Goal: Task Accomplishment & Management: Manage account settings

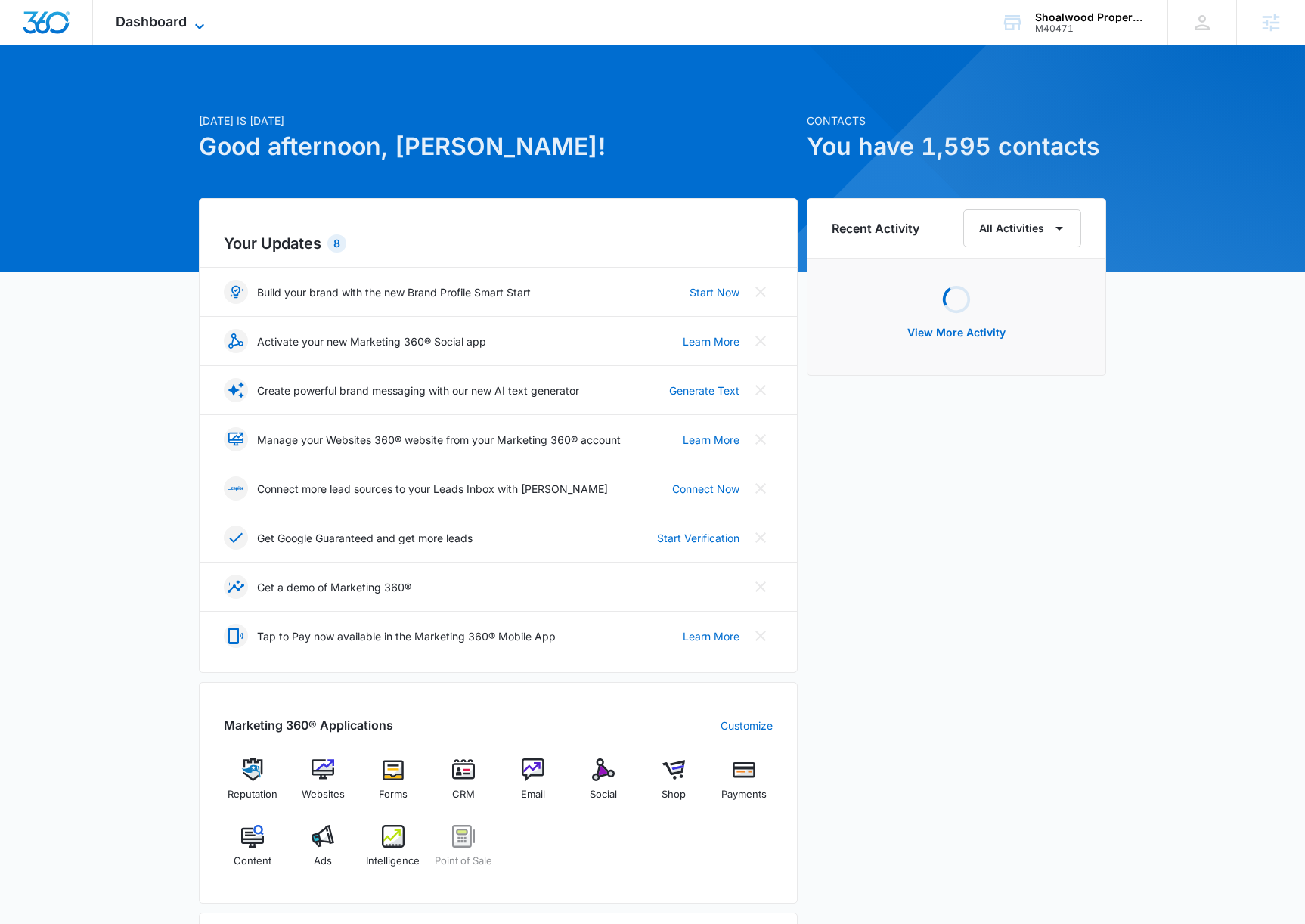
click at [187, 16] on div "Dashboard Apps Reputation Websites Forms CRM Email Social Shop Payments POS Con…" at bounding box center [162, 22] width 138 height 44
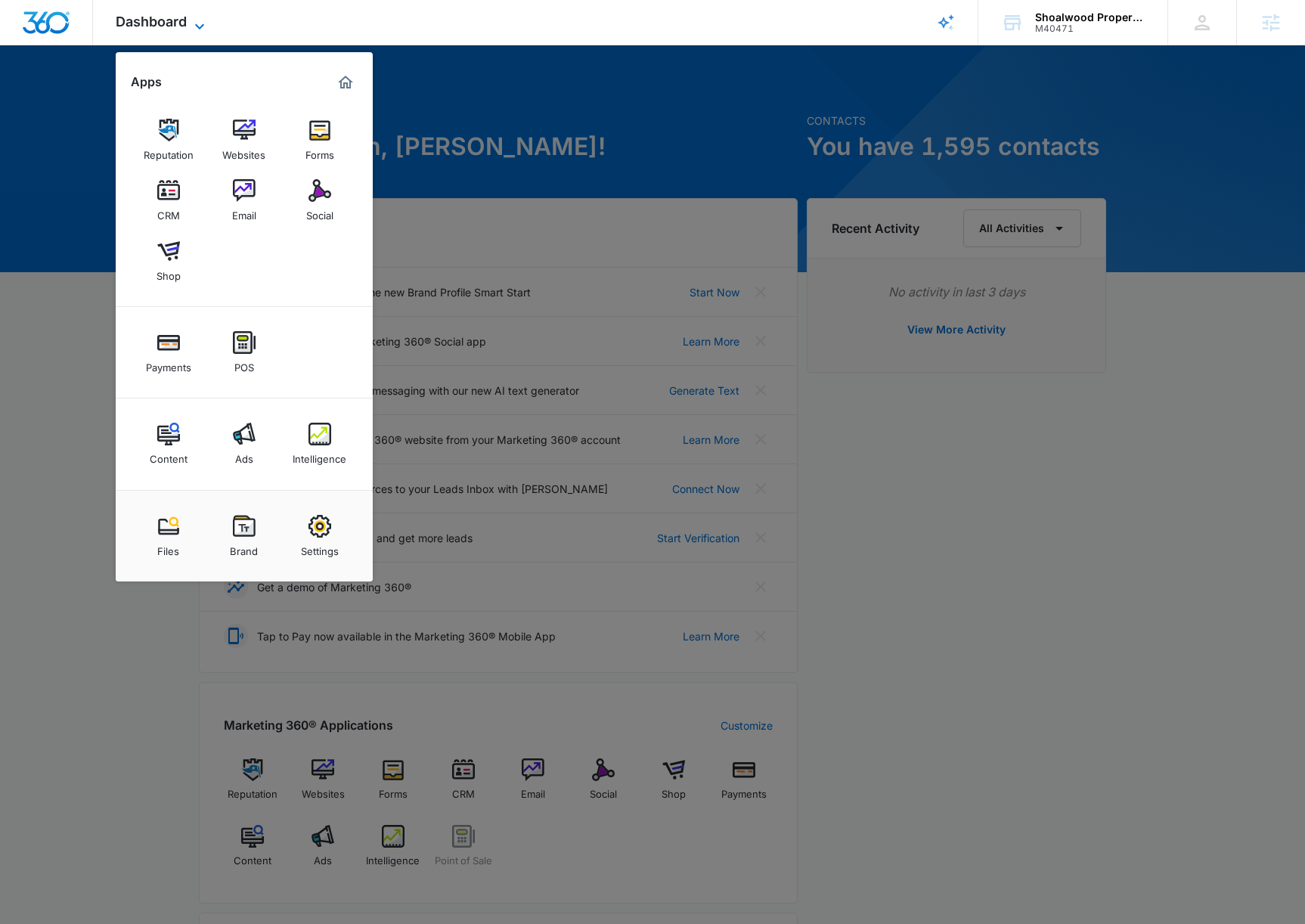
click at [187, 16] on span "Dashboard" at bounding box center [151, 21] width 71 height 16
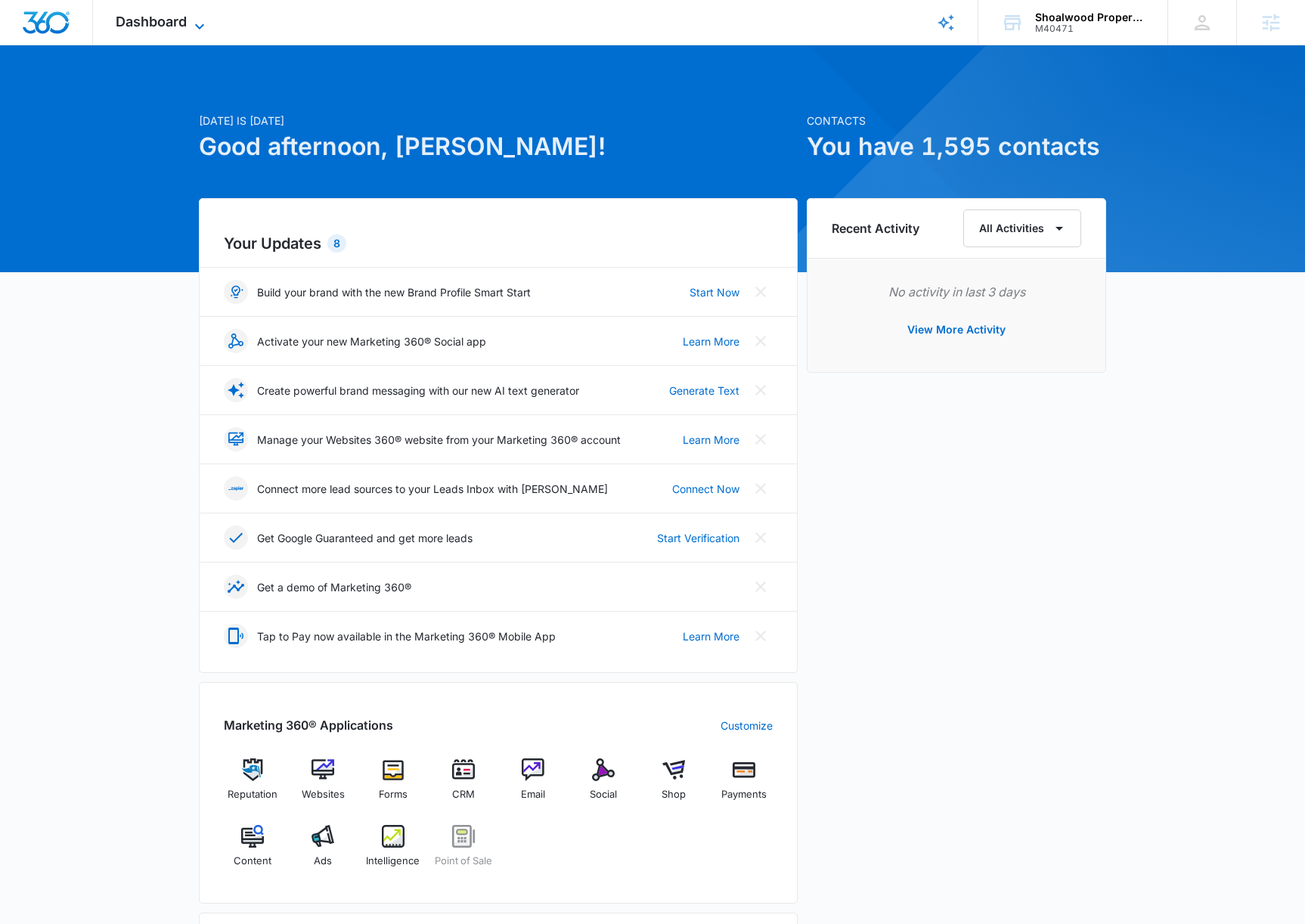
click at [187, 16] on span "Dashboard" at bounding box center [151, 21] width 71 height 16
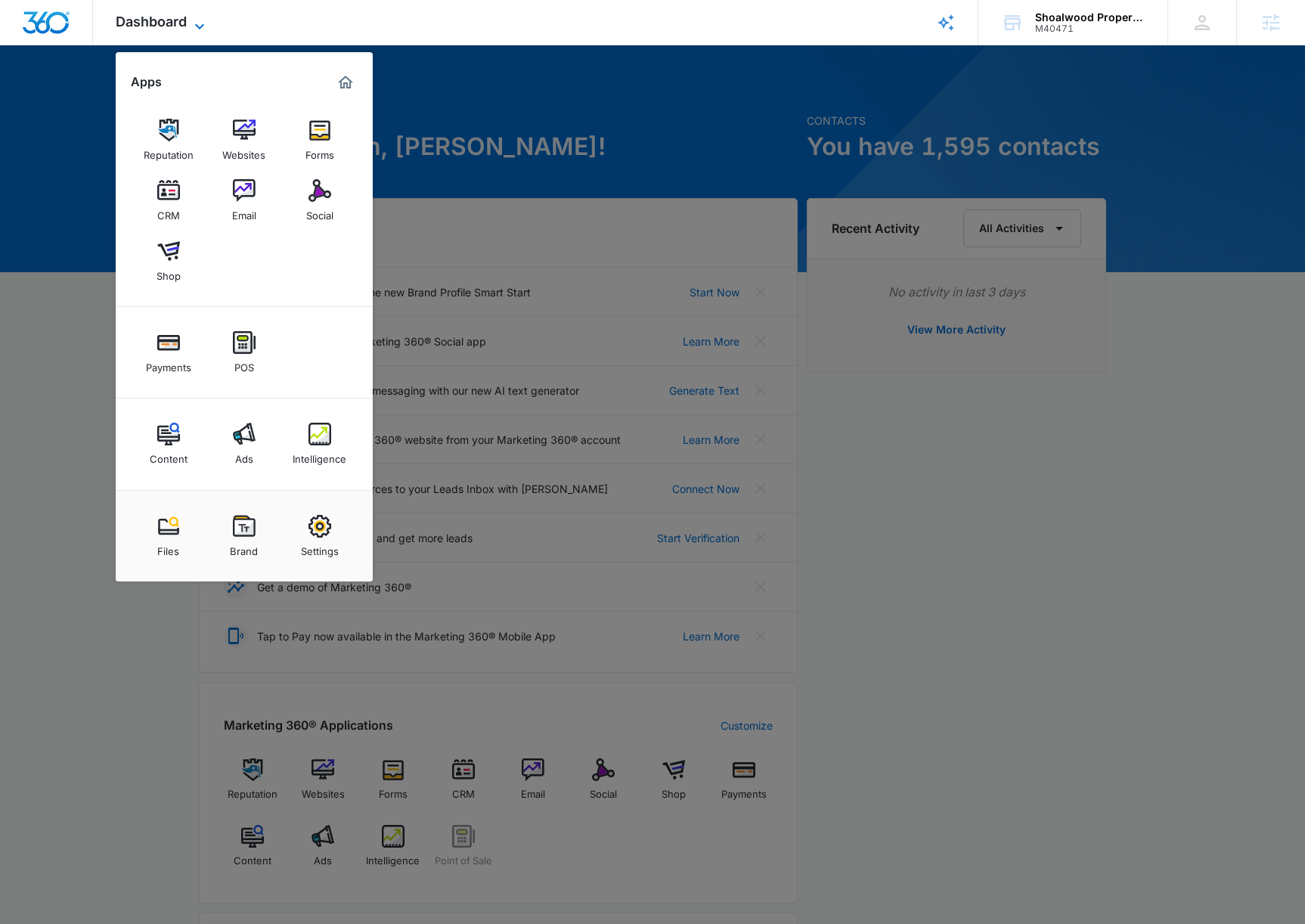
click at [187, 16] on span "Dashboard" at bounding box center [151, 21] width 71 height 16
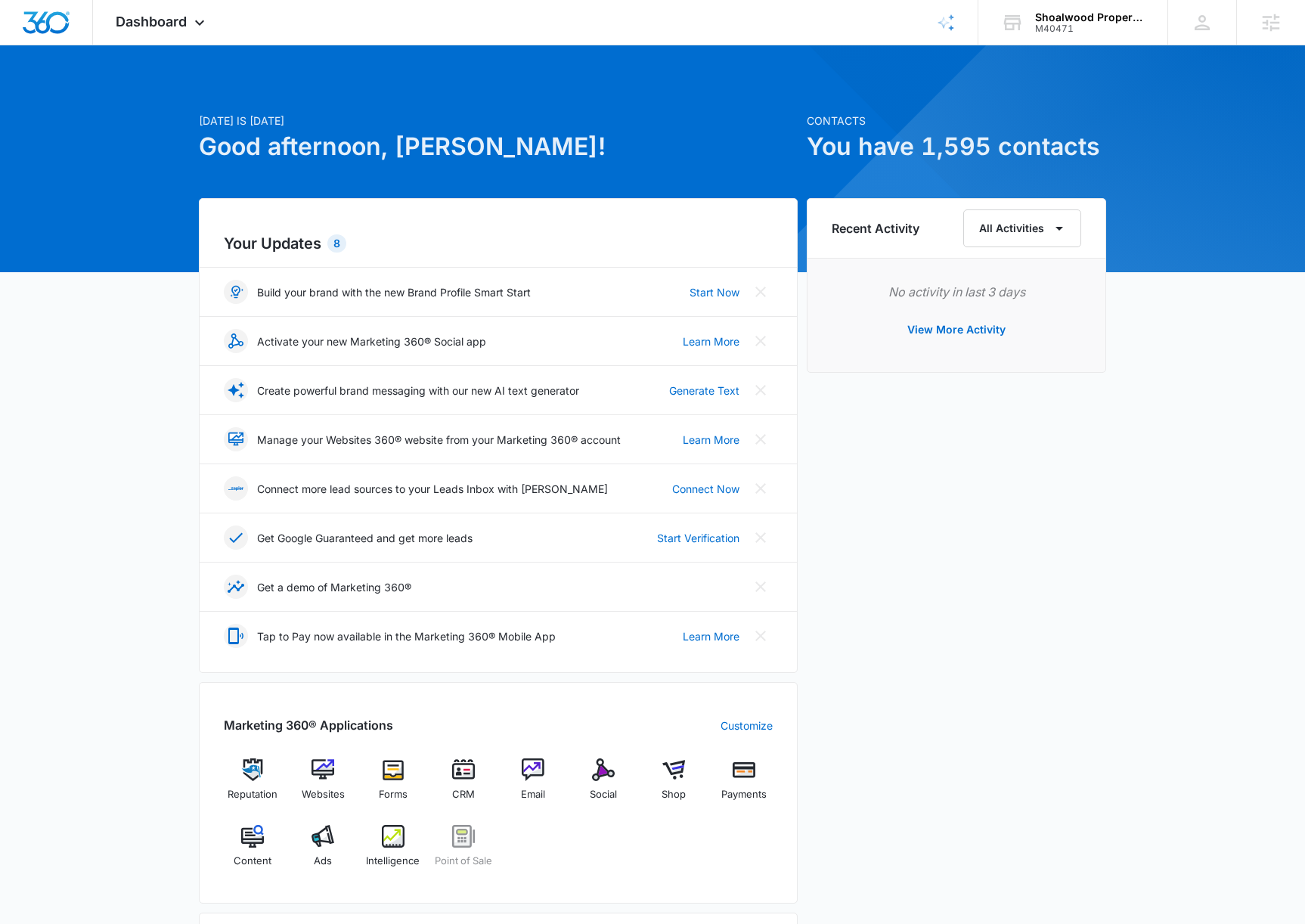
click at [1054, 449] on div "Recent Activity All Activities No activity in last 3 days View More Activity" at bounding box center [956, 655] width 299 height 916
click at [946, 20] on icon at bounding box center [945, 22] width 18 height 18
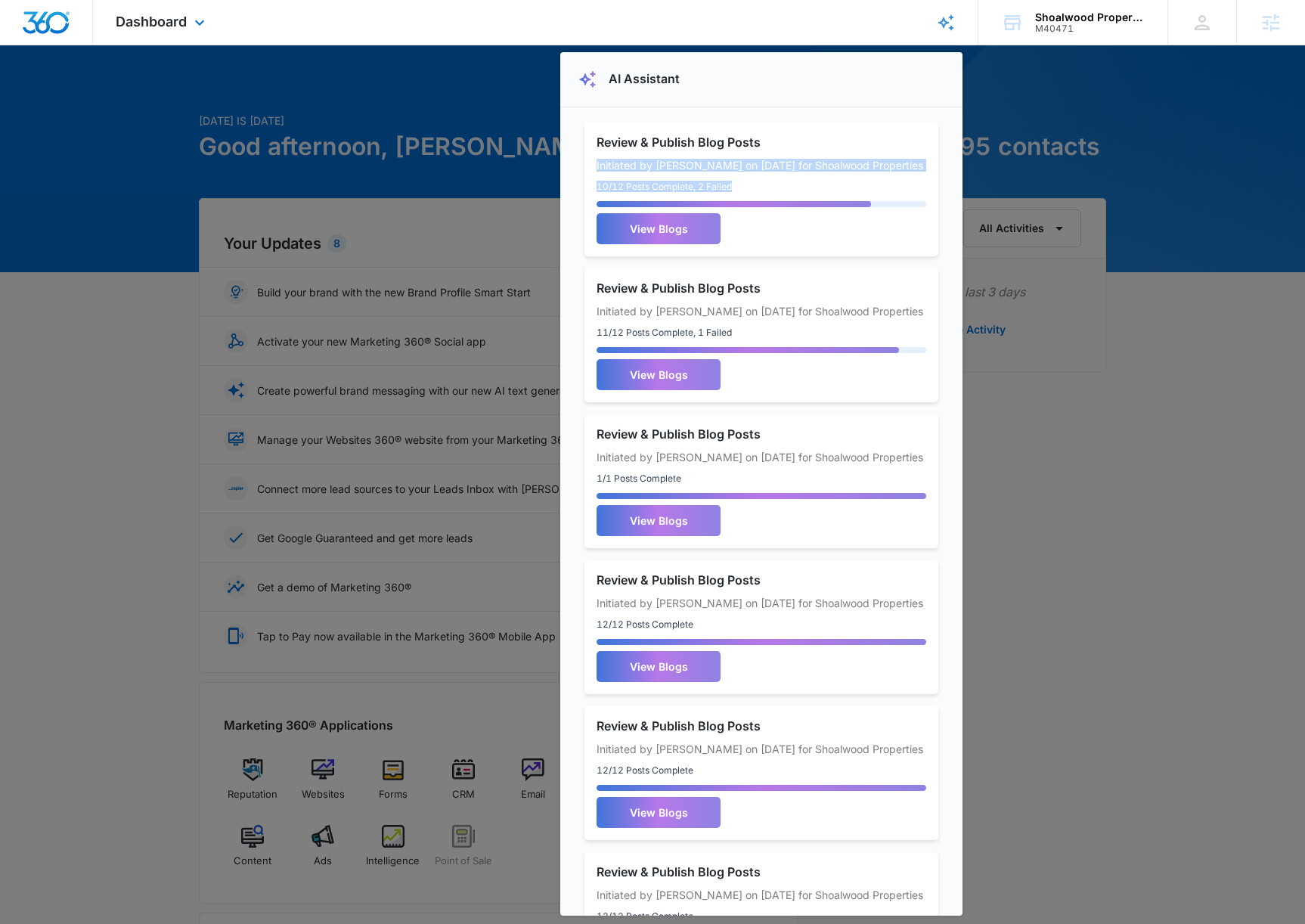
drag, startPoint x: 745, startPoint y: 198, endPoint x: 580, endPoint y: 169, distance: 167.5
click at [580, 169] on div "AI Assistant Review & Publish Blog Posts Initiated by Adam Moore on 10/14/2025 …" at bounding box center [761, 483] width 402 height 863
drag, startPoint x: 779, startPoint y: 178, endPoint x: 771, endPoint y: 178, distance: 8.0
click at [779, 171] on p "Initiated by [PERSON_NAME] on [DATE] for Shoalwood Properties" at bounding box center [761, 165] width 330 height 13
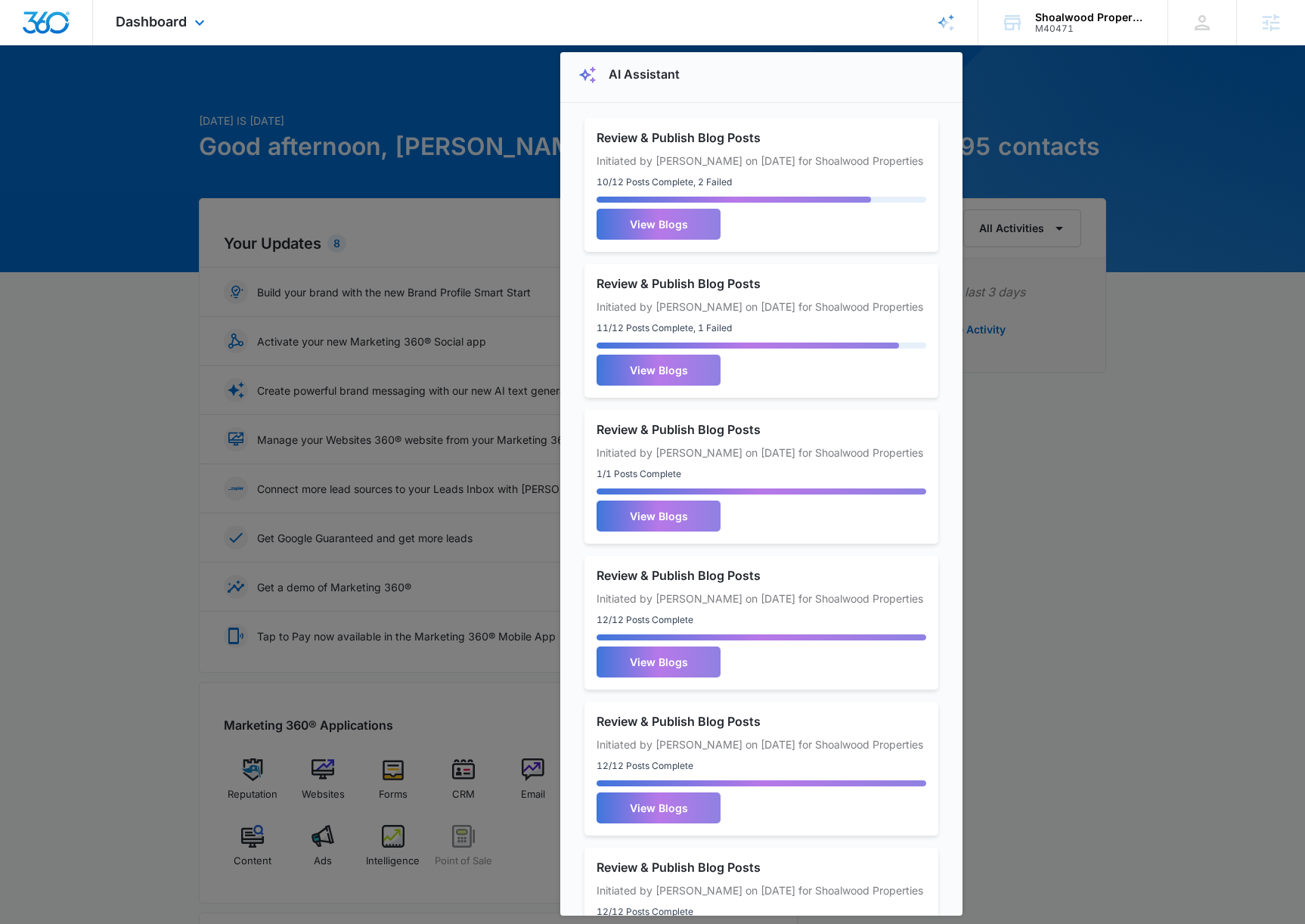
scroll to position [6, 0]
drag, startPoint x: 791, startPoint y: 158, endPoint x: 887, endPoint y: 196, distance: 103.2
click at [885, 191] on div "Review & Publish Blog Posts Initiated by Adam Moore on 10/14/2025 for Shoalwood…" at bounding box center [761, 183] width 354 height 134
click at [902, 290] on h3 "Review & Publish Blog Posts" at bounding box center [761, 282] width 330 height 15
click at [681, 238] on link "View Blogs" at bounding box center [659, 222] width 124 height 31
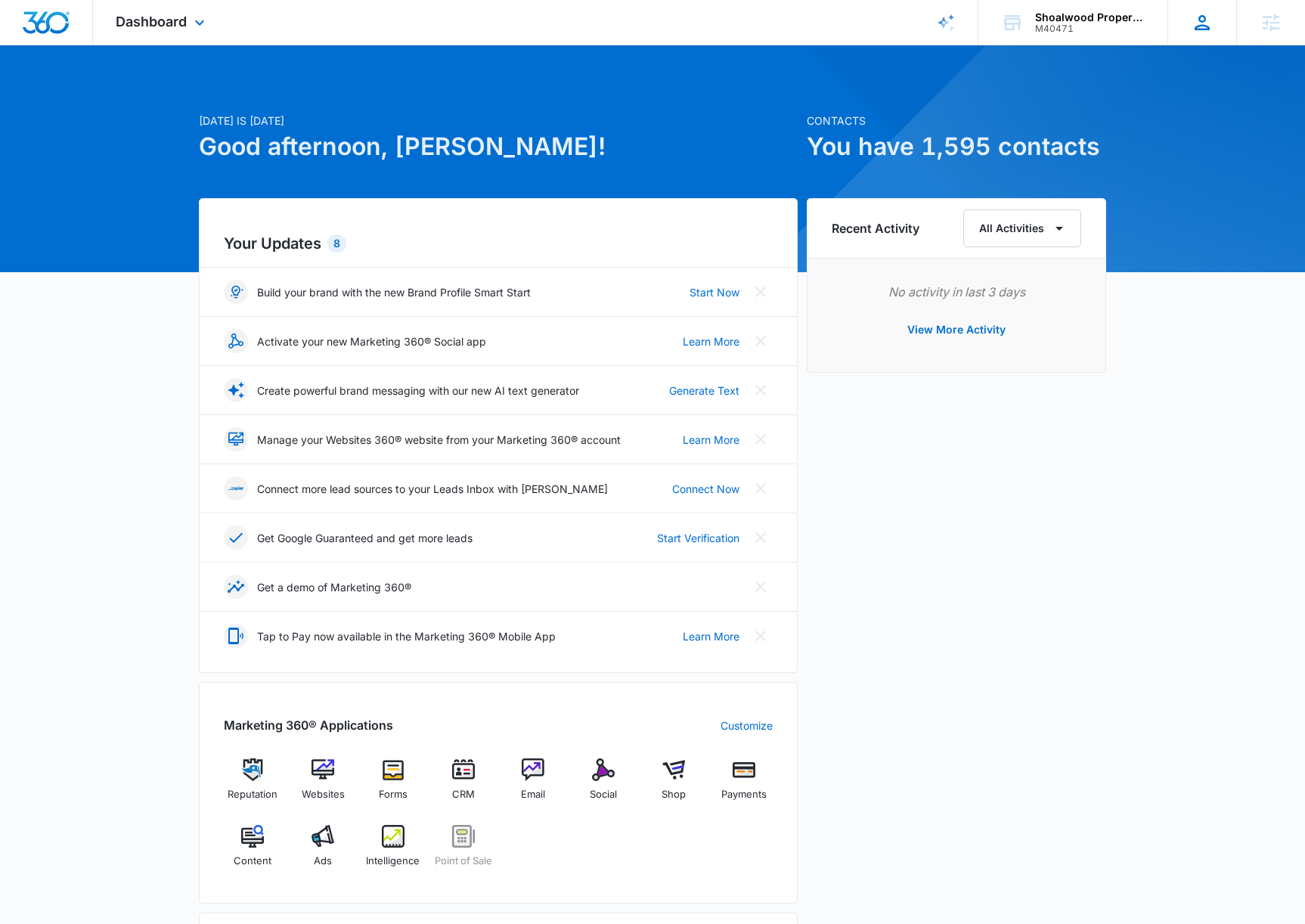
click at [1196, 25] on icon at bounding box center [1202, 22] width 23 height 23
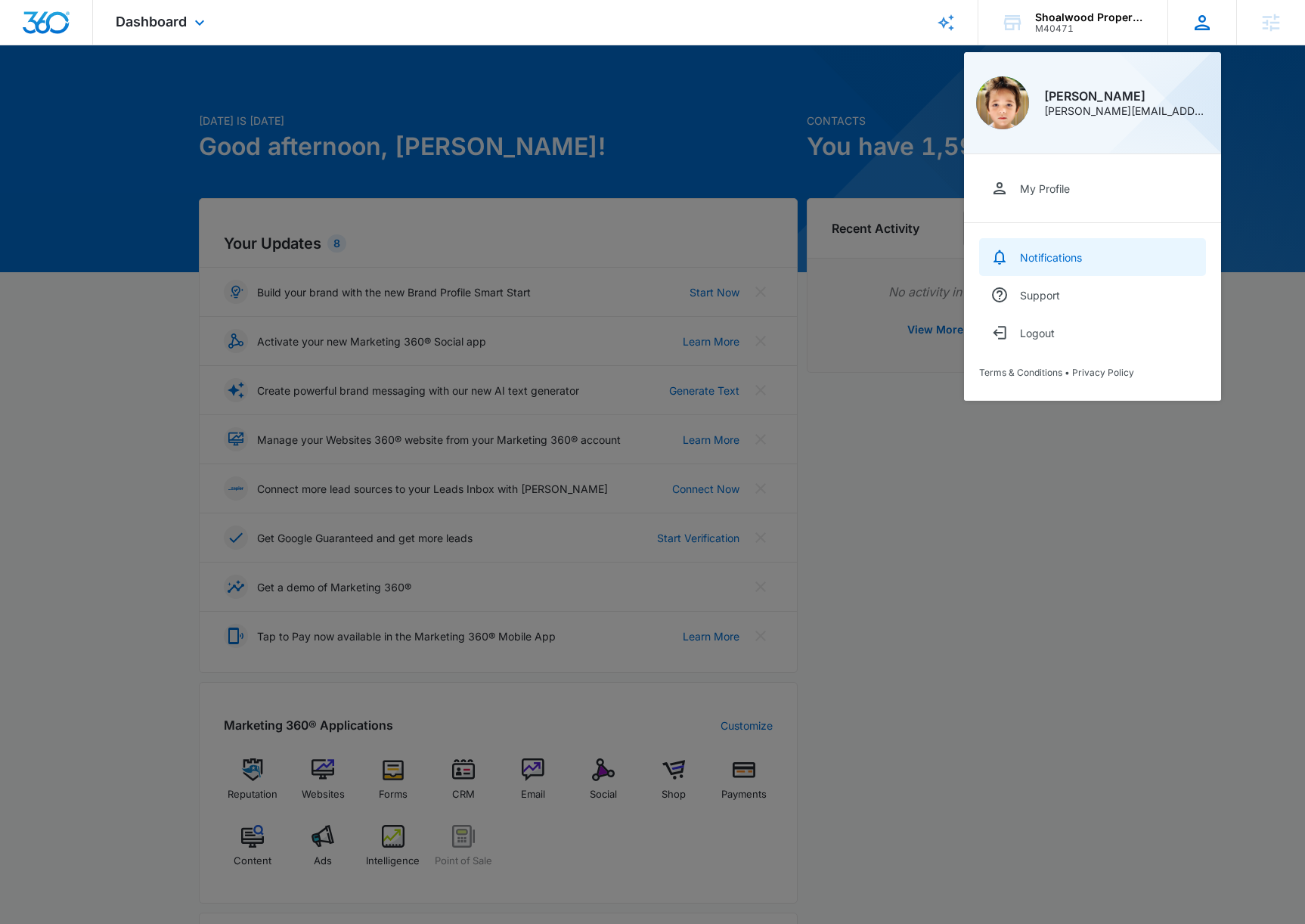
click at [1036, 257] on div "Notifications" at bounding box center [1051, 257] width 62 height 13
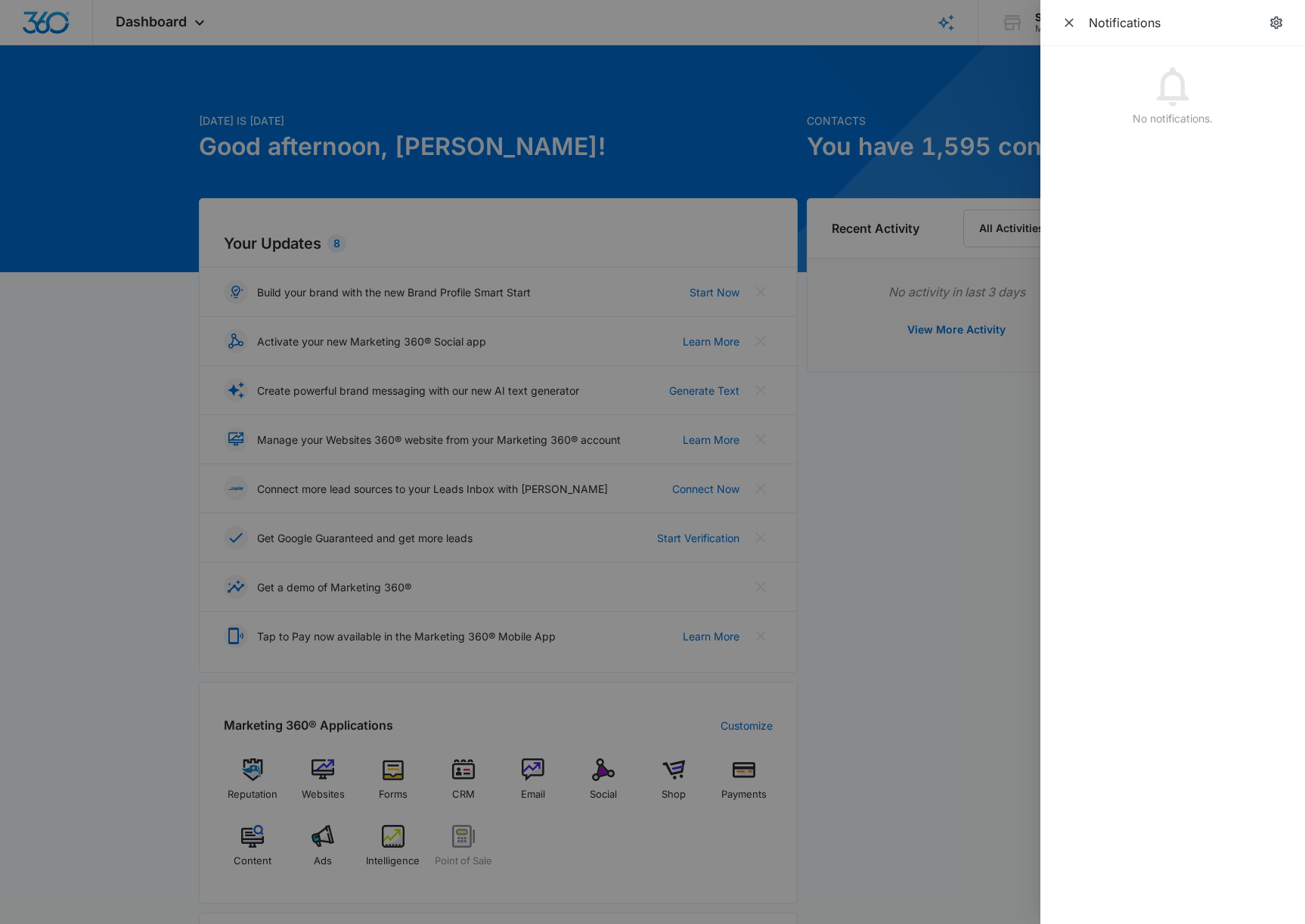
drag, startPoint x: 1276, startPoint y: 21, endPoint x: 1249, endPoint y: 78, distance: 63.1
click at [1276, 21] on icon "notifications.title" at bounding box center [1277, 23] width 12 height 13
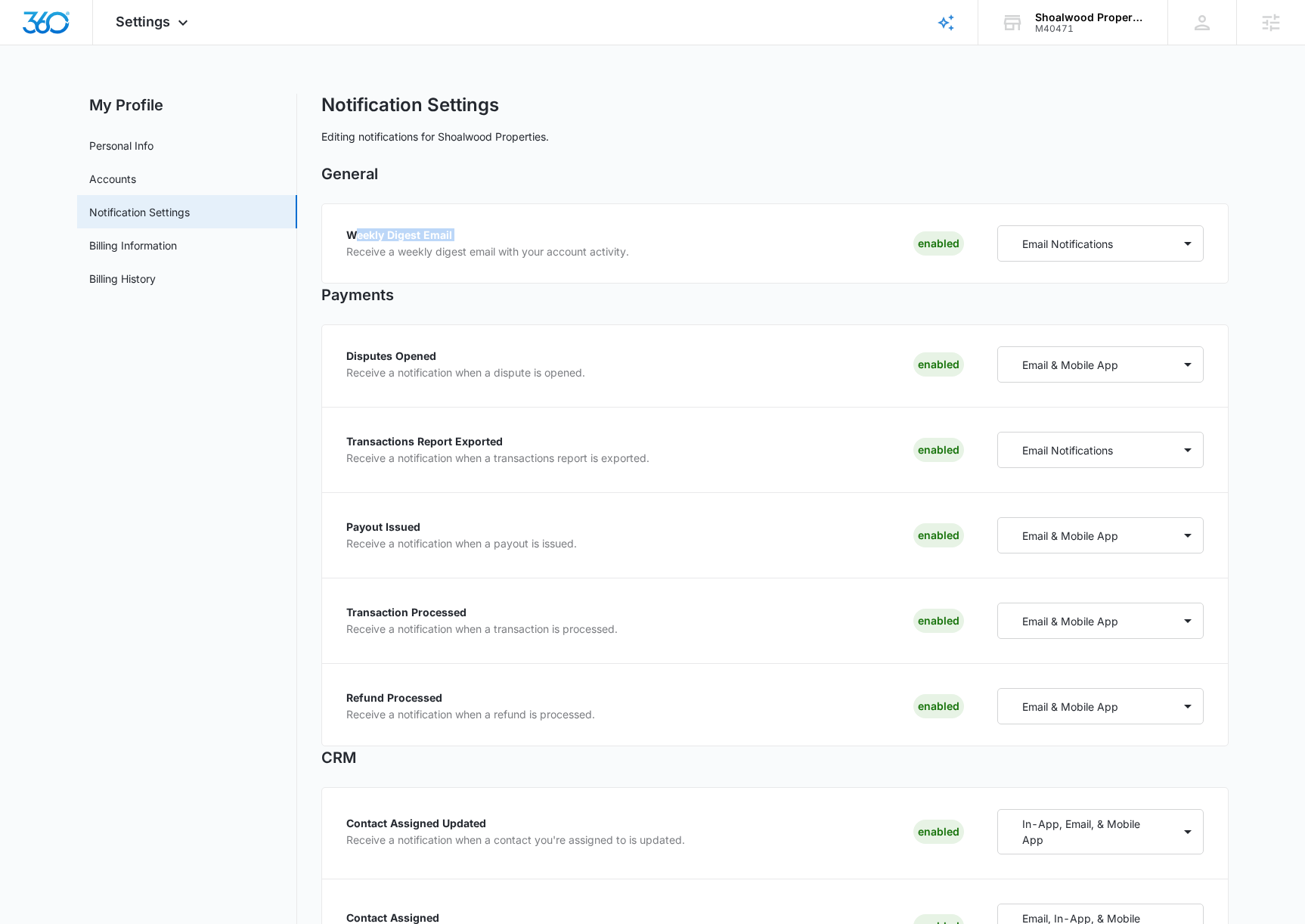
drag, startPoint x: 359, startPoint y: 232, endPoint x: 650, endPoint y: 245, distance: 291.3
click at [654, 242] on div "Weekly Digest Email Receive a weekly digest email with your account activity. E…" at bounding box center [655, 243] width 619 height 37
drag, startPoint x: 648, startPoint y: 250, endPoint x: 638, endPoint y: 257, distance: 12.2
click at [648, 250] on div "Weekly Digest Email Receive a weekly digest email with your account activity. E…" at bounding box center [655, 243] width 619 height 37
drag, startPoint x: 638, startPoint y: 257, endPoint x: 389, endPoint y: 236, distance: 249.9
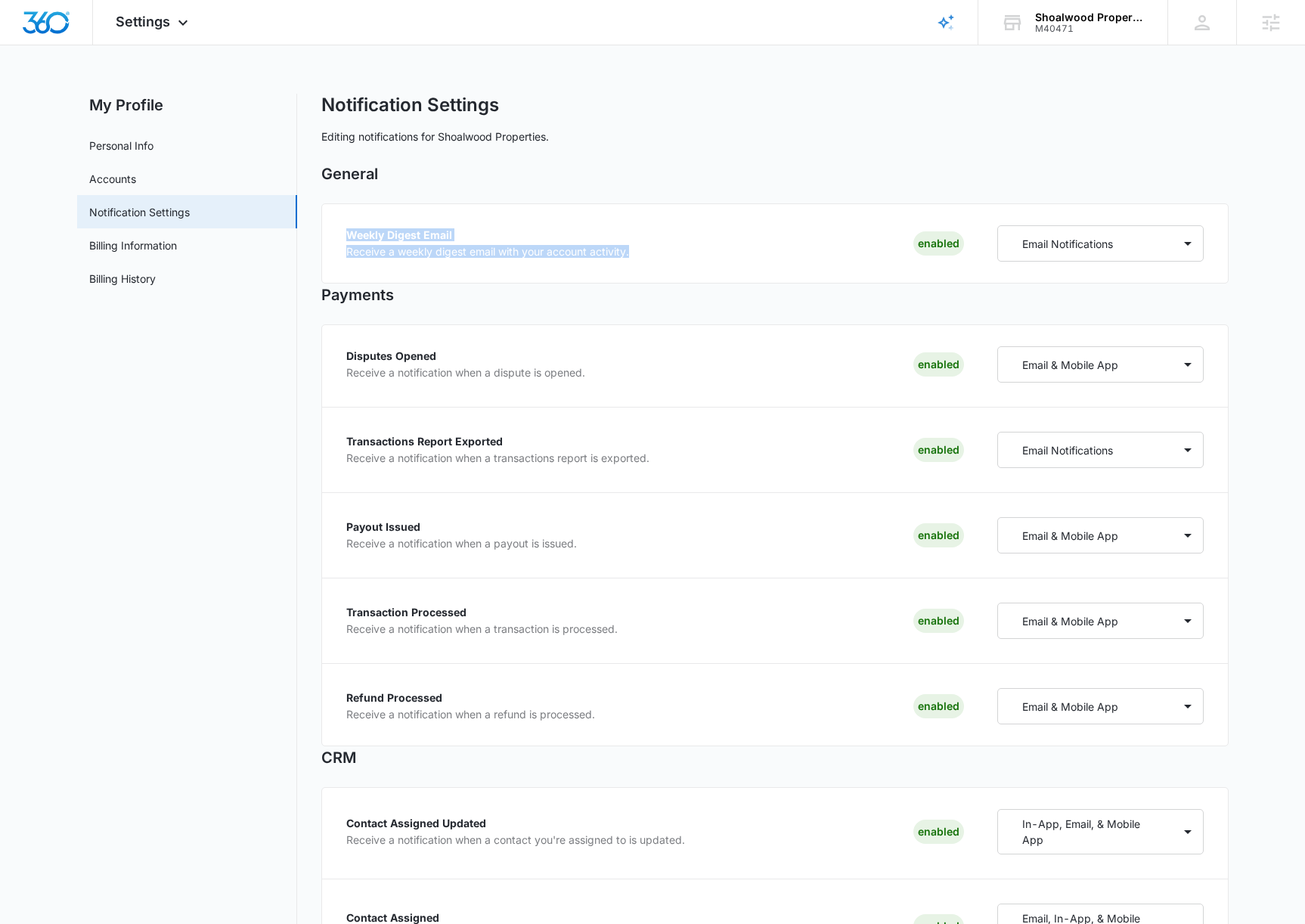
click at [330, 233] on div "Weekly Digest Email Receive a weekly digest email with your account activity. E…" at bounding box center [775, 244] width 908 height 80
click at [553, 248] on p "Receive a weekly digest email with your account activity." at bounding box center [488, 251] width 283 height 10
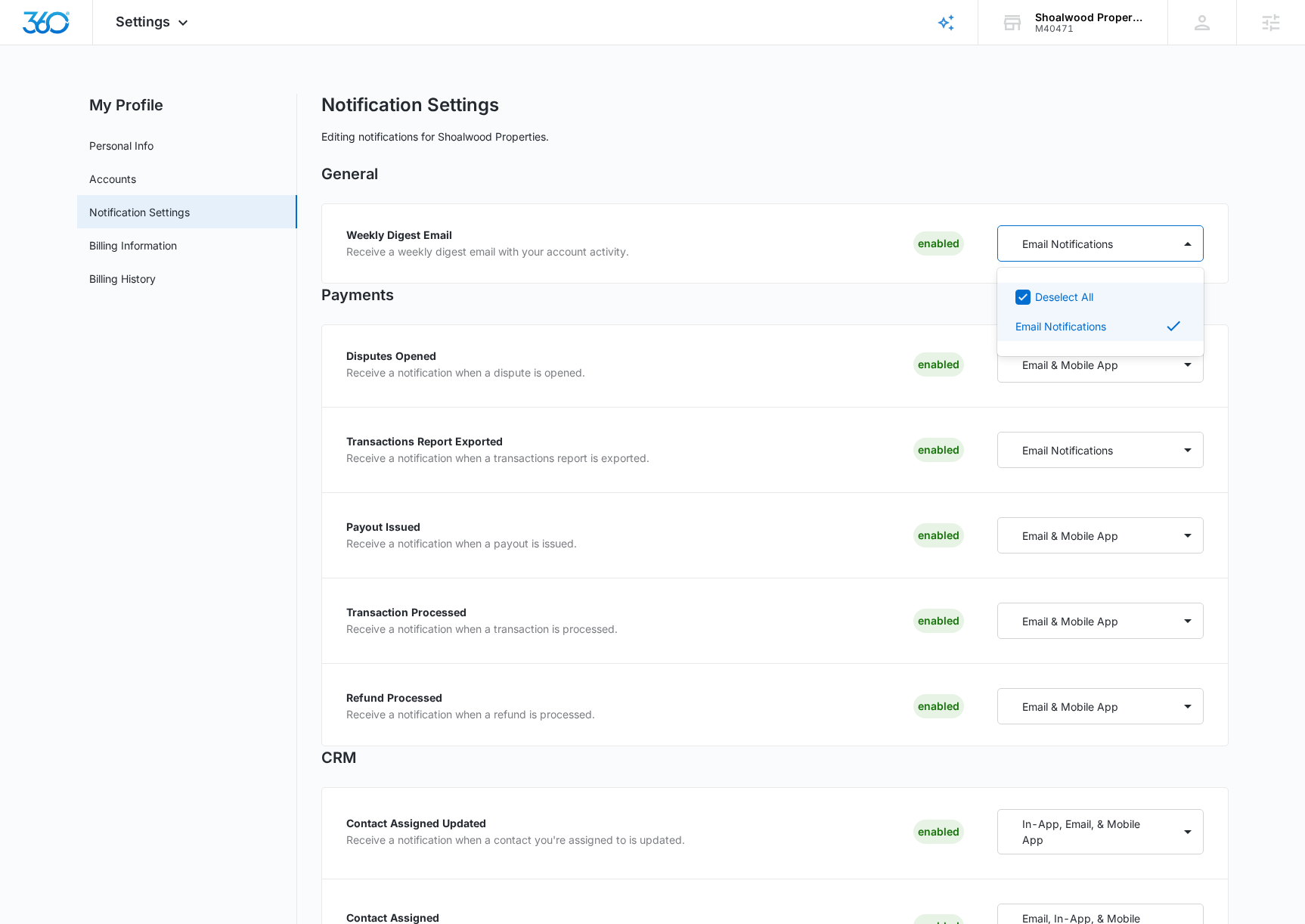
click at [1124, 245] on div "Email Notifications" at bounding box center [1085, 244] width 175 height 28
drag, startPoint x: 1296, startPoint y: 245, endPoint x: 1286, endPoint y: 243, distance: 10.2
click at [441, 238] on p "Weekly Digest Email" at bounding box center [488, 234] width 283 height 10
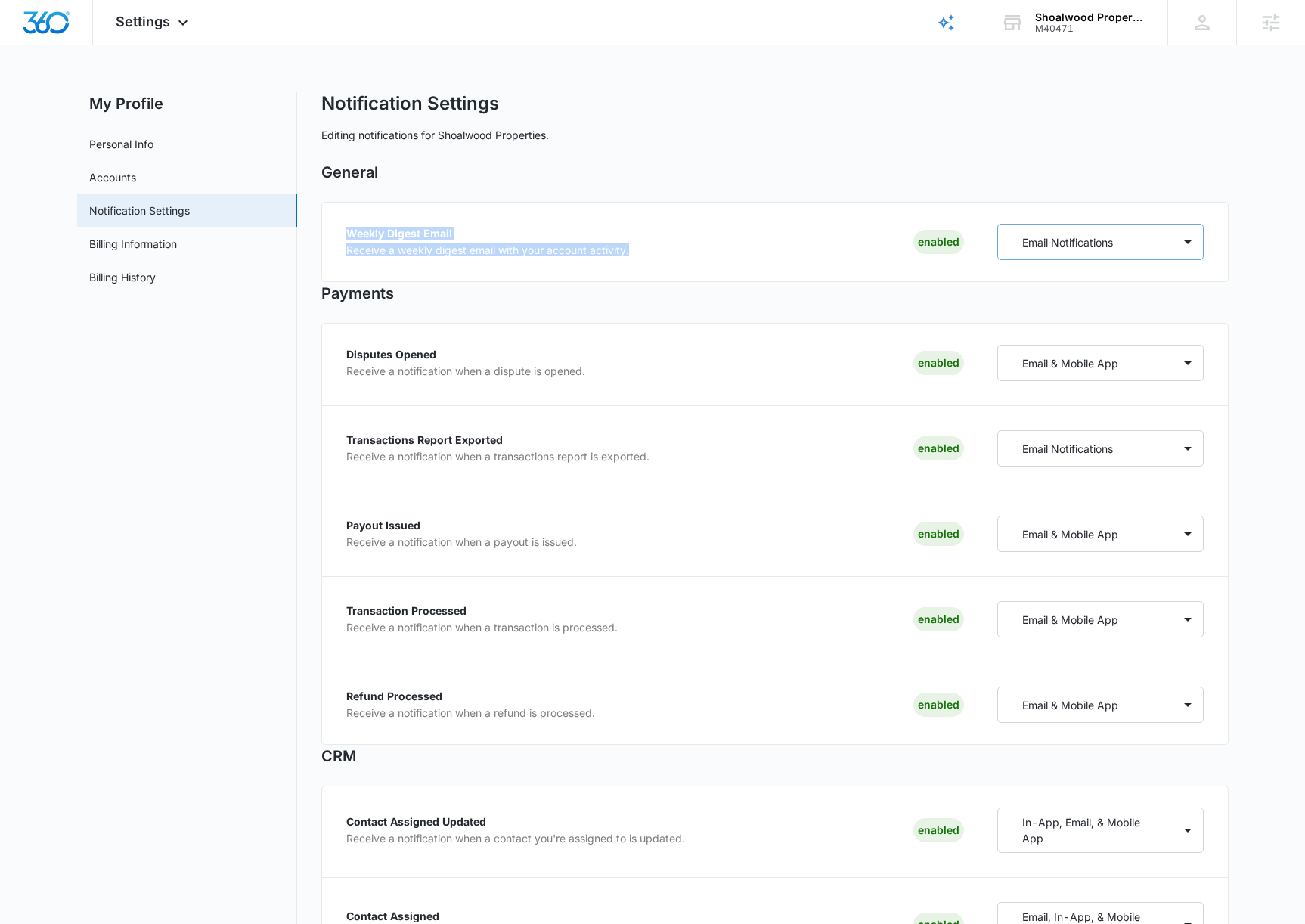
drag, startPoint x: 341, startPoint y: 228, endPoint x: 1081, endPoint y: 234, distance: 740.0
click at [694, 253] on div "Weekly Digest Email Receive a weekly digest email with your account activity. E…" at bounding box center [775, 242] width 908 height 80
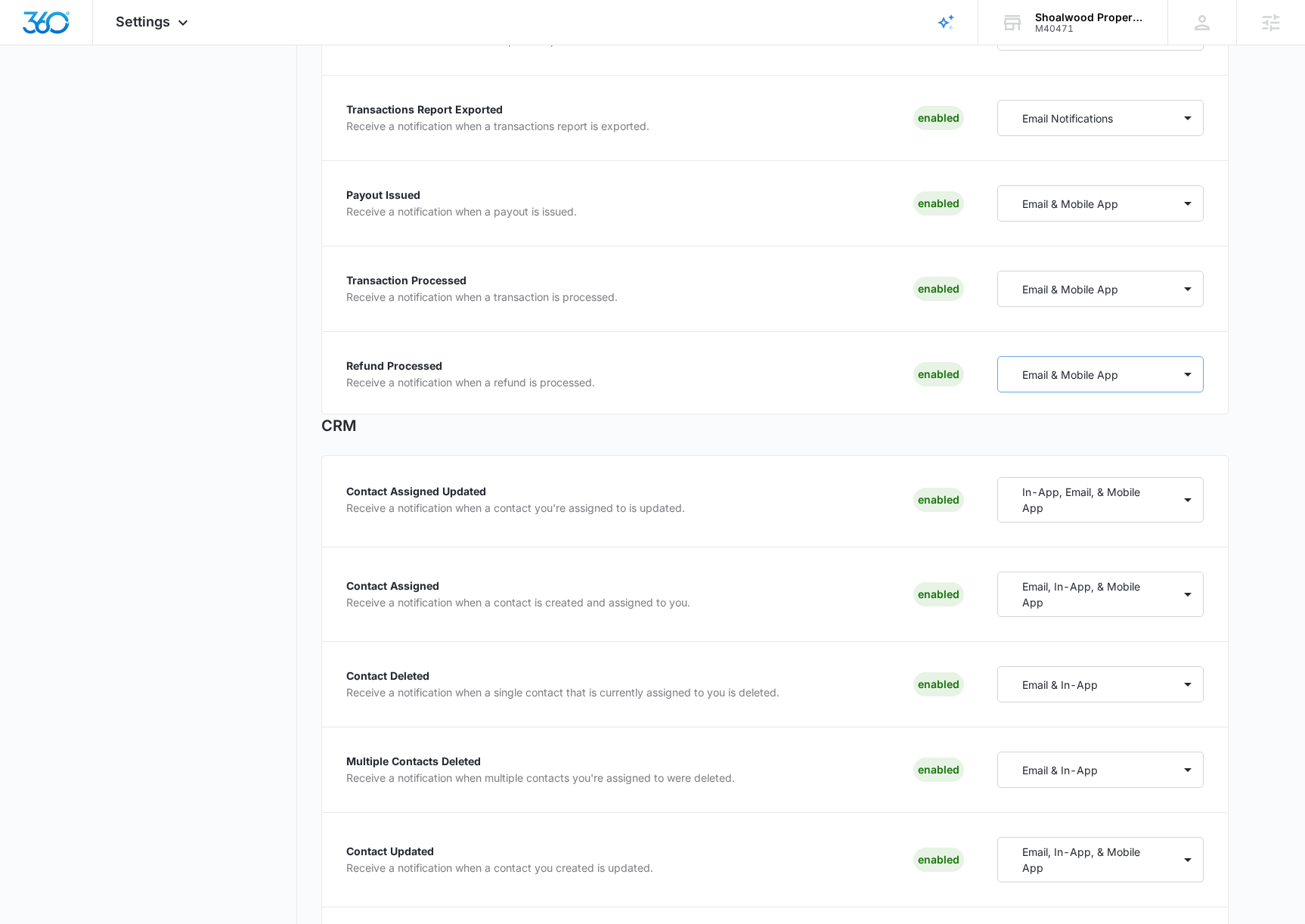
scroll to position [332, 0]
click at [1116, 372] on p "Email & Mobile App" at bounding box center [1071, 373] width 96 height 16
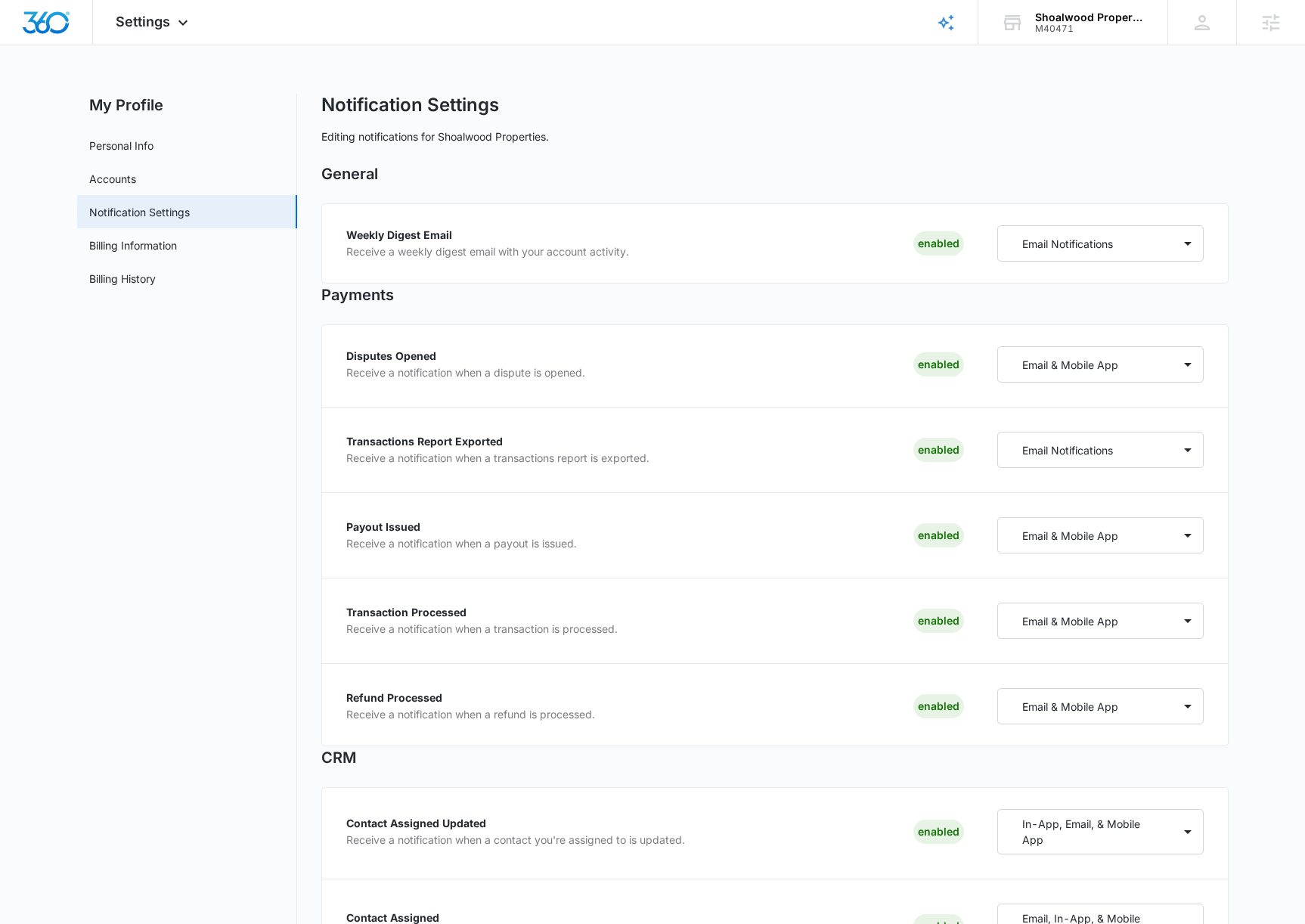
scroll to position [0, 0]
drag, startPoint x: 330, startPoint y: 293, endPoint x: 432, endPoint y: 286, distance: 102.2
click at [432, 286] on h2 "Payments" at bounding box center [775, 295] width 908 height 23
click at [554, 326] on div "Disputes Opened Receive a notification when a dispute is opened. Enabled Email …" at bounding box center [775, 535] width 908 height 422
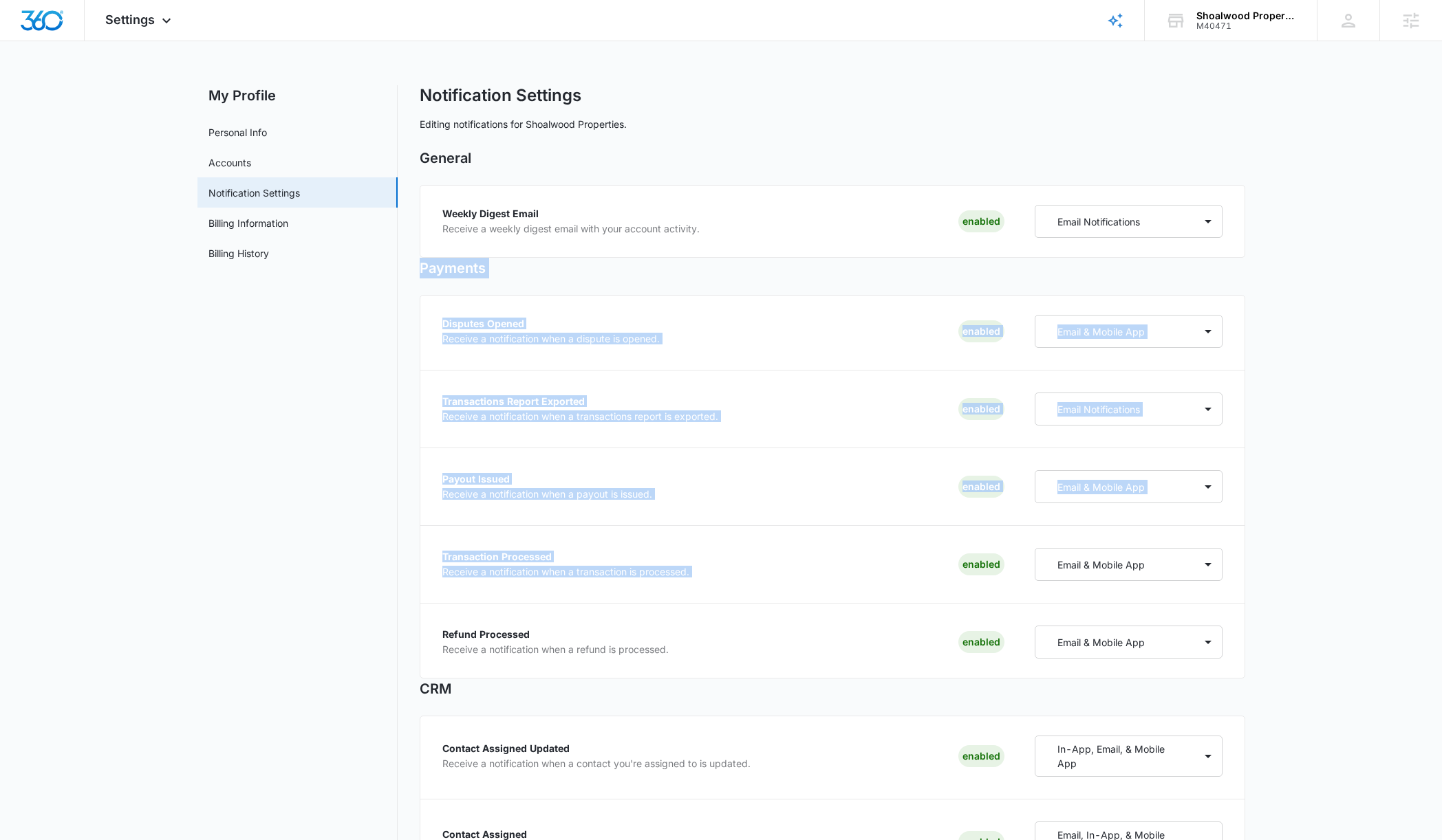
drag, startPoint x: 418, startPoint y: 264, endPoint x: 894, endPoint y: 549, distance: 554.8
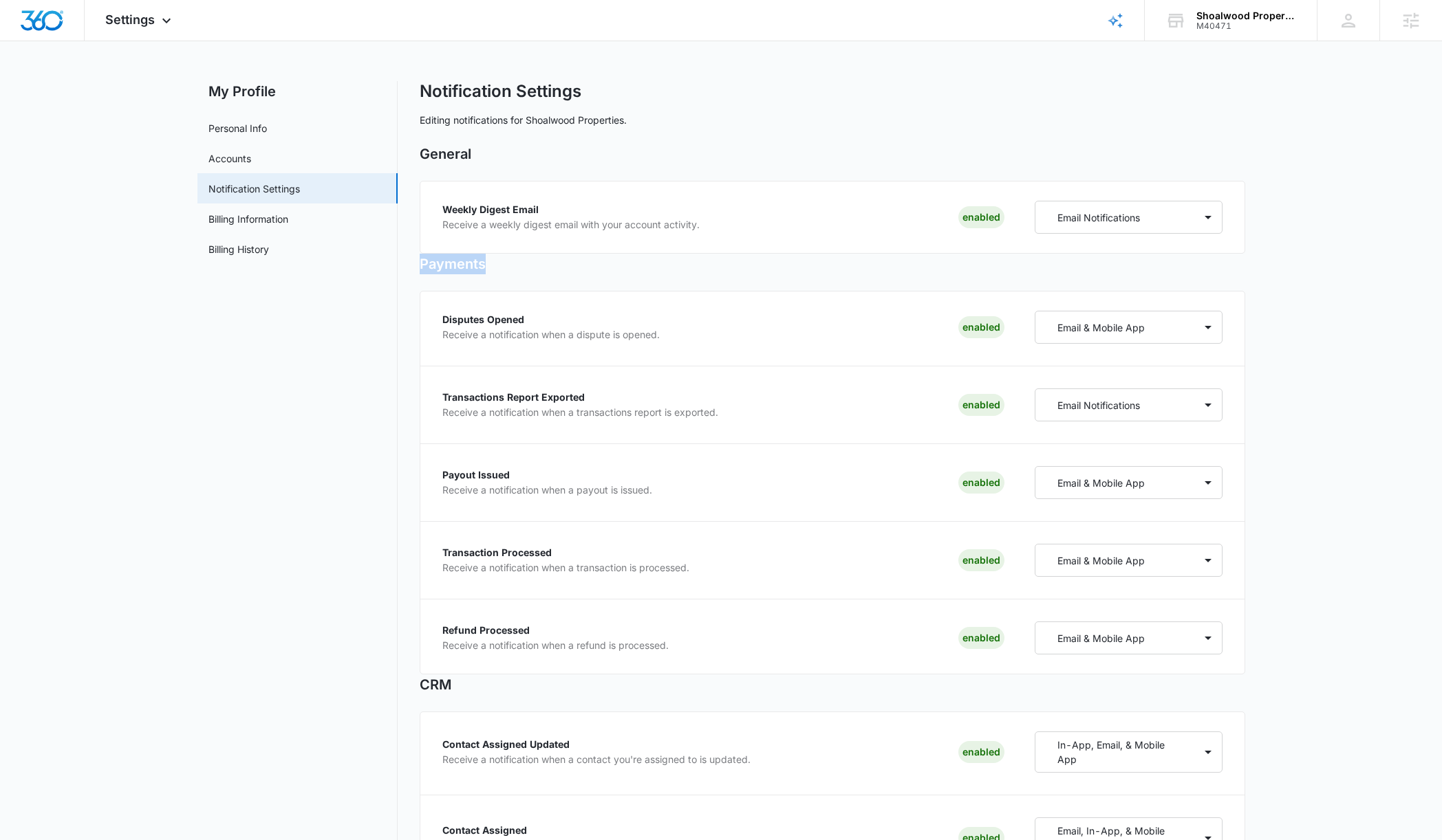
drag, startPoint x: 420, startPoint y: 270, endPoint x: 488, endPoint y: 268, distance: 68.0
click at [488, 268] on h2 "Payments" at bounding box center [832, 263] width 826 height 21
drag, startPoint x: 431, startPoint y: 206, endPoint x: 803, endPoint y: 229, distance: 372.7
click at [800, 230] on div "Weekly Digest Email Receive a weekly digest email with your account activity. E…" at bounding box center [832, 217] width 826 height 73
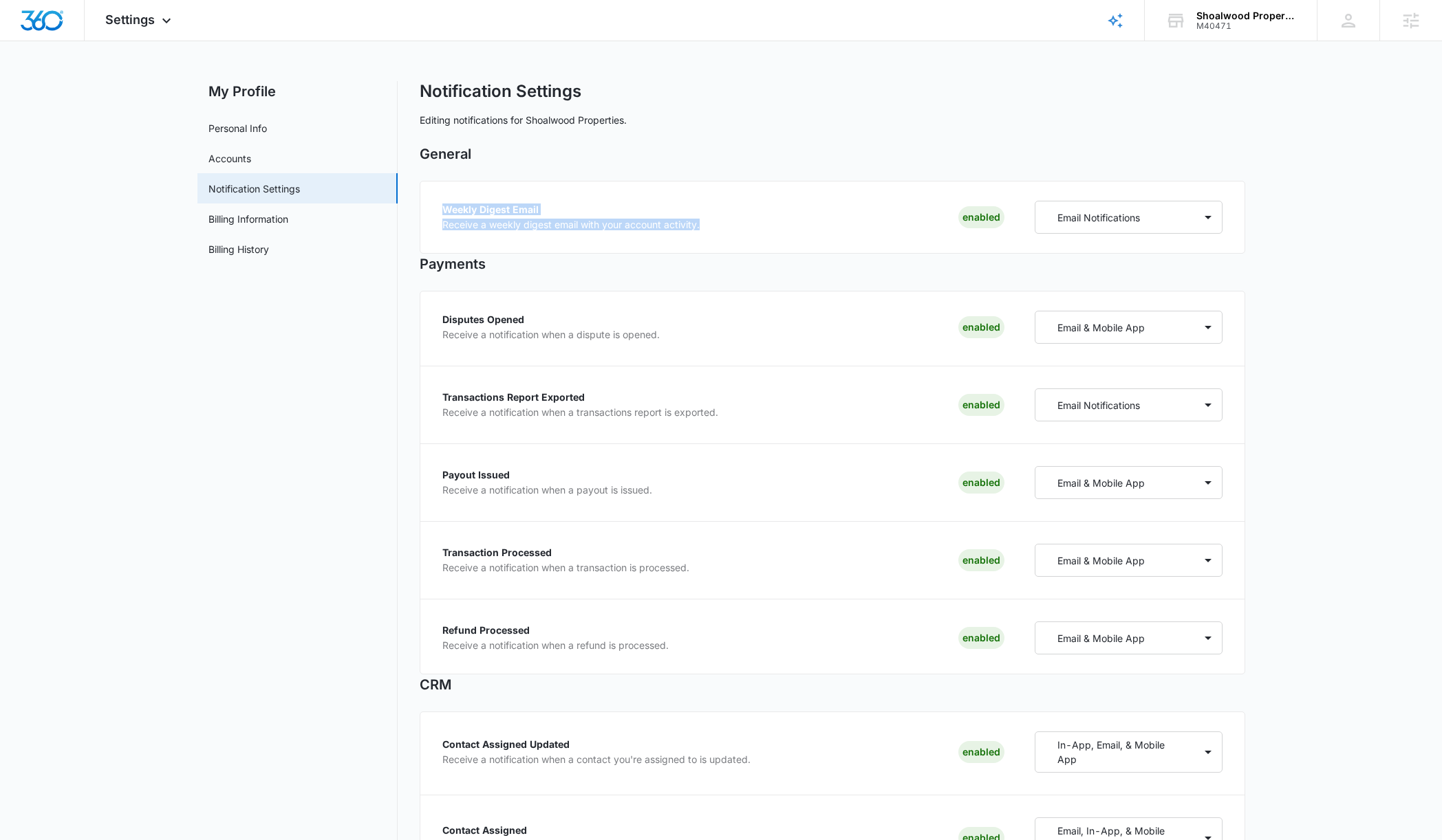
drag, startPoint x: 803, startPoint y: 229, endPoint x: 816, endPoint y: 229, distance: 13.0
click at [806, 229] on div "Weekly Digest Email Receive a weekly digest email with your account activity. E…" at bounding box center [724, 217] width 563 height 33
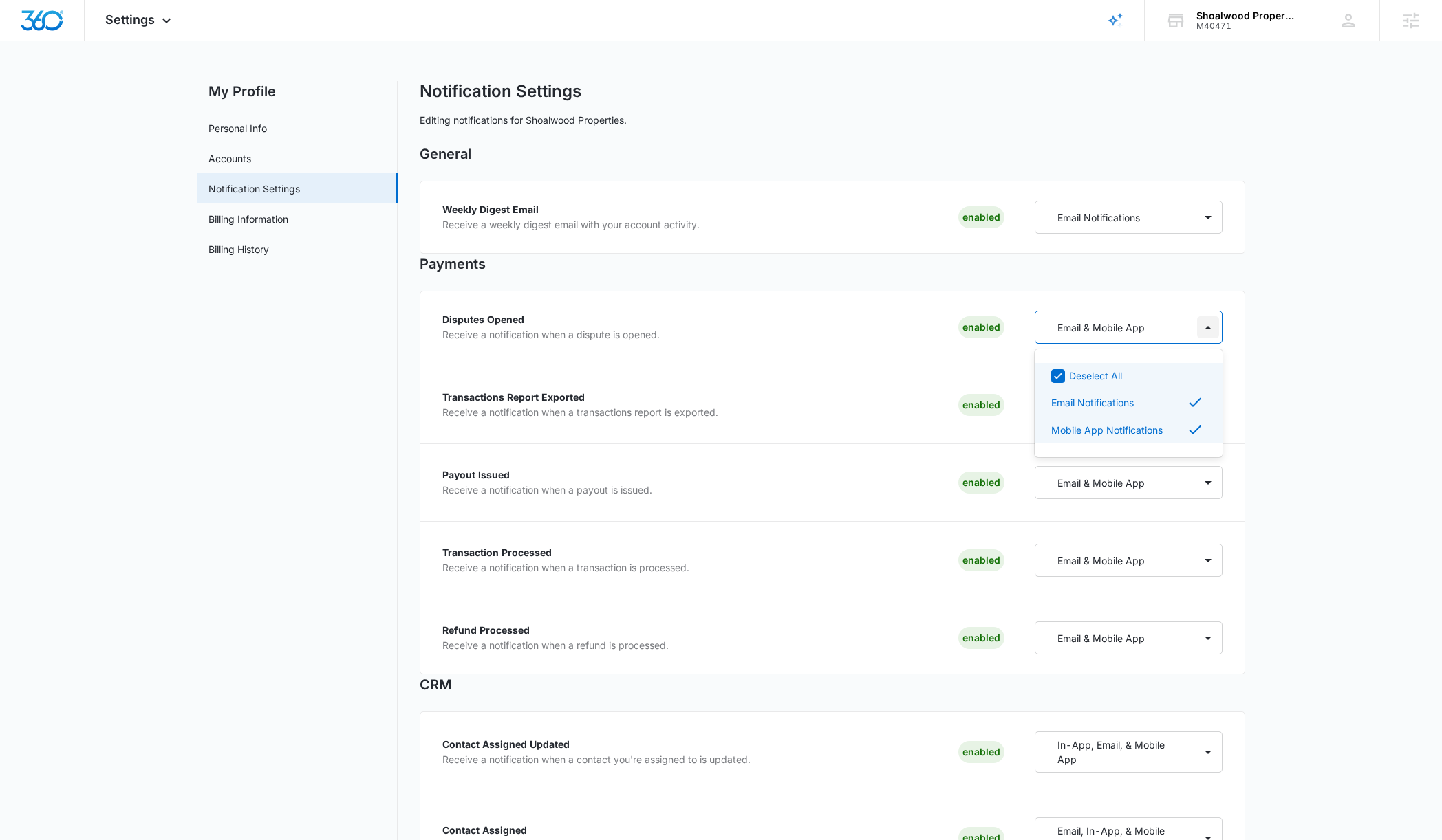
click at [1187, 334] on div at bounding box center [1208, 327] width 22 height 22
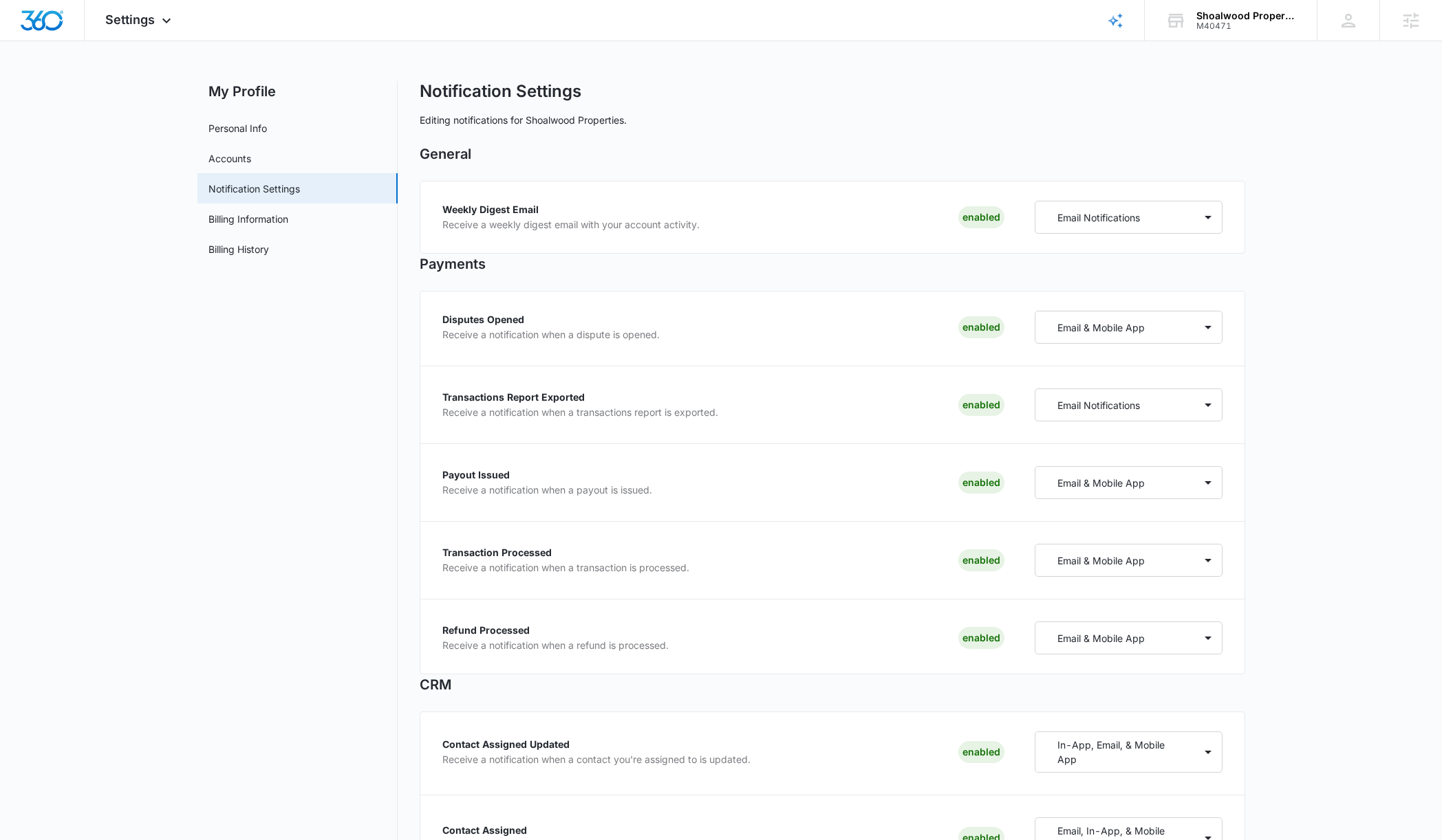
click at [1187, 400] on div at bounding box center [1208, 405] width 22 height 22
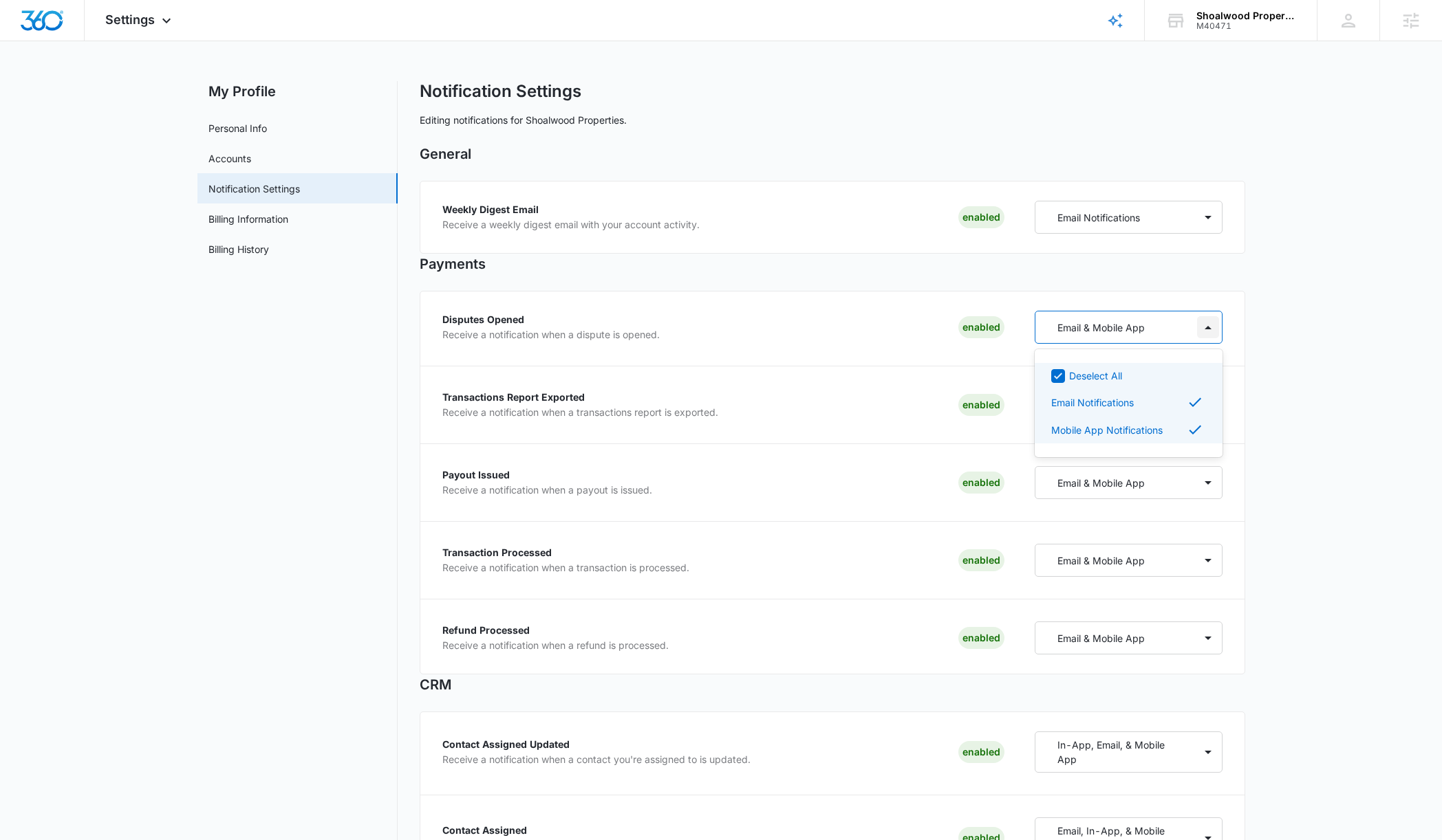
click at [1187, 337] on div at bounding box center [1208, 327] width 22 height 22
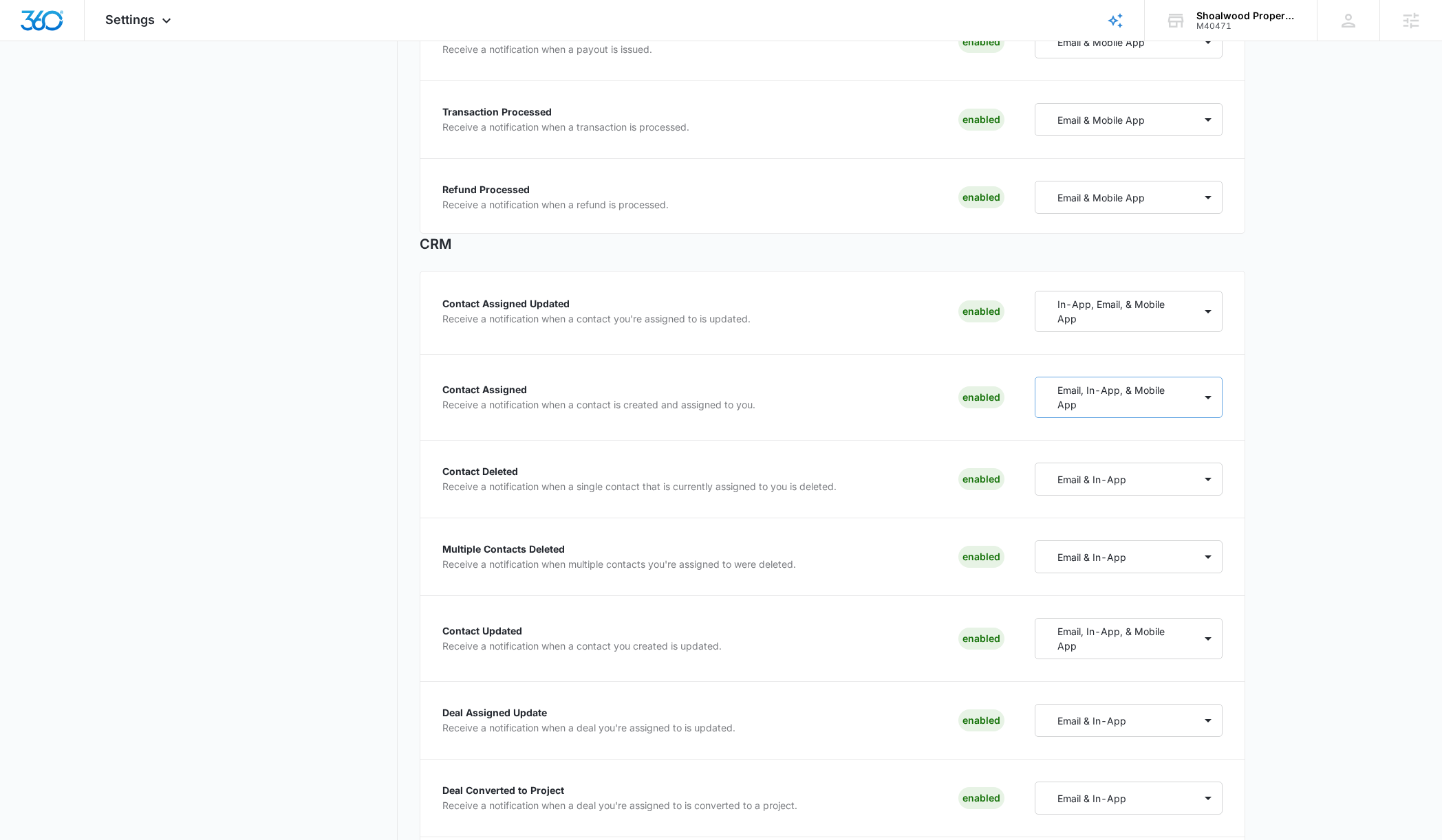
scroll to position [474, 0]
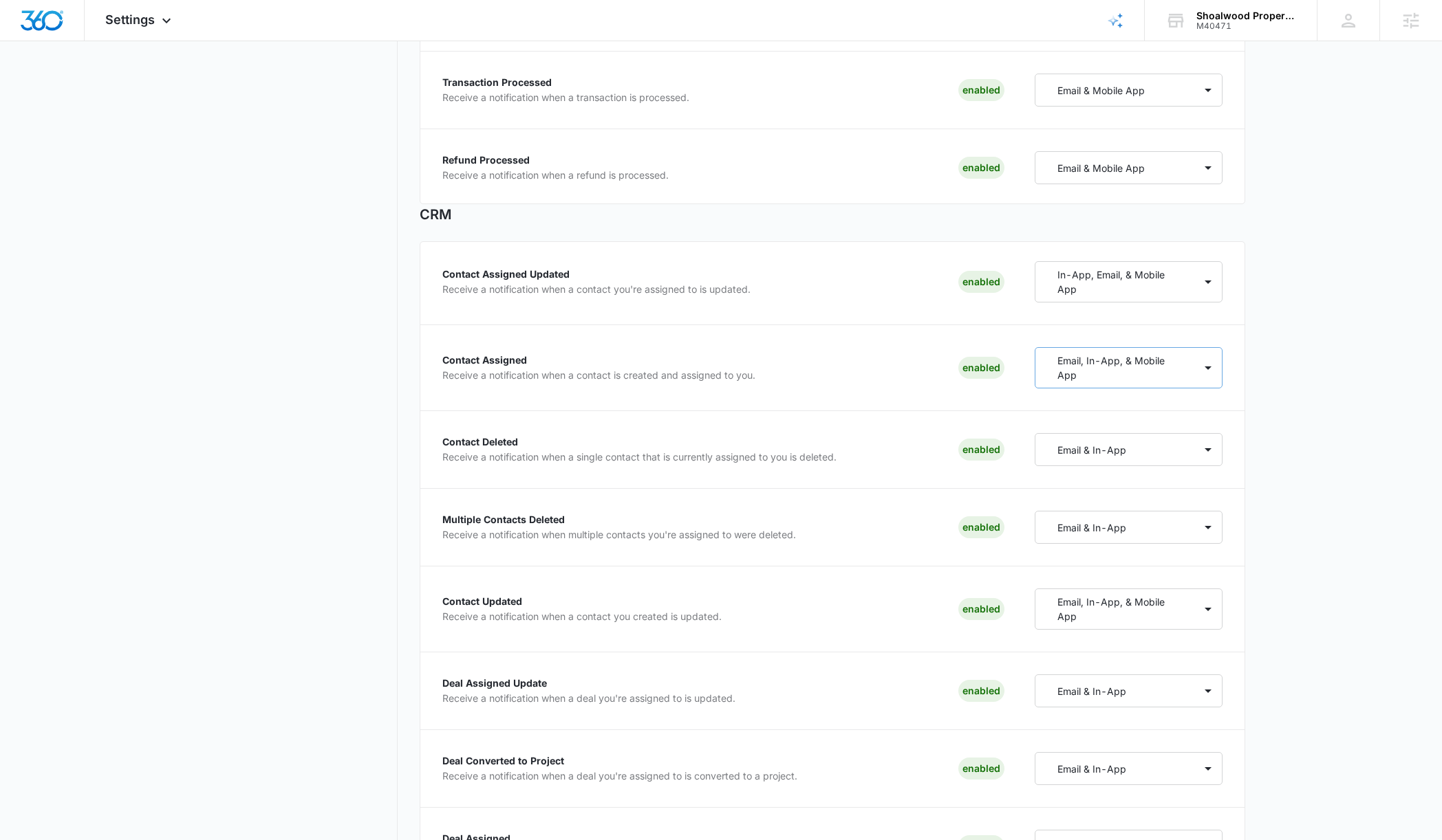
click at [1141, 362] on p "Email, In-App, & Mobile App" at bounding box center [1117, 367] width 119 height 29
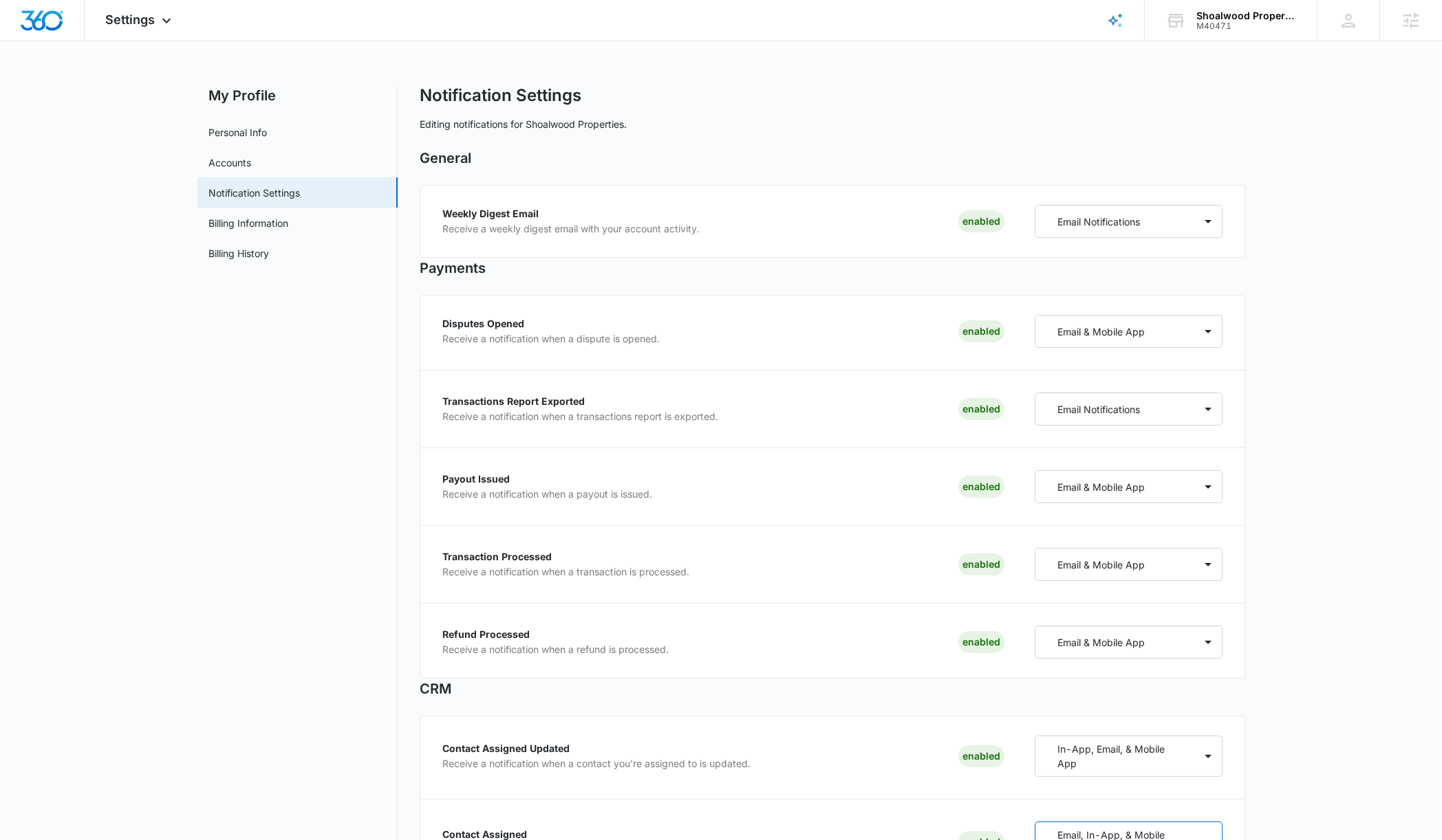
scroll to position [-1, 0]
click at [154, 27] on div "Settings Apps Reputation Websites Forms CRM Email Social Shop Payments POS Cont…" at bounding box center [140, 20] width 111 height 40
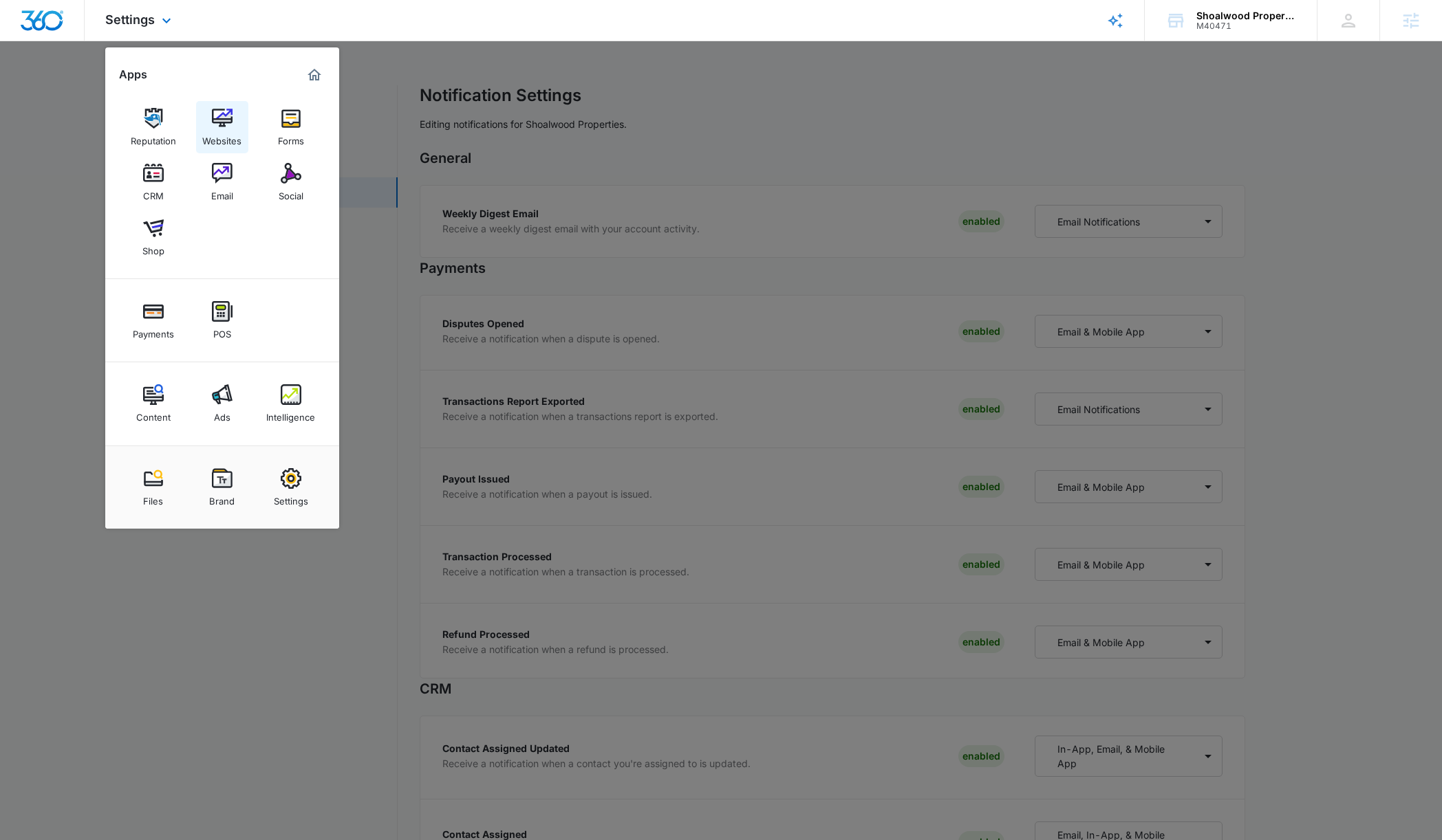
click at [216, 133] on div "Websites" at bounding box center [222, 137] width 40 height 18
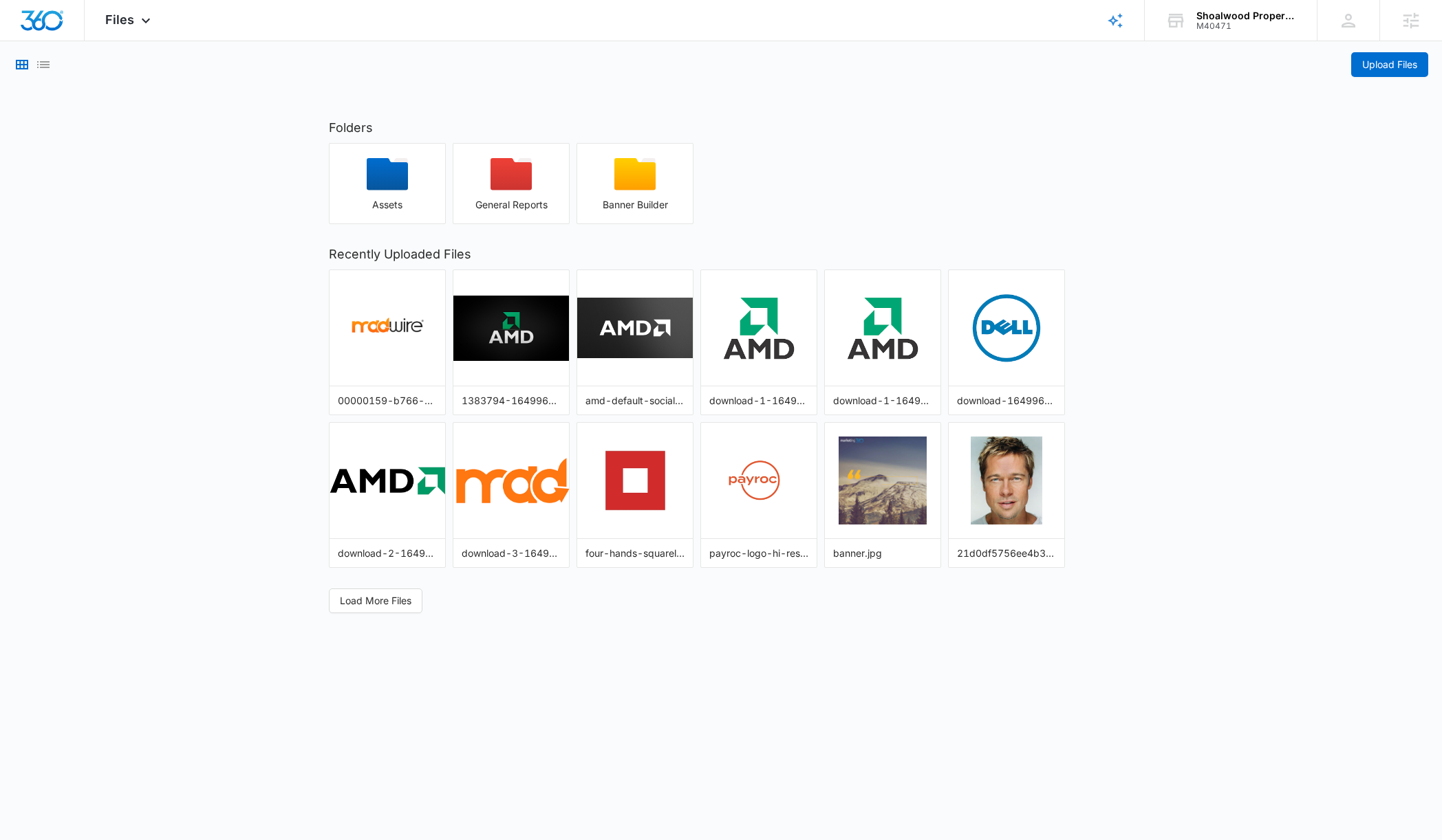
click at [46, 66] on icon "List View" at bounding box center [43, 64] width 16 height 16
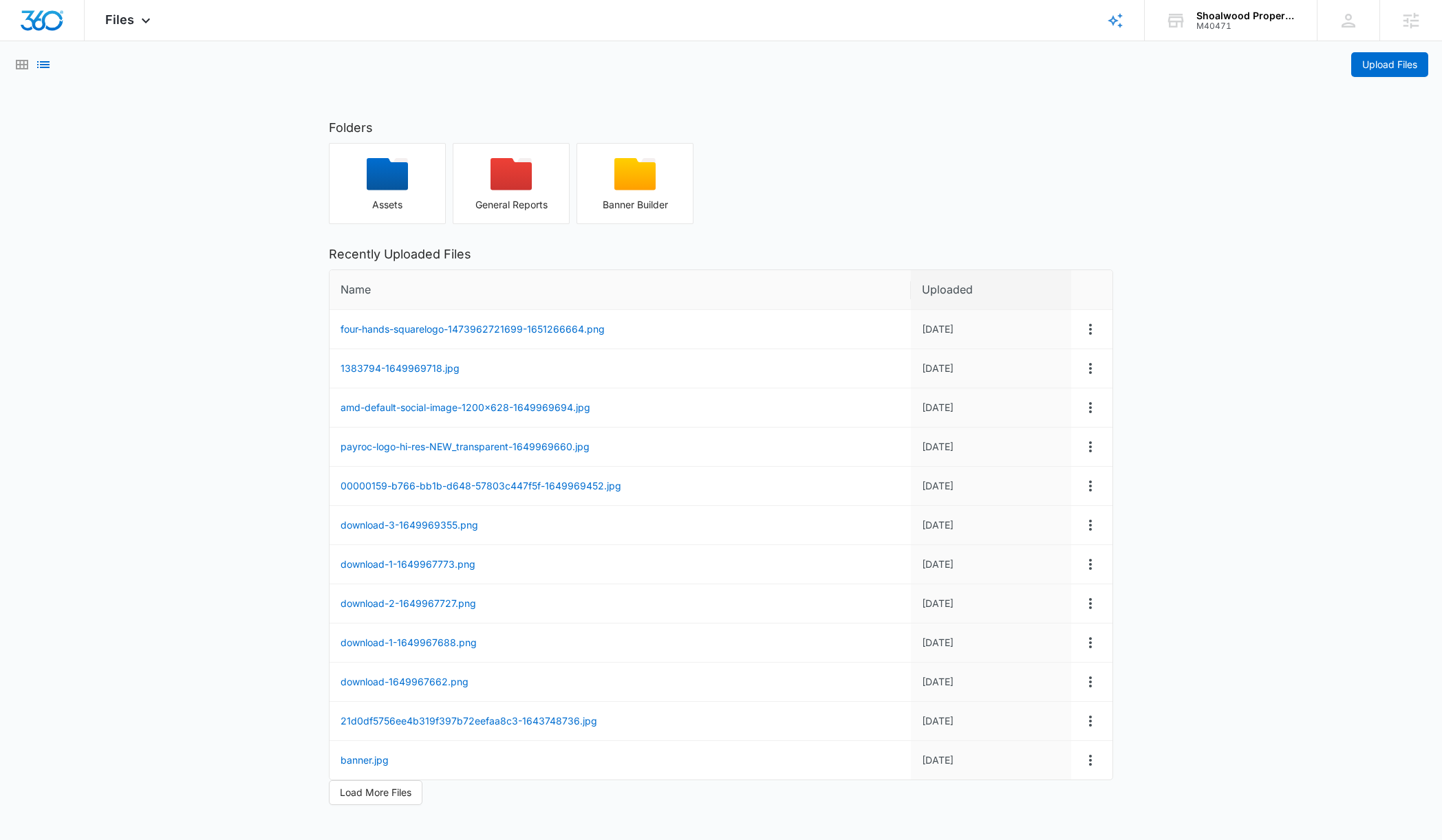
click at [1123, 523] on div "Folders Assets General Reports Banner Builder Recently Uploaded Files Name Uplo…" at bounding box center [720, 462] width 812 height 687
click at [22, 67] on icon "Grid View" at bounding box center [22, 64] width 16 height 16
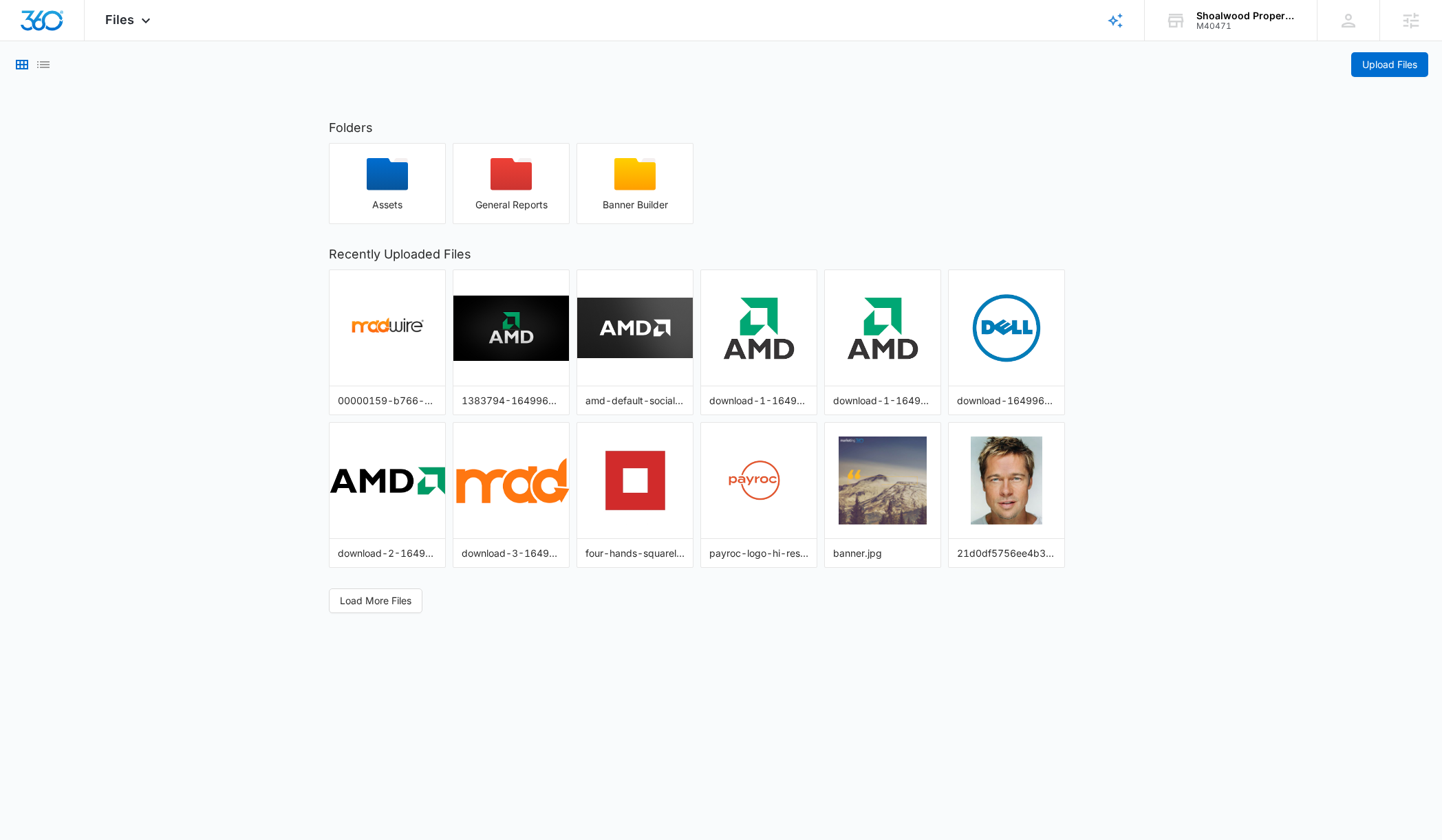
click at [105, 186] on main "Upload Files Folders Assets General Reports Banner Builder Recently Uploaded Fi…" at bounding box center [721, 327] width 1442 height 572
click at [133, 19] on div "Files Apps Reputation Websites Forms CRM Email Social Shop Payments POS Content…" at bounding box center [129, 20] width 90 height 40
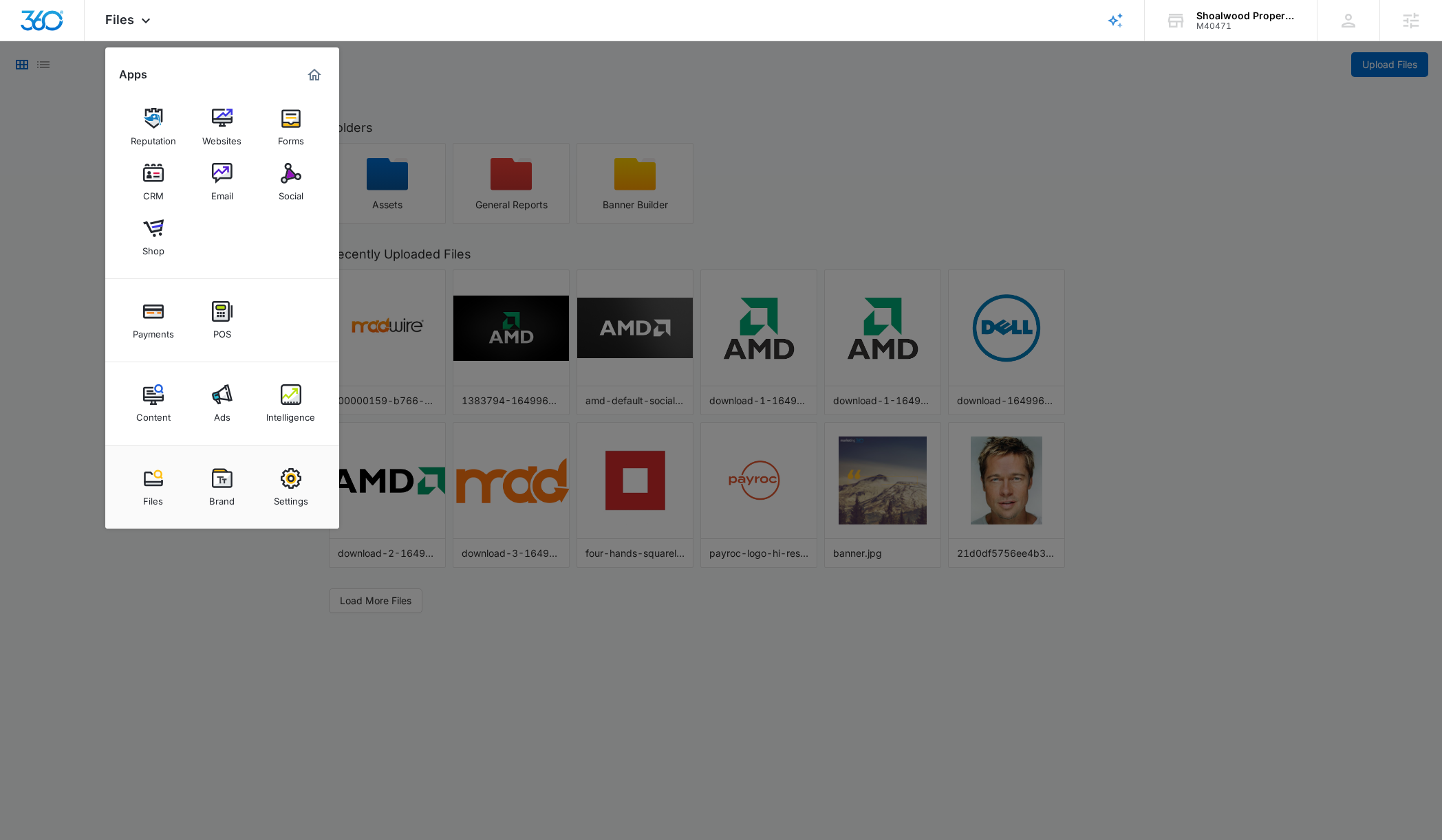
click at [1195, 573] on div at bounding box center [721, 420] width 1442 height 840
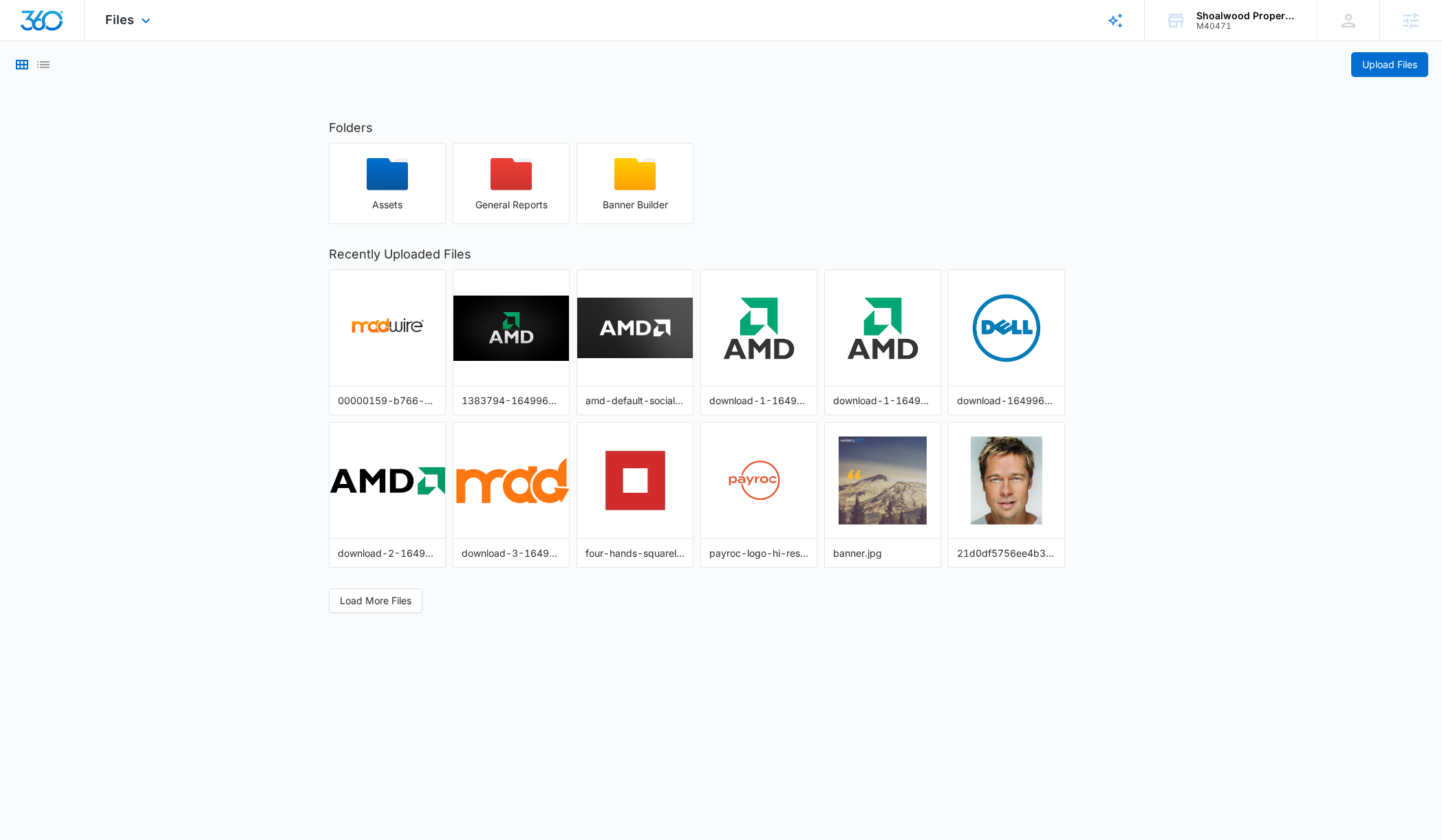
click at [140, 29] on div "Files Apps Reputation Websites Forms CRM Email Social Shop Payments POS Content…" at bounding box center [129, 20] width 90 height 40
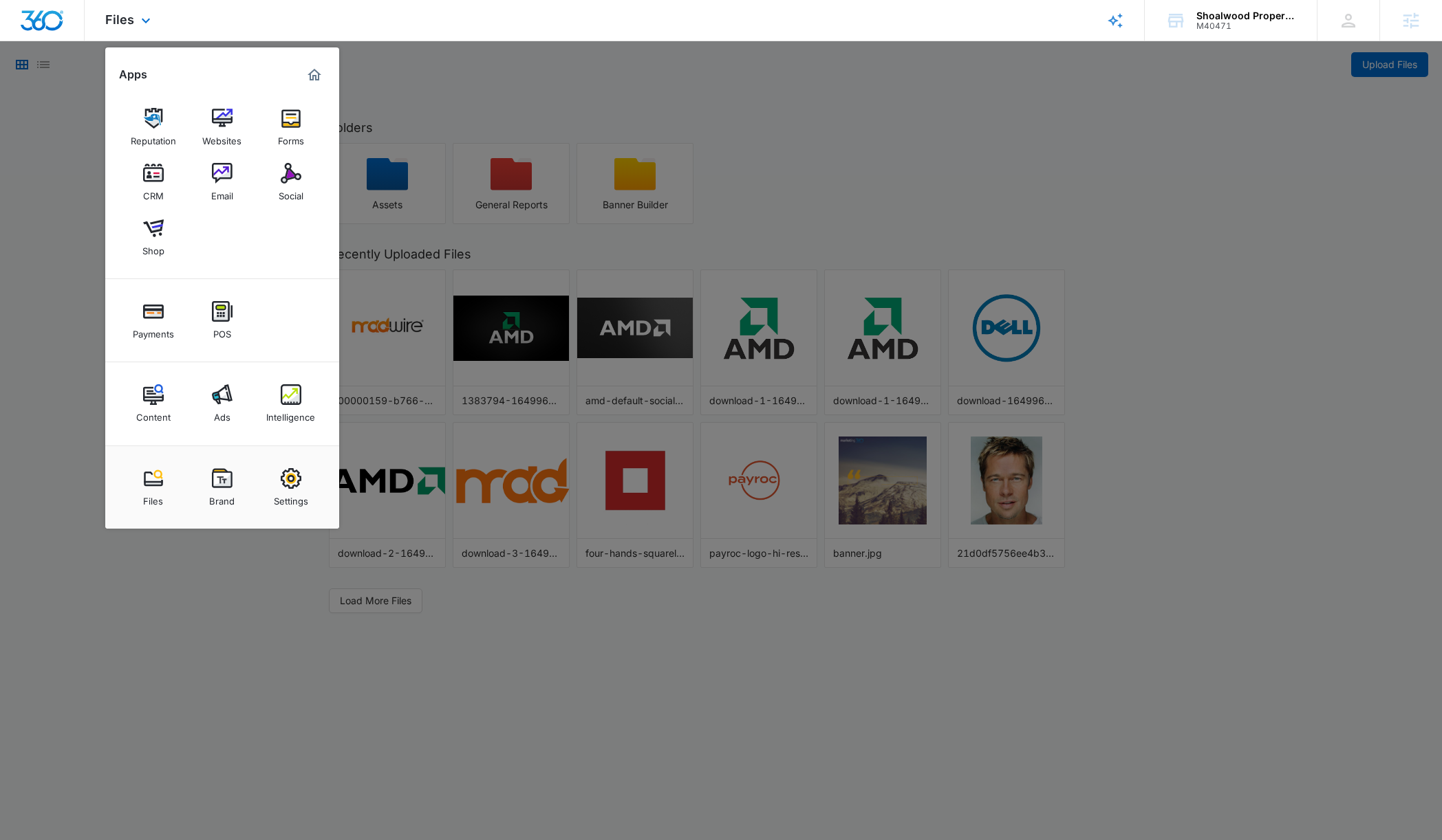
click at [140, 29] on div "Files Apps Reputation Websites Forms CRM Email Social Shop Payments POS Content…" at bounding box center [129, 20] width 90 height 40
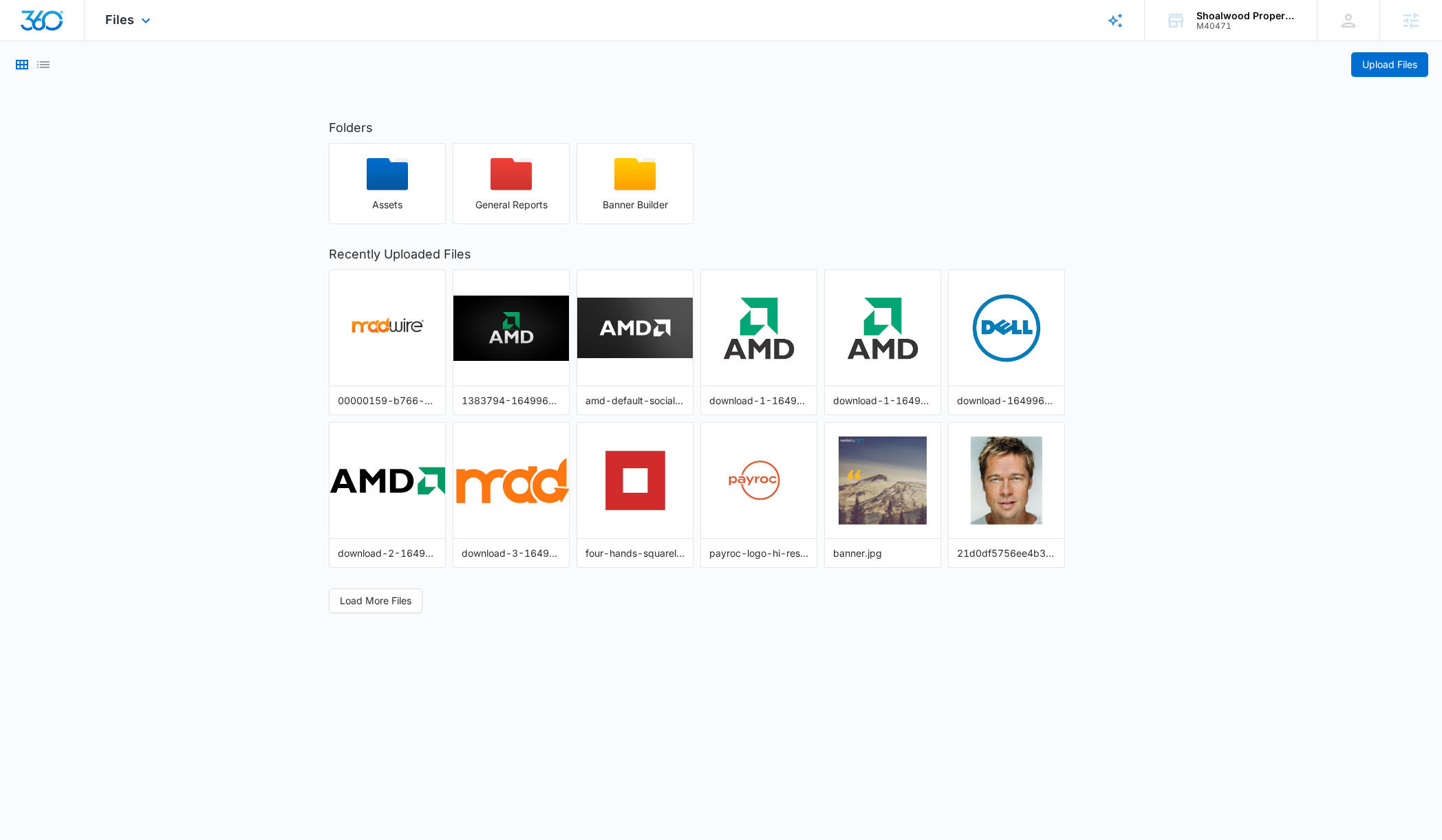
click at [140, 29] on div "Files Apps Reputation Websites Forms CRM Email Social Shop Payments POS Content…" at bounding box center [129, 20] width 90 height 40
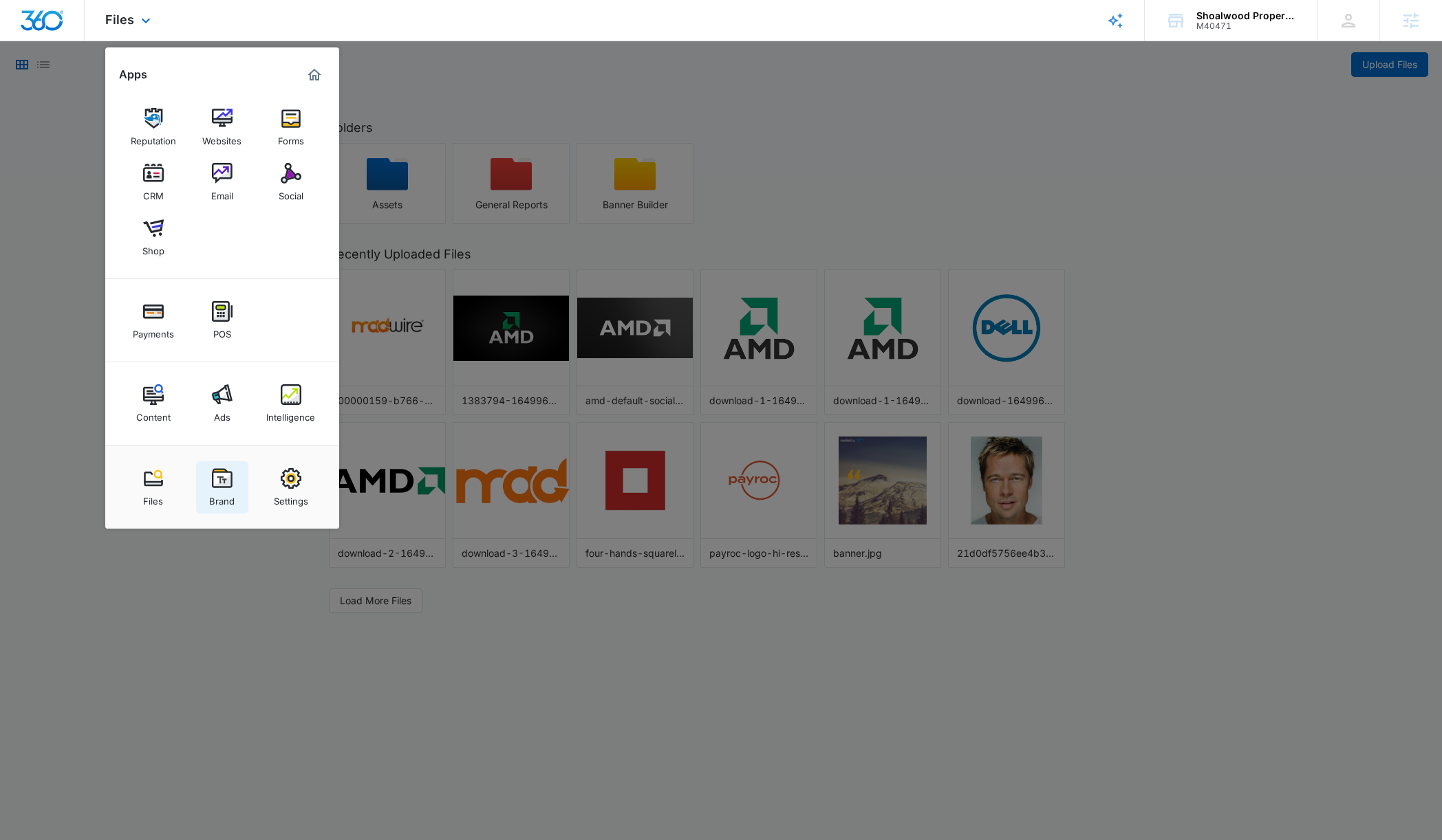
click at [220, 488] on img at bounding box center [222, 478] width 21 height 21
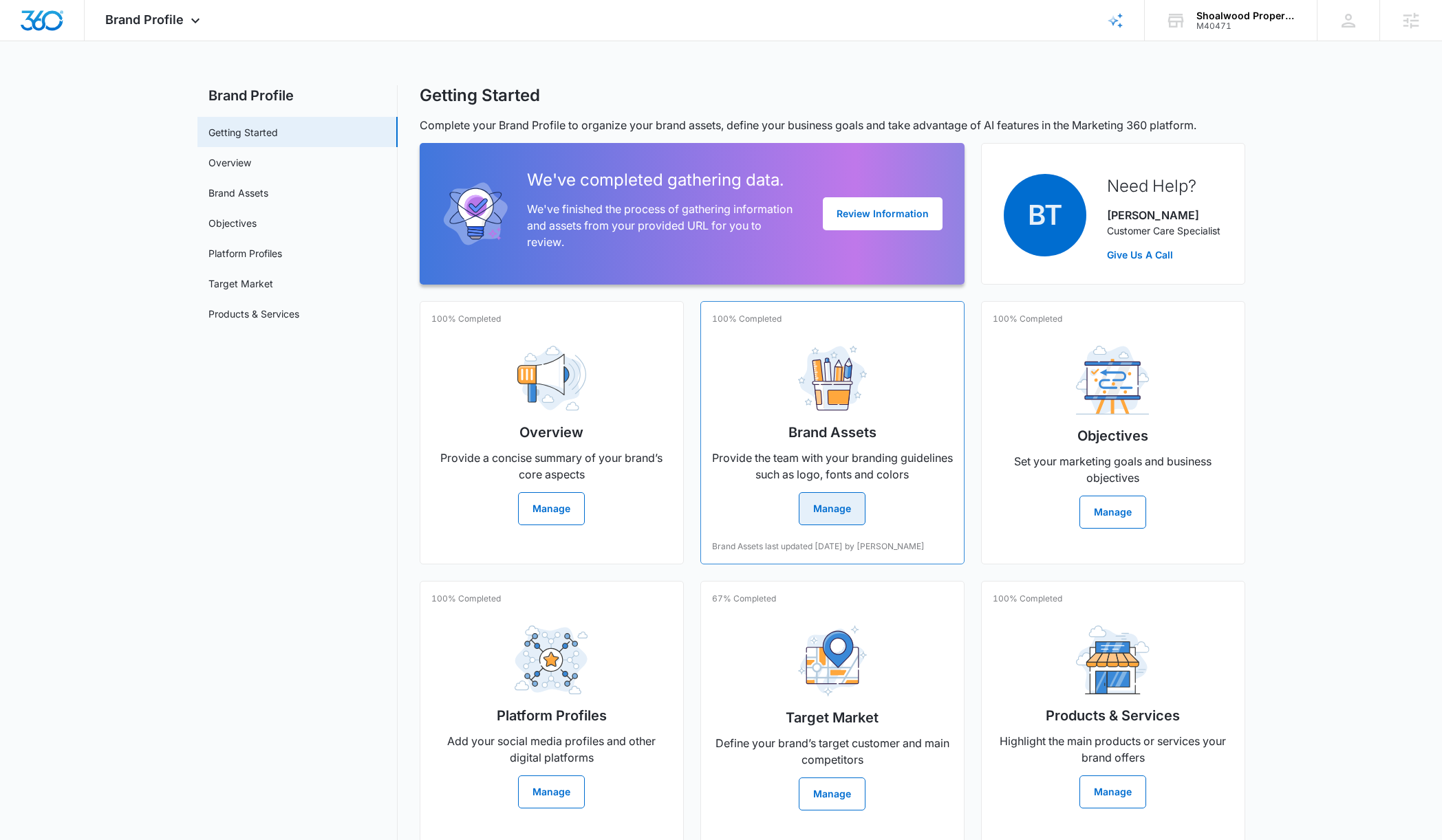
click at [789, 435] on h2 "Brand Assets" at bounding box center [833, 432] width 88 height 21
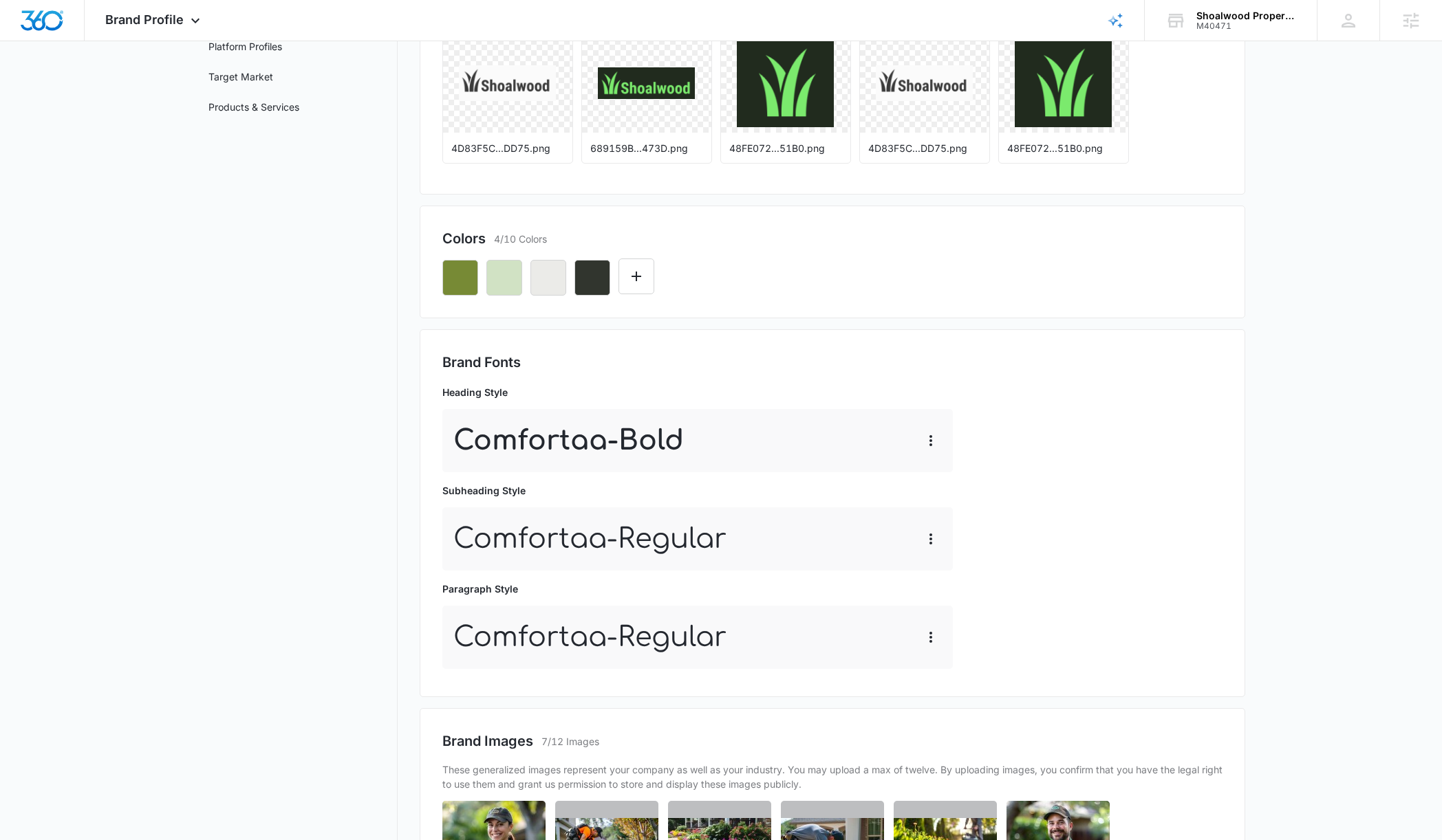
scroll to position [206, 0]
click at [1260, 549] on main "Brand Profile Getting Started Overview Brand Assets Objectives Platform Profile…" at bounding box center [721, 542] width 1442 height 1327
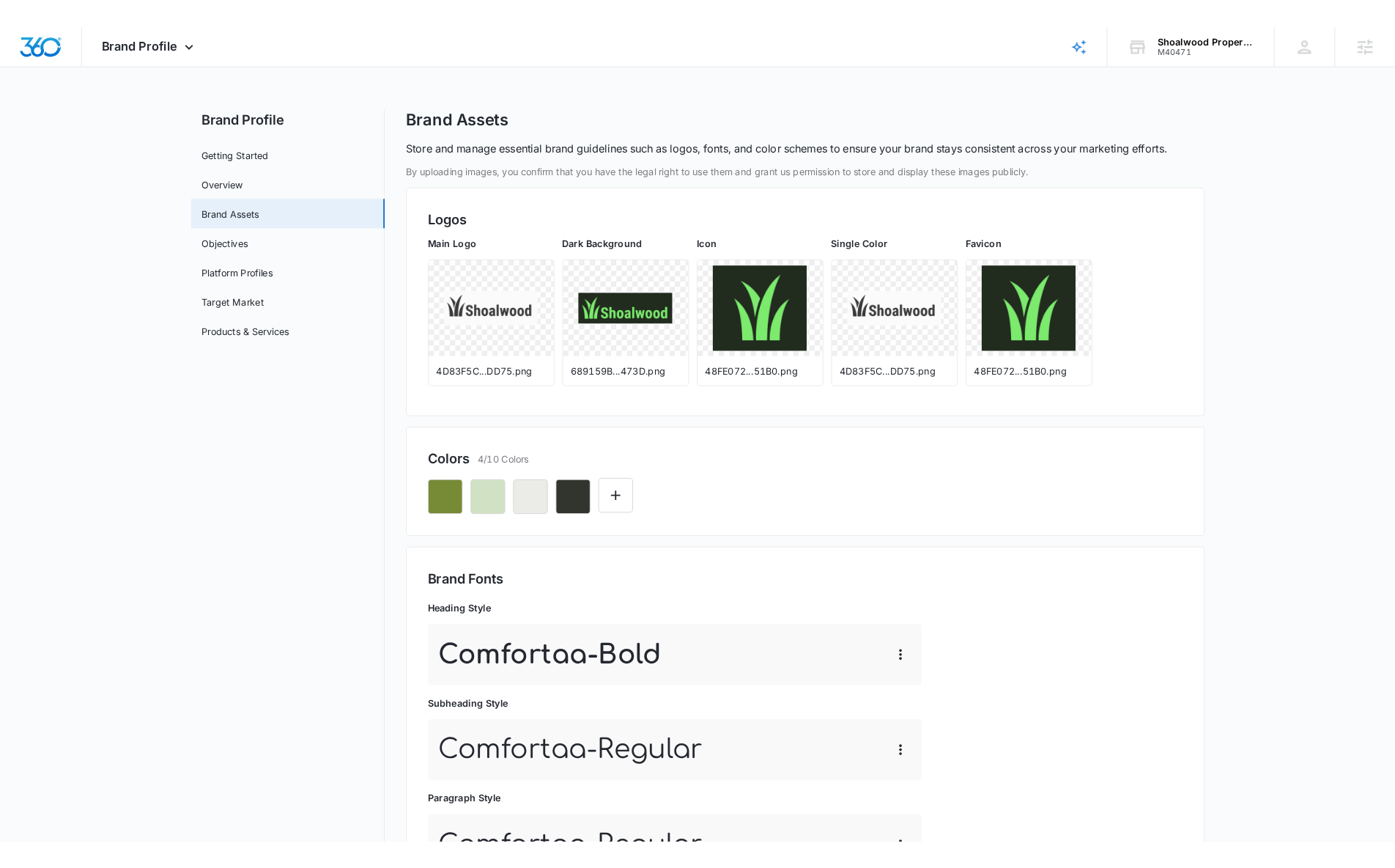
scroll to position [0, 0]
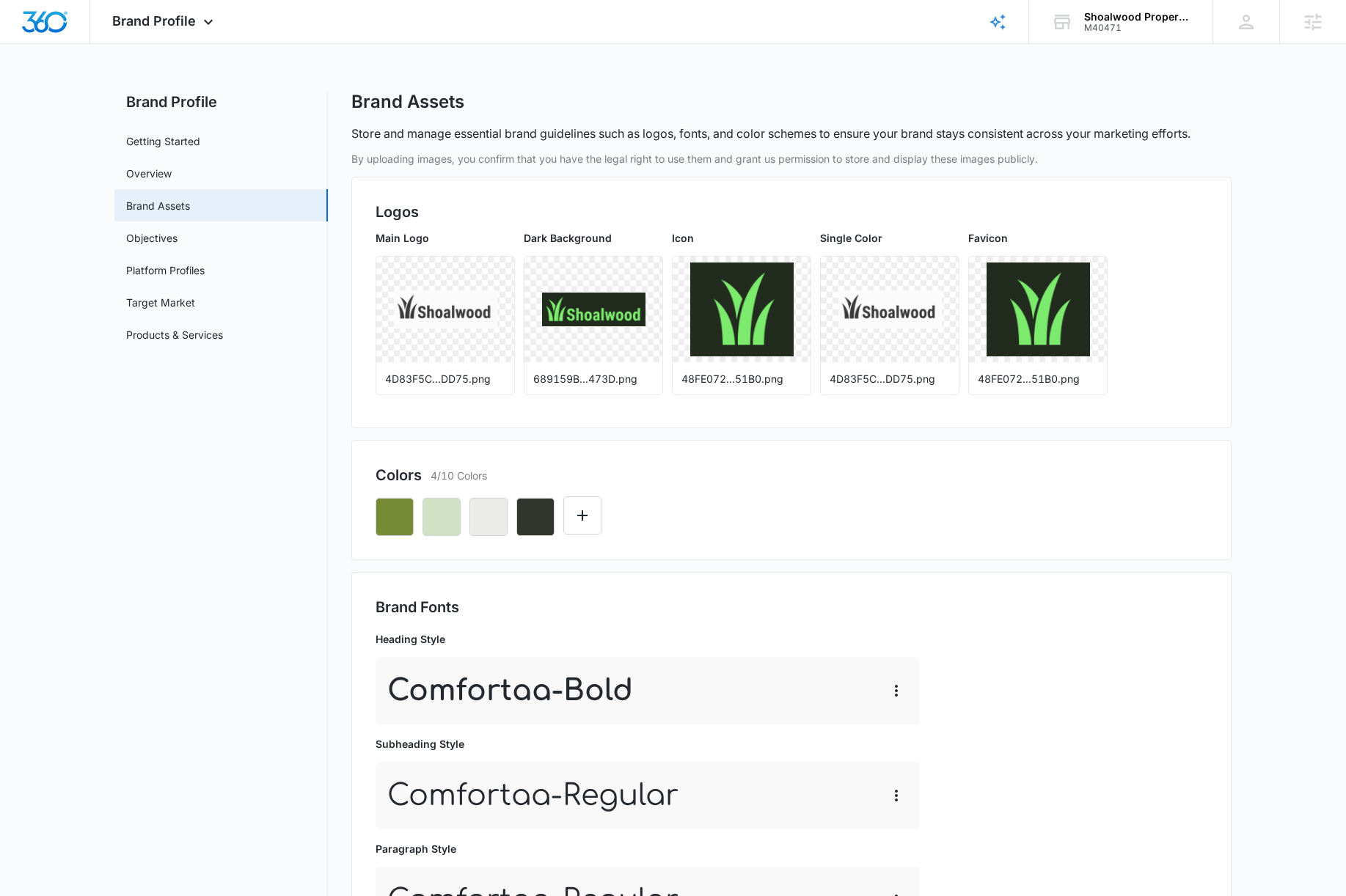
click at [1292, 516] on main "Brand Profile Getting Started Overview Brand Assets Objectives Platform Profile…" at bounding box center [673, 798] width 1346 height 1415
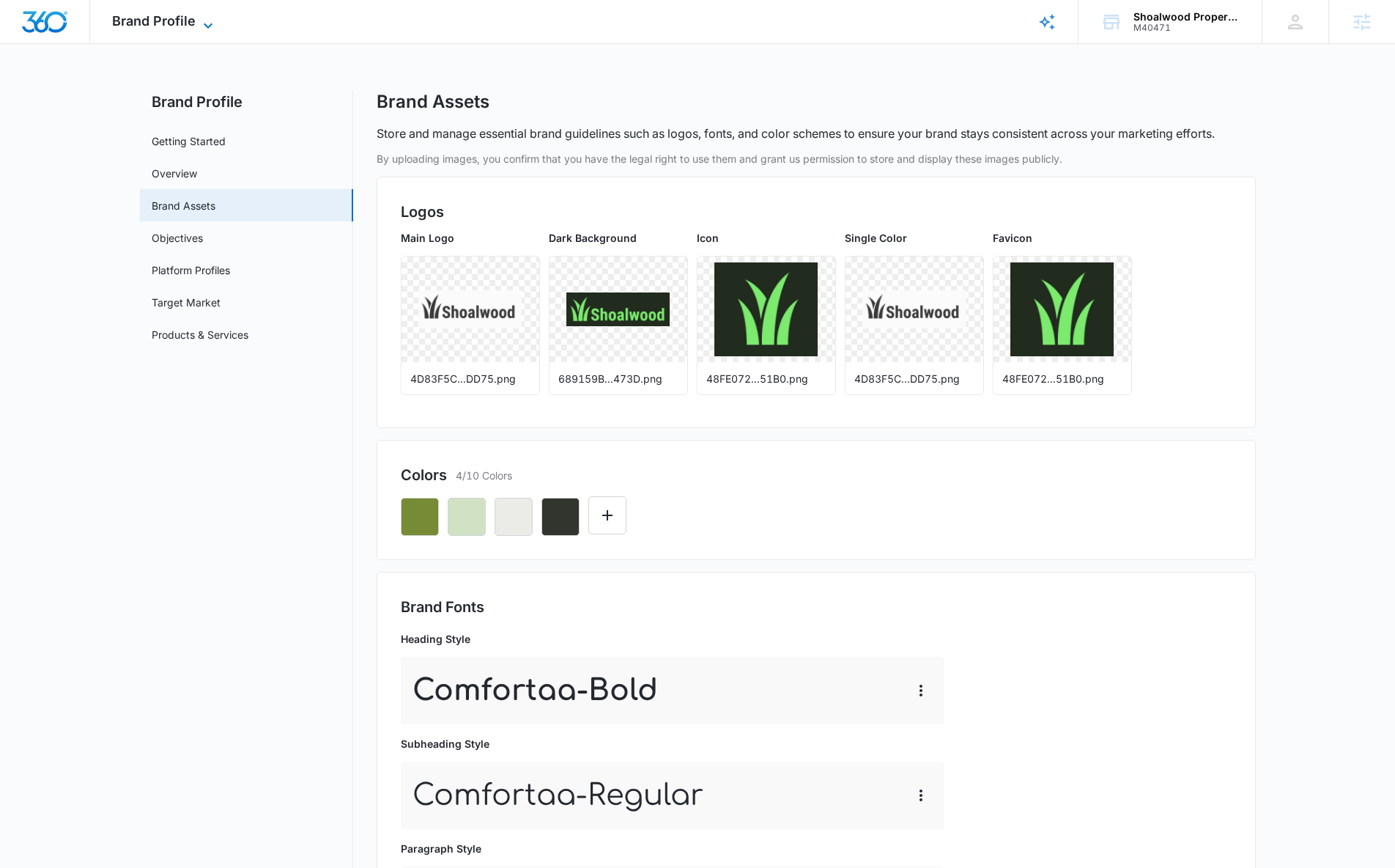
click at [216, 23] on icon at bounding box center [207, 25] width 17 height 17
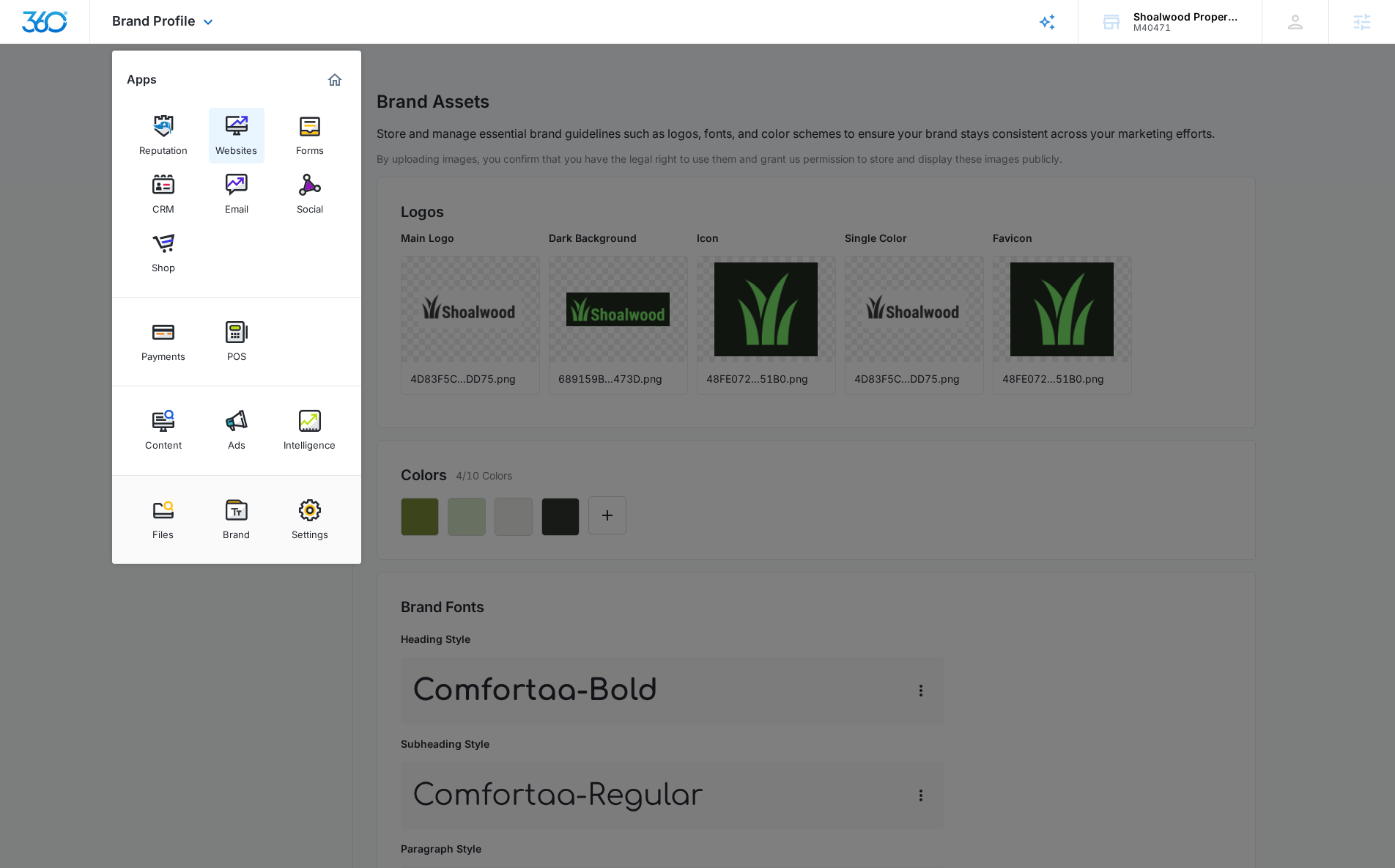
click at [230, 133] on img at bounding box center [236, 126] width 22 height 22
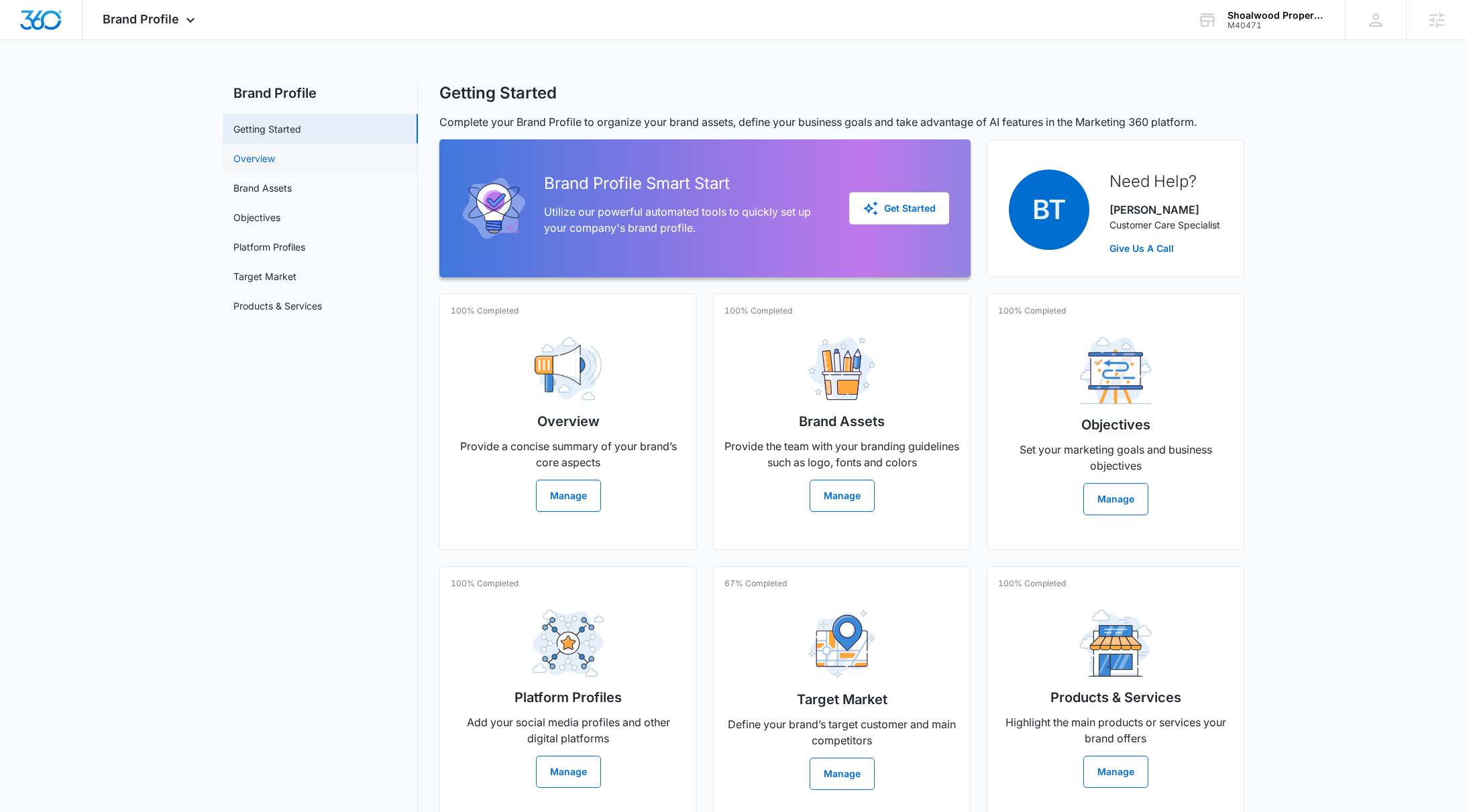
click at [275, 152] on link "Overview" at bounding box center [254, 159] width 42 height 14
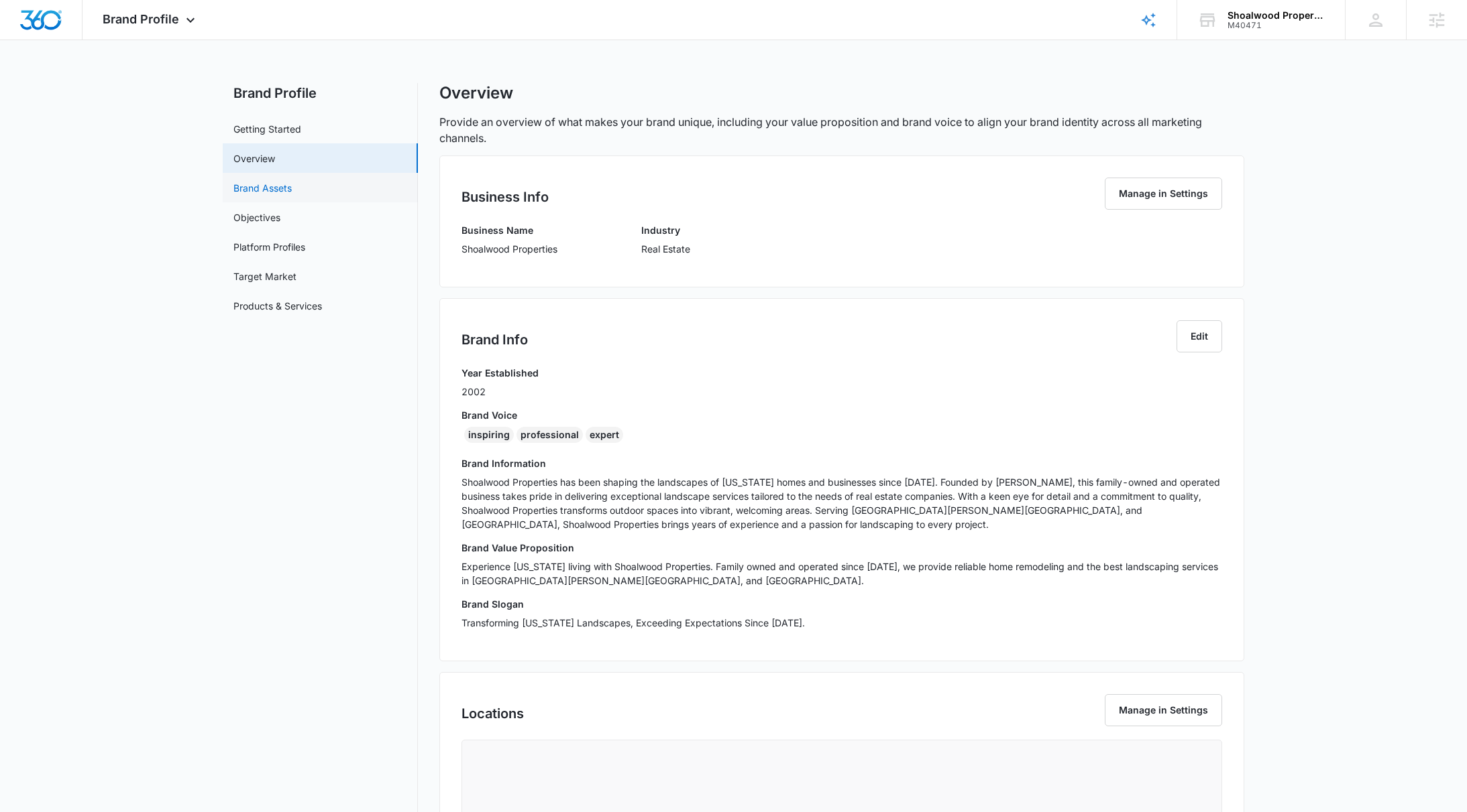
click at [292, 185] on link "Brand Assets" at bounding box center [262, 188] width 58 height 14
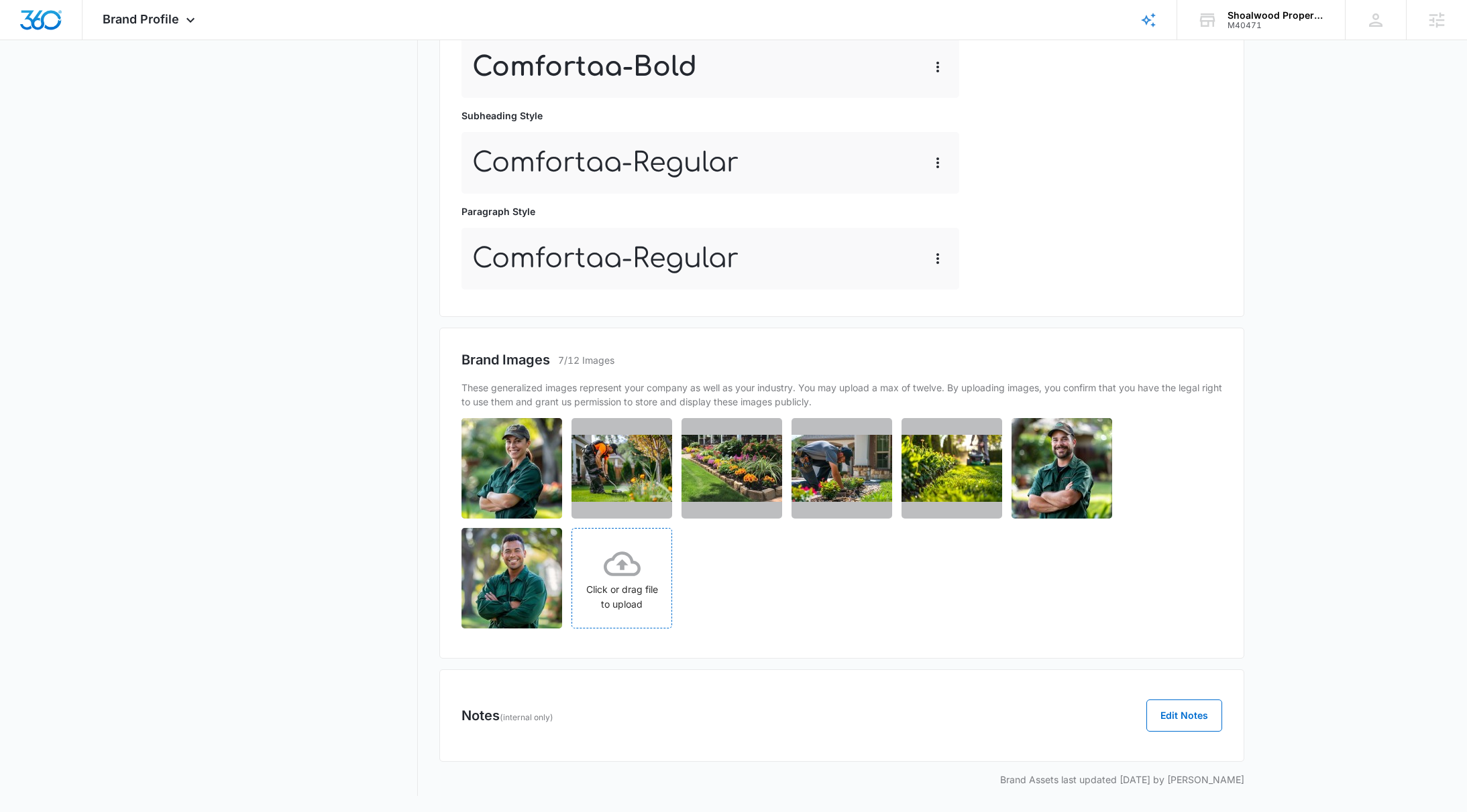
scroll to position [564, 0]
click at [636, 585] on div "Click or drag file to upload" at bounding box center [621, 579] width 99 height 66
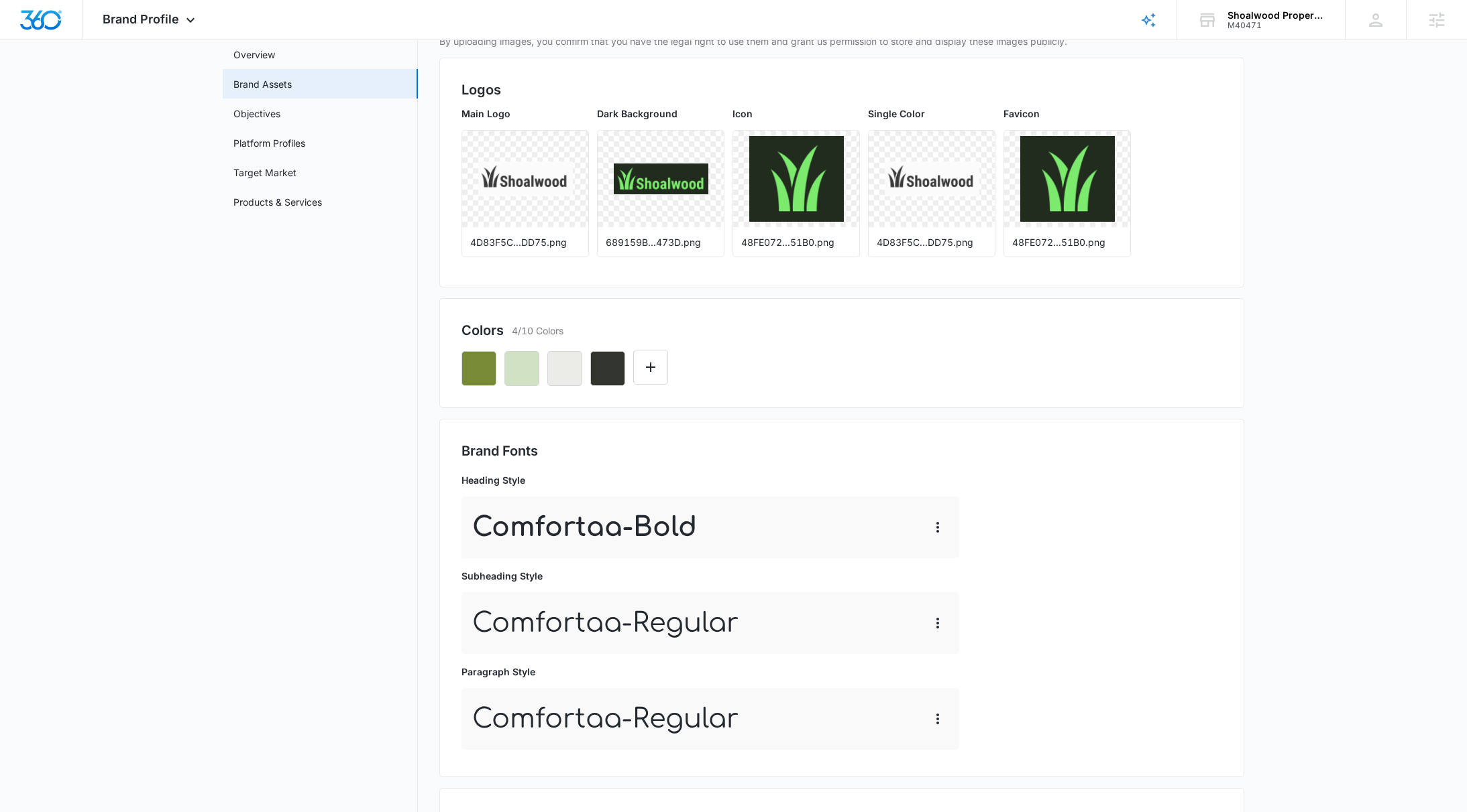
scroll to position [103, 0]
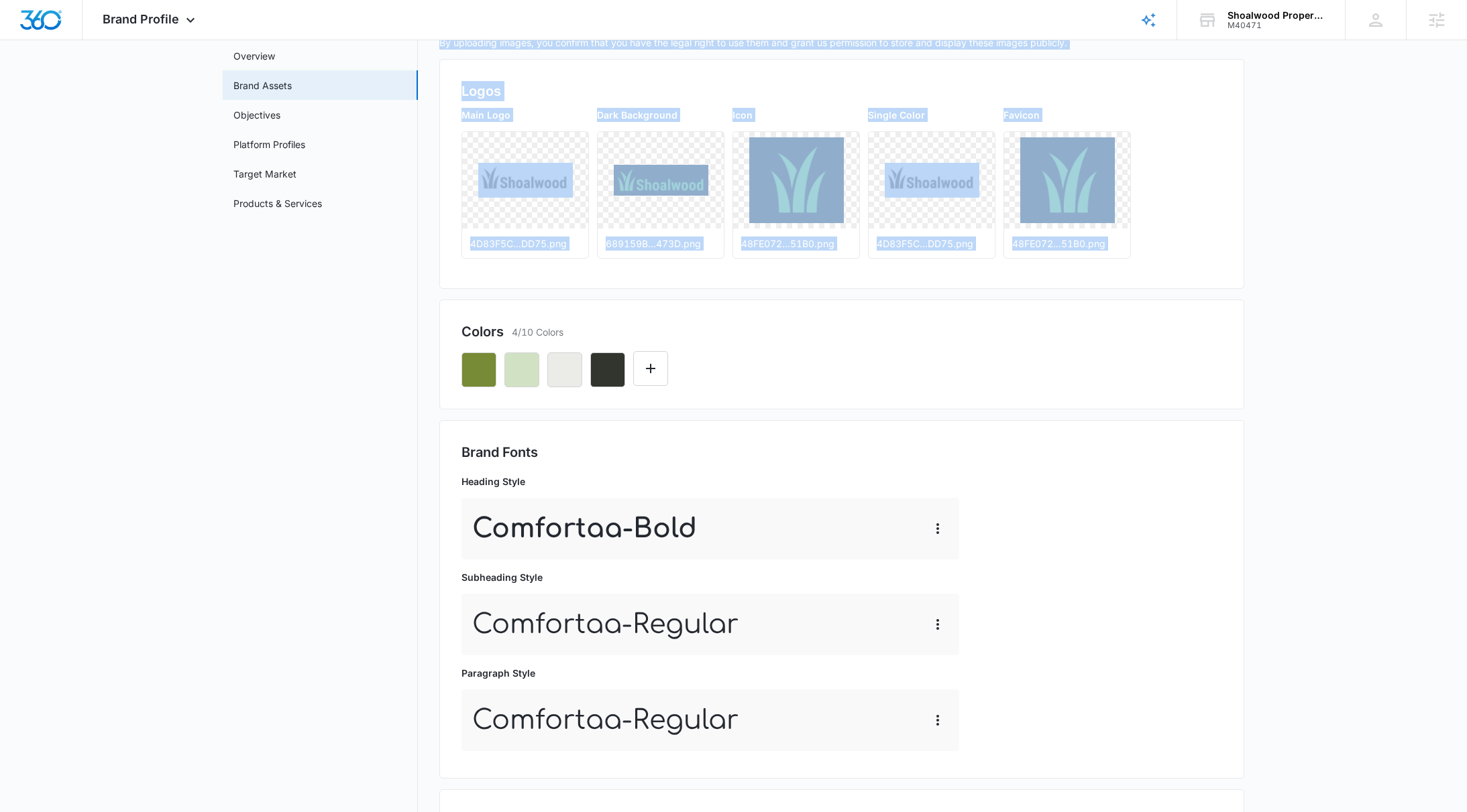
drag, startPoint x: 476, startPoint y: 316, endPoint x: 1273, endPoint y: 384, distance: 799.9
click at [1244, 392] on main "Brand Profile Getting Started Overview Brand Assets Objectives Platform Profile…" at bounding box center [733, 627] width 1467 height 1293
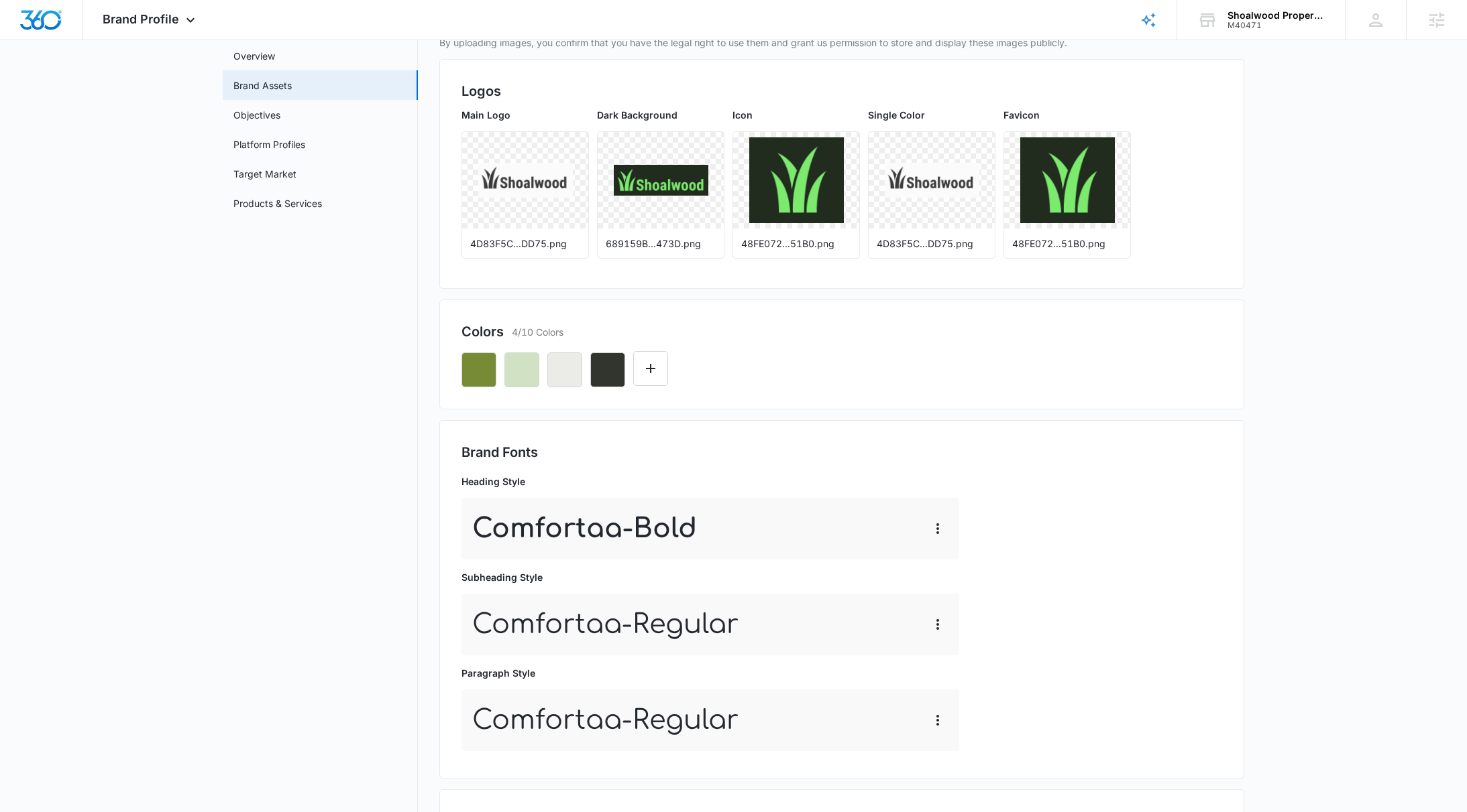
click at [1273, 384] on main "Brand Profile Getting Started Overview Brand Assets Objectives Platform Profile…" at bounding box center [733, 627] width 1467 height 1293
click at [871, 360] on div at bounding box center [841, 365] width 760 height 45
drag, startPoint x: 692, startPoint y: 332, endPoint x: 1129, endPoint y: 358, distance: 437.8
click at [1122, 357] on div "Colors 4/10 Colors" at bounding box center [841, 354] width 760 height 66
click at [1248, 385] on main "Brand Profile Getting Started Overview Brand Assets Objectives Platform Profile…" at bounding box center [733, 627] width 1467 height 1293
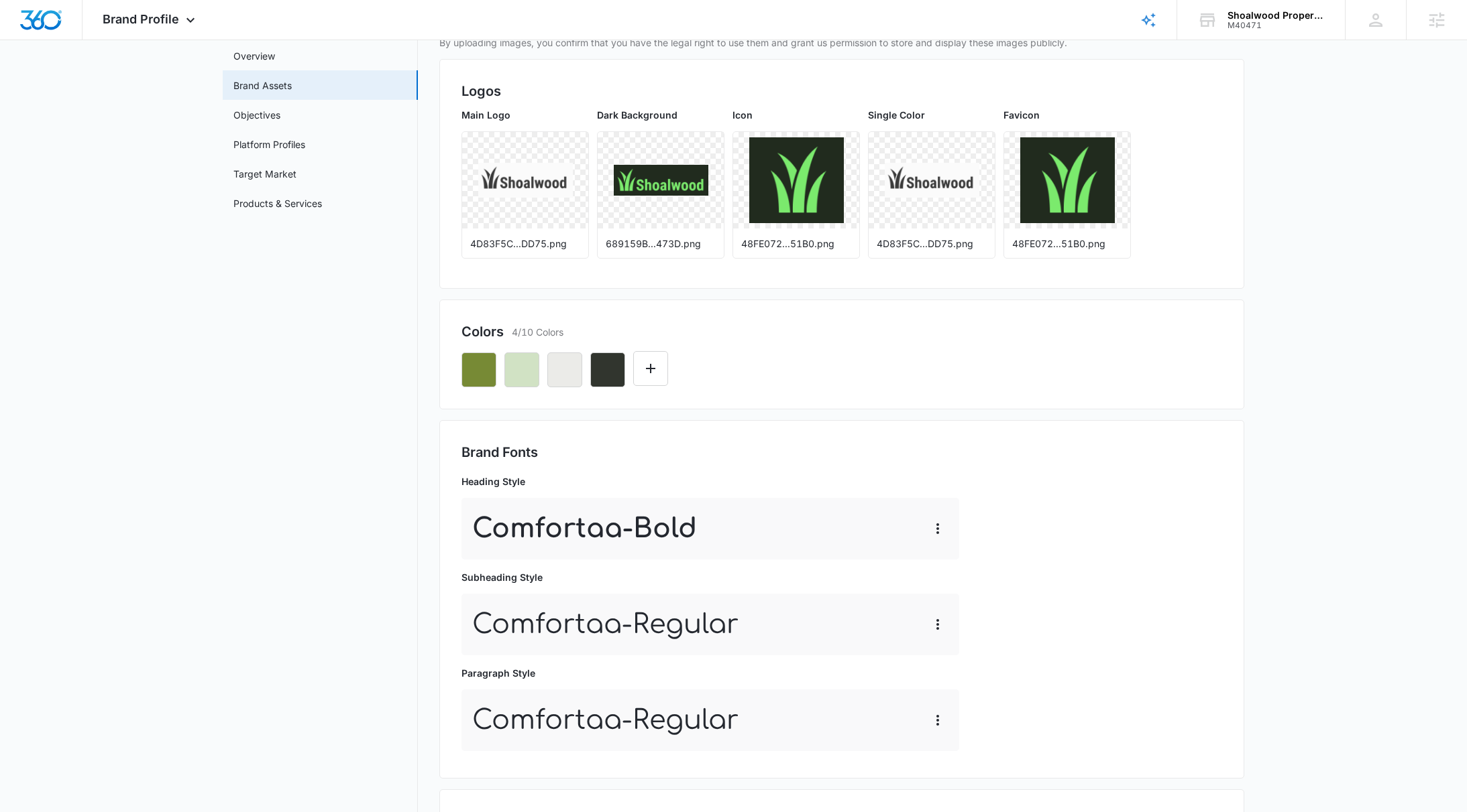
drag, startPoint x: 1199, startPoint y: 388, endPoint x: 718, endPoint y: 313, distance: 486.8
click at [673, 318] on div "Colors 4/10 Colors" at bounding box center [841, 355] width 805 height 110
click at [1178, 346] on div at bounding box center [841, 365] width 760 height 45
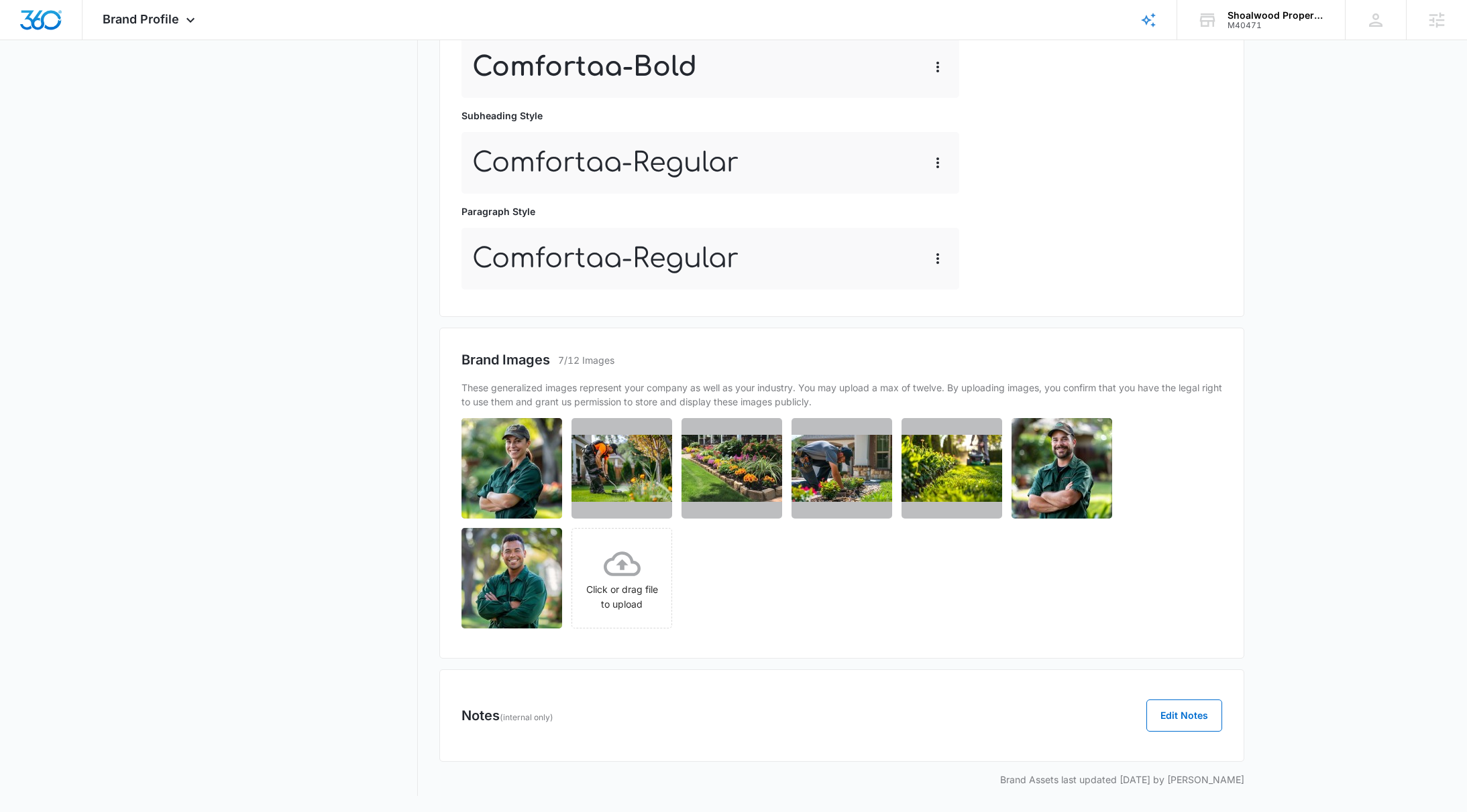
scroll to position [413, 0]
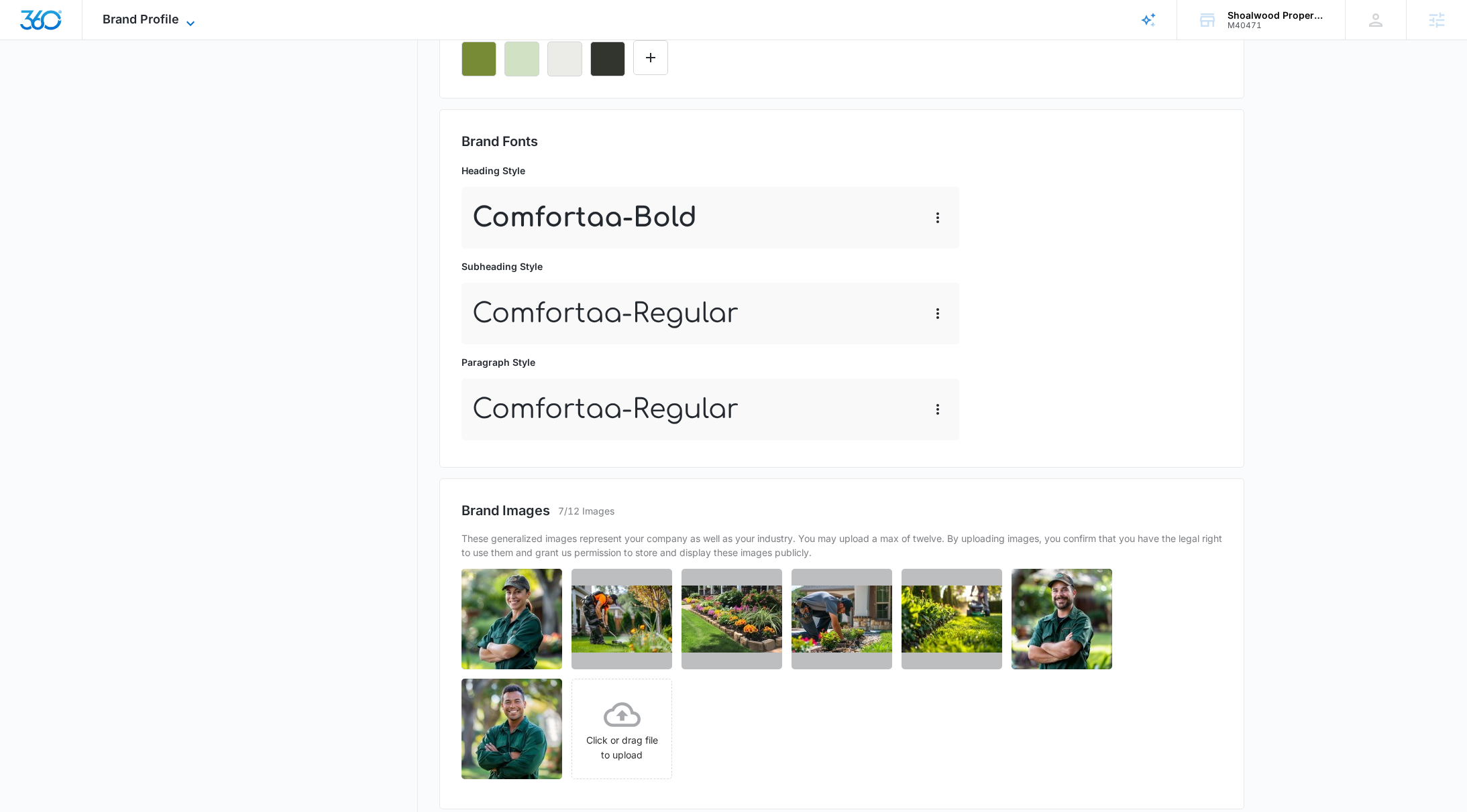
click at [191, 20] on icon at bounding box center [190, 23] width 16 height 16
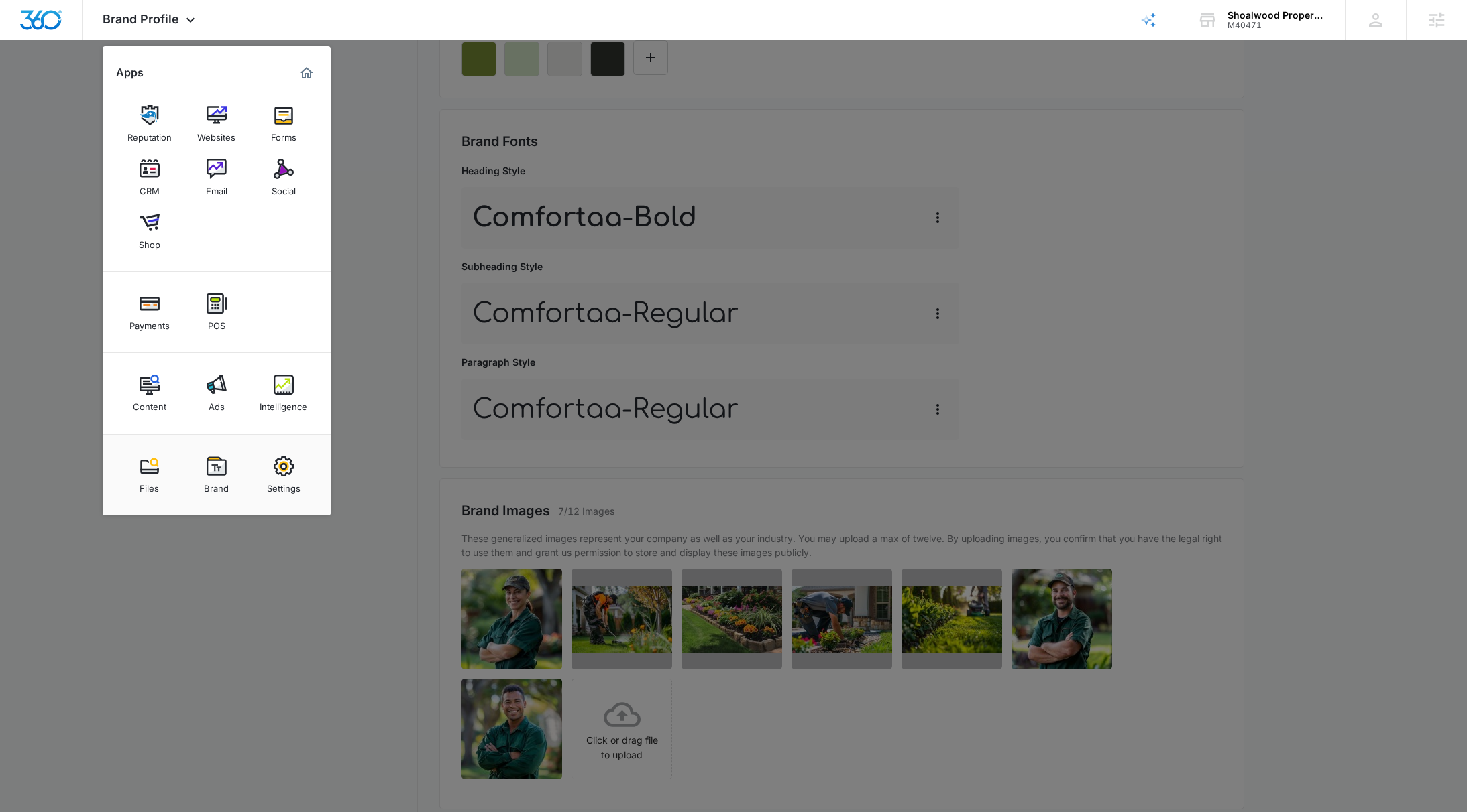
click at [1274, 265] on div at bounding box center [733, 406] width 1467 height 812
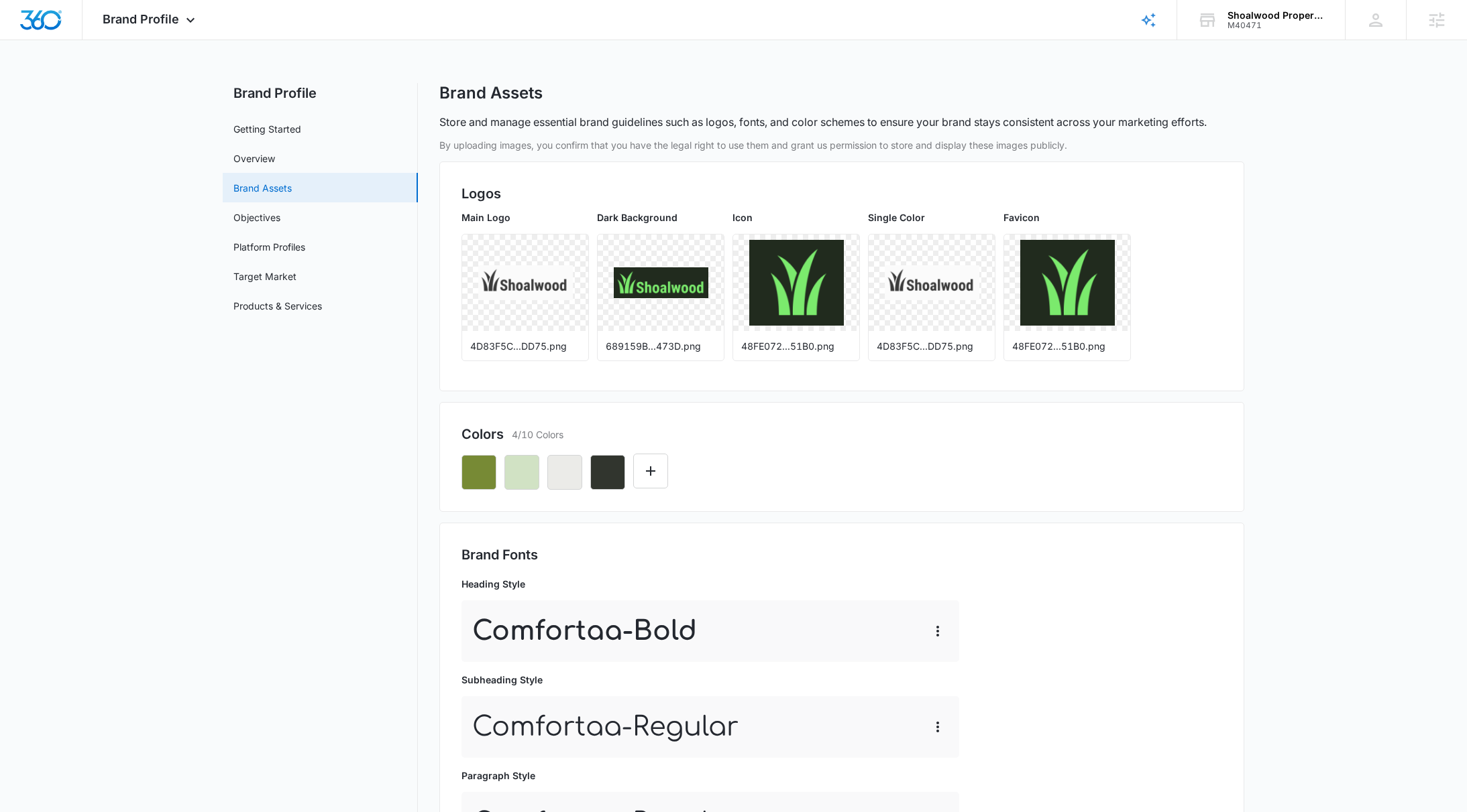
scroll to position [0, 0]
click at [1072, 304] on img at bounding box center [1067, 283] width 94 height 86
click at [1283, 312] on main "Brand Profile Getting Started Overview Brand Assets Objectives Platform Profile…" at bounding box center [733, 730] width 1467 height 1293
click at [110, 19] on span "Brand Profile" at bounding box center [141, 19] width 76 height 14
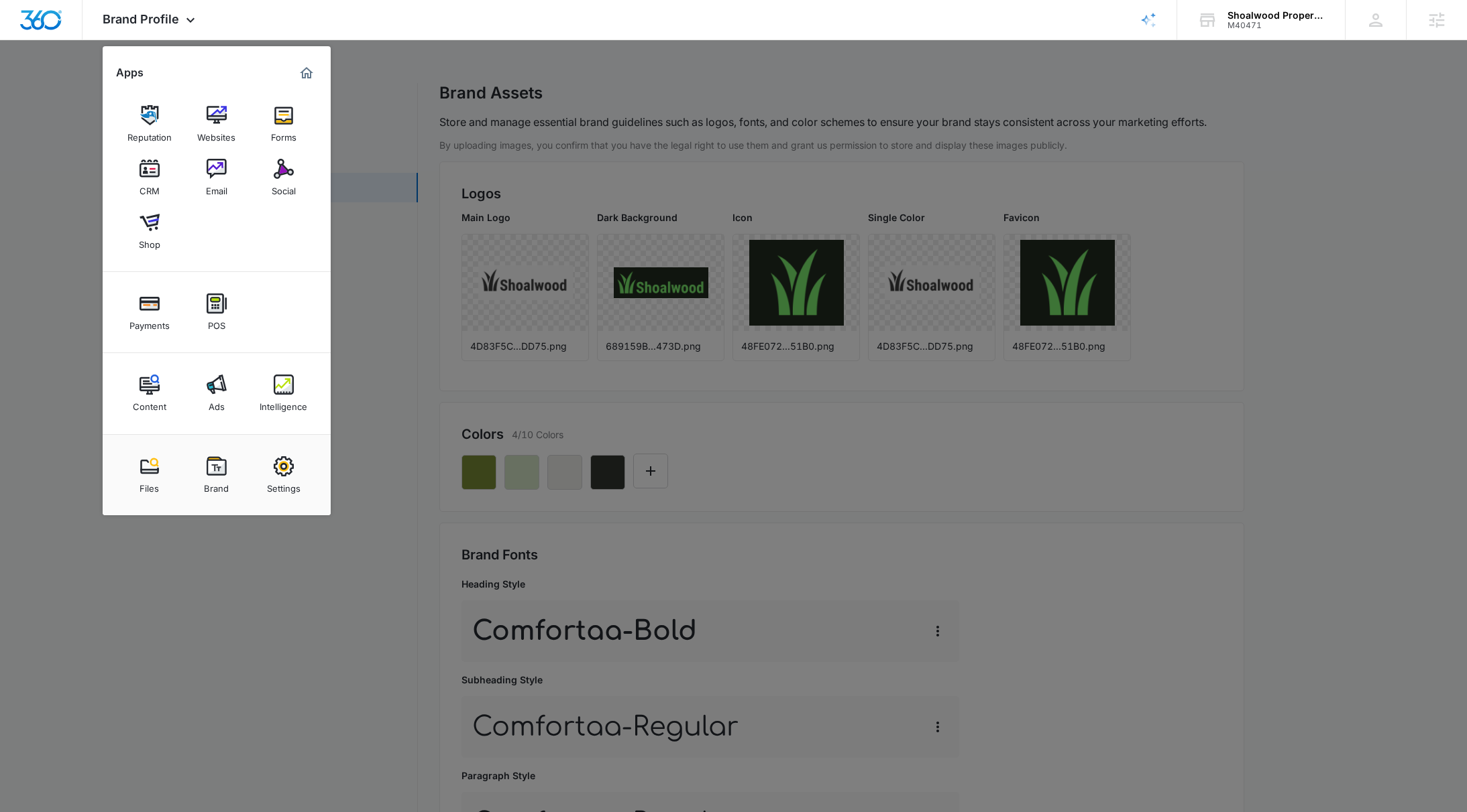
drag, startPoint x: 796, startPoint y: 505, endPoint x: 929, endPoint y: 474, distance: 136.6
click at [809, 502] on div at bounding box center [733, 406] width 1467 height 812
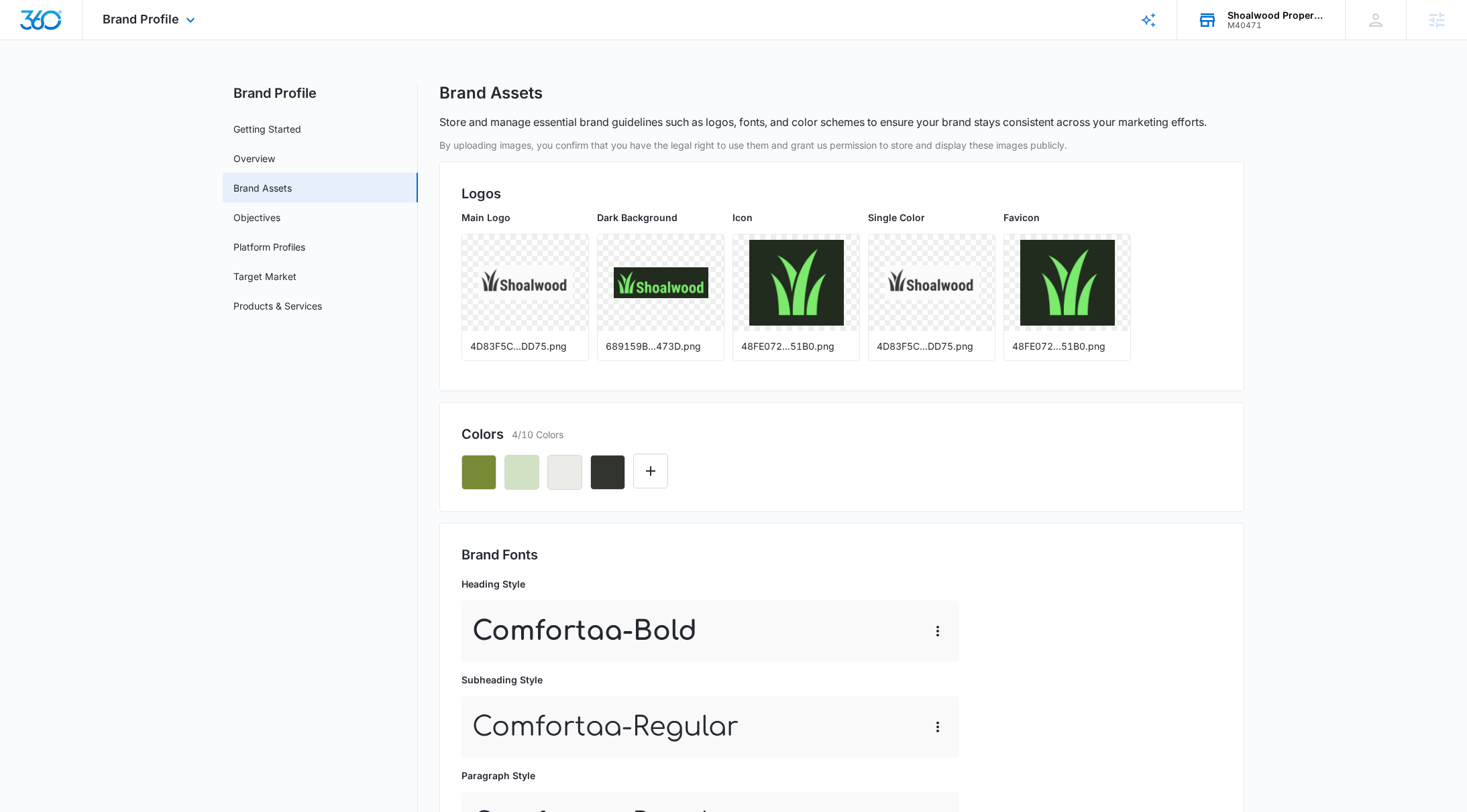
scroll to position [1, 0]
click at [1377, 15] on icon at bounding box center [1376, 20] width 14 height 14
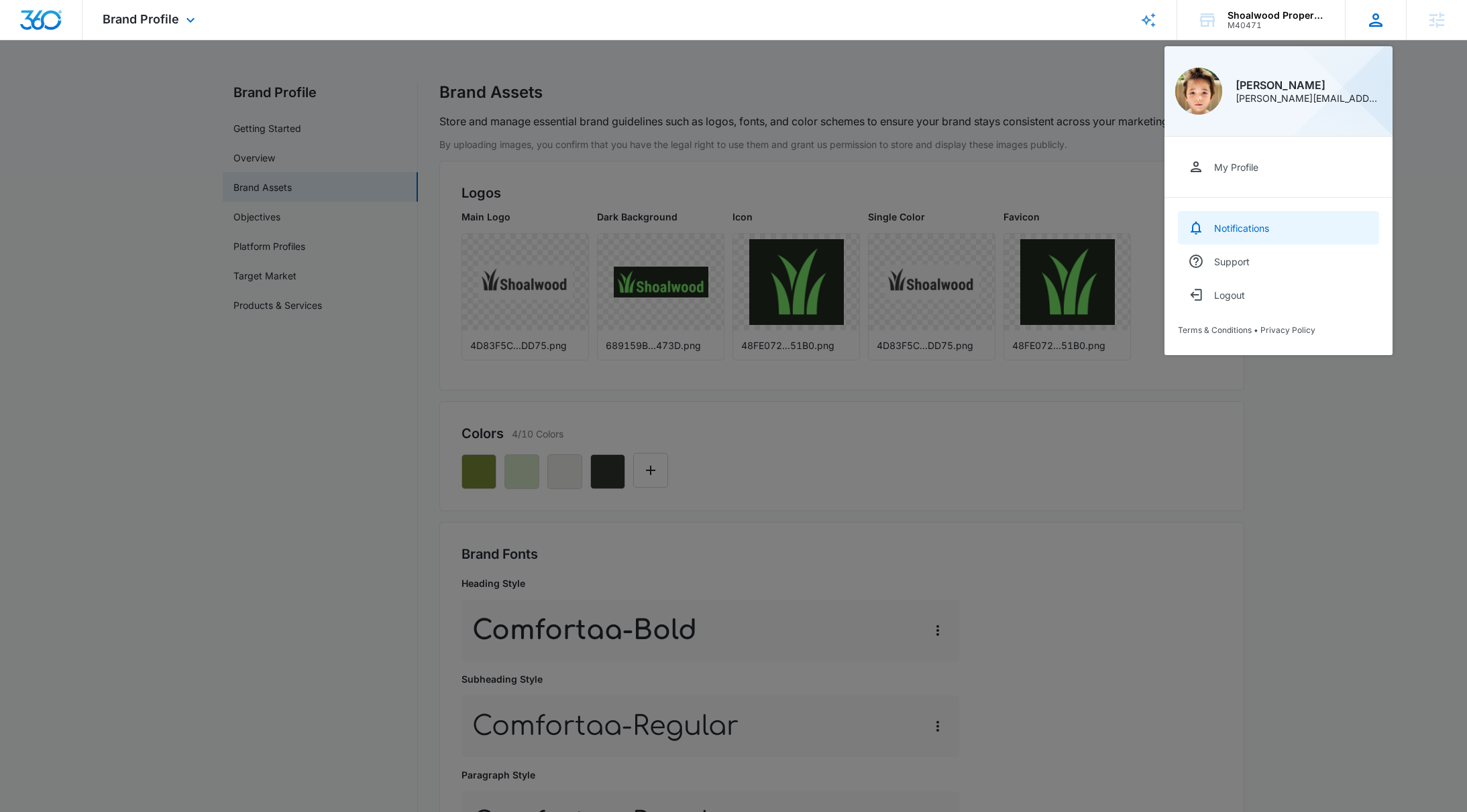
click at [1229, 235] on link "Notifications" at bounding box center [1278, 227] width 201 height 33
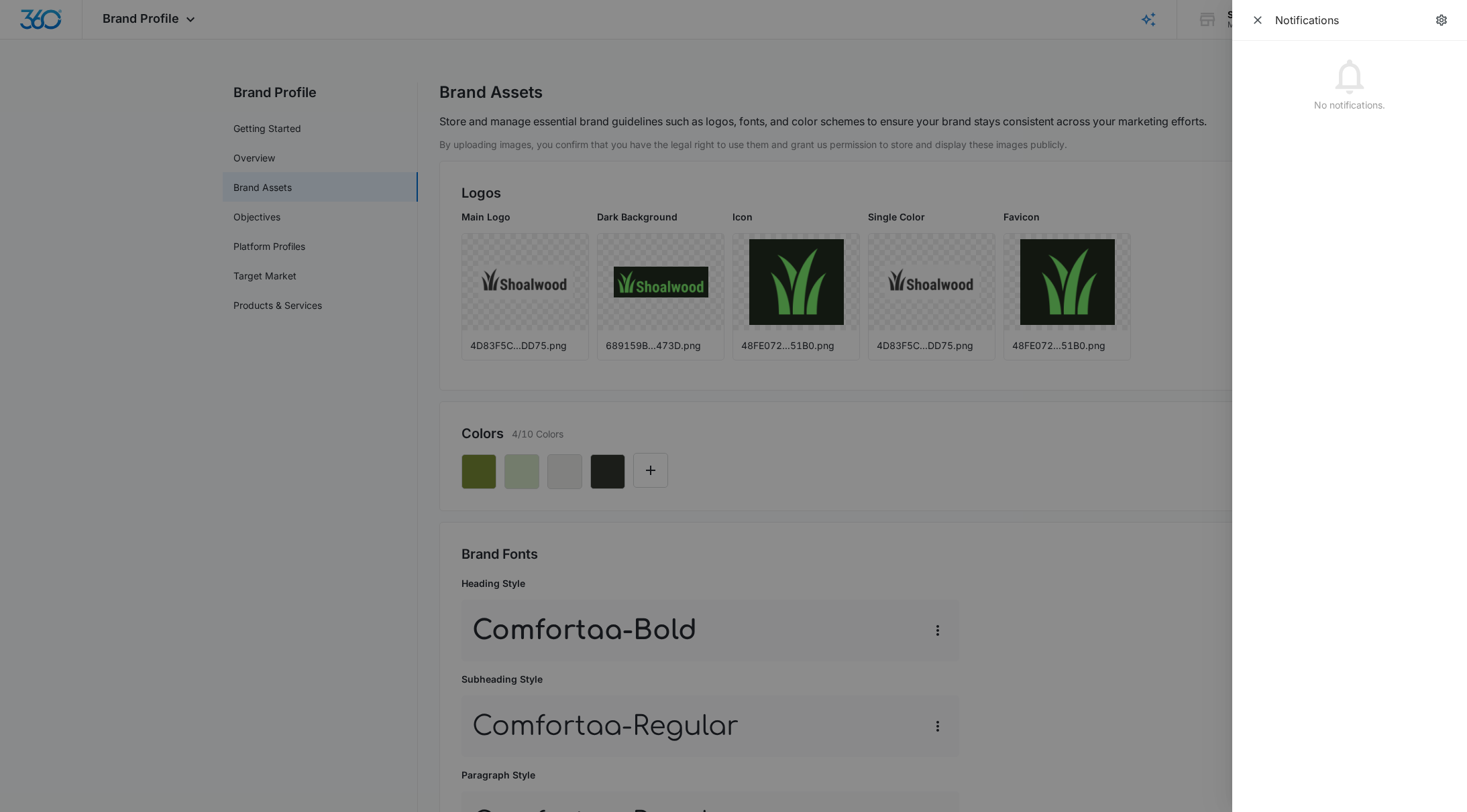
click at [1430, 5] on div "Notifications" at bounding box center [1349, 20] width 235 height 41
drag, startPoint x: 1435, startPoint y: 20, endPoint x: 1459, endPoint y: 80, distance: 64.6
click at [1430, 21] on icon "notifications.title" at bounding box center [1441, 20] width 14 height 14
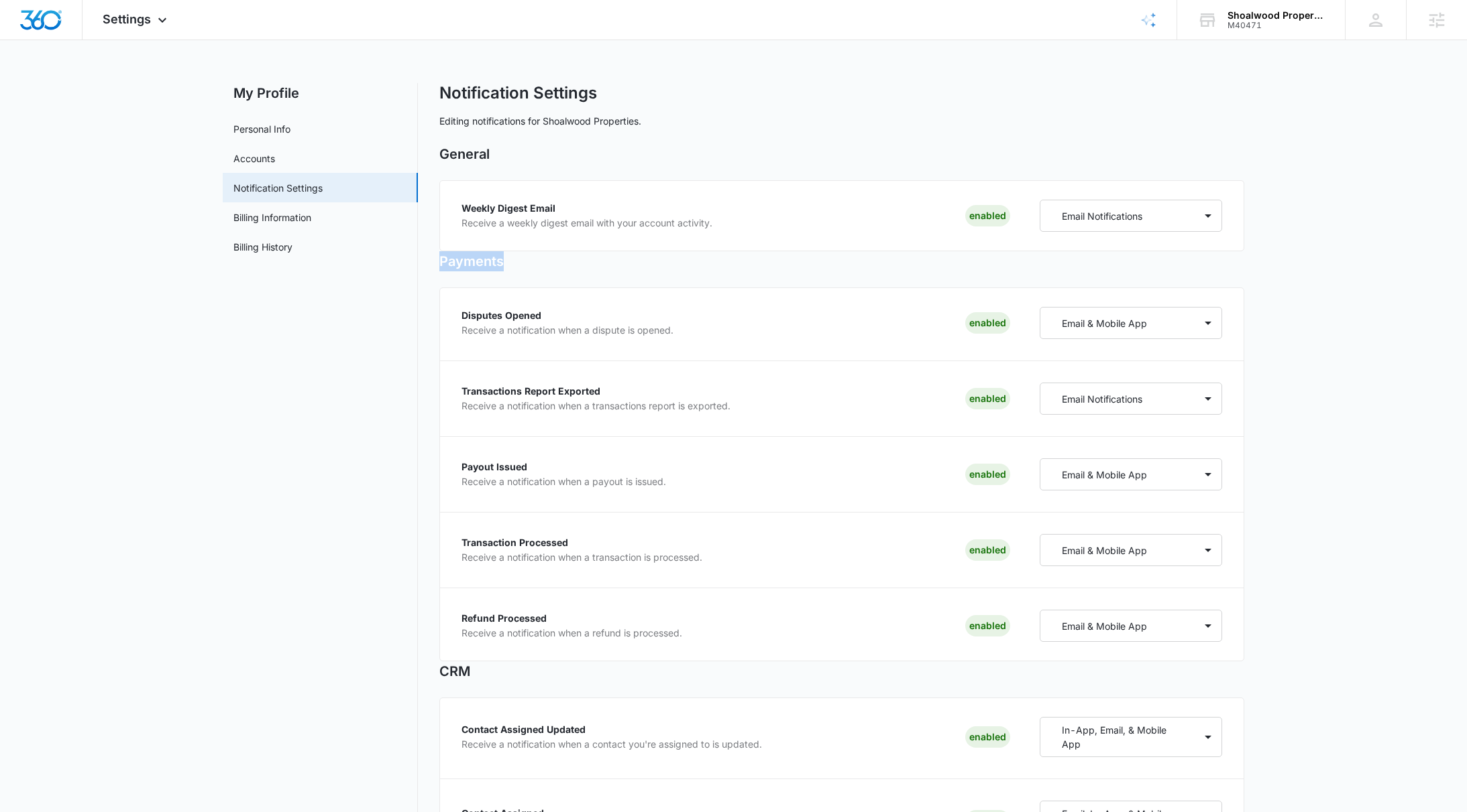
drag, startPoint x: 433, startPoint y: 260, endPoint x: 534, endPoint y: 265, distance: 101.1
drag, startPoint x: 517, startPoint y: 260, endPoint x: 454, endPoint y: 255, distance: 63.2
click at [500, 260] on h2 "Payments" at bounding box center [841, 261] width 805 height 20
drag, startPoint x: 442, startPoint y: 666, endPoint x: 444, endPoint y: 599, distance: 67.0
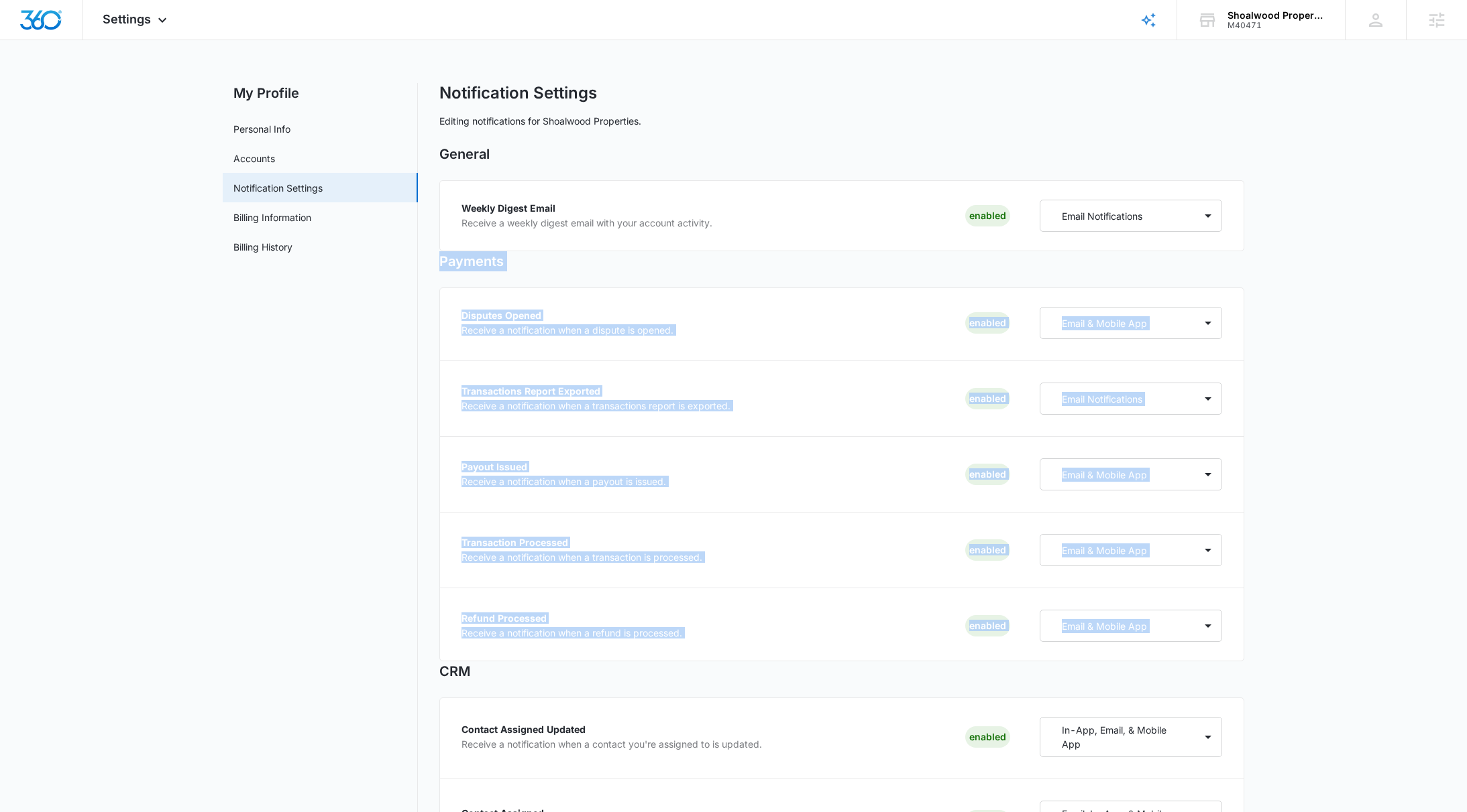
drag, startPoint x: 1217, startPoint y: 651, endPoint x: 450, endPoint y: 266, distance: 858.2
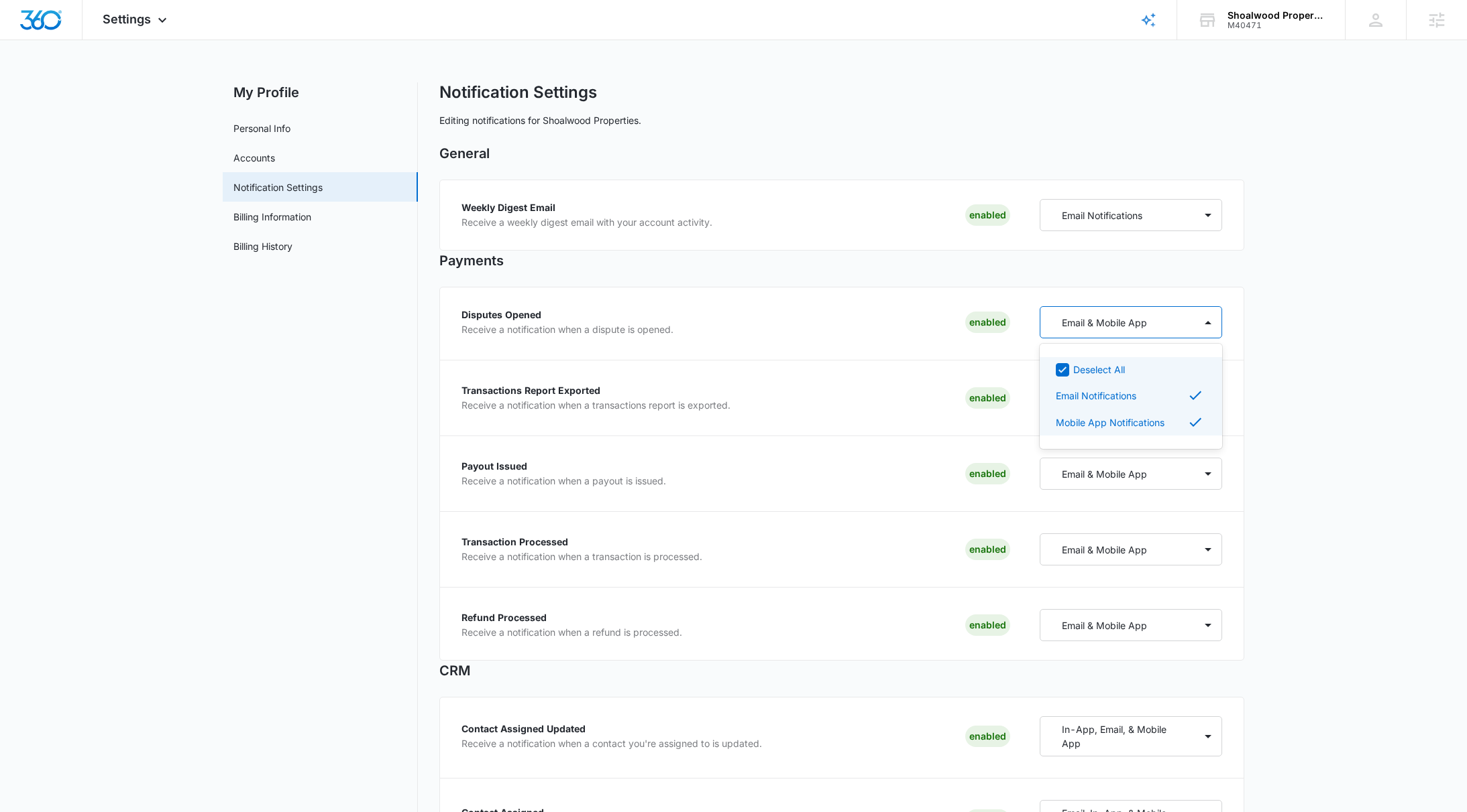
click at [1182, 316] on div "Email & Mobile App" at bounding box center [1117, 323] width 155 height 25
drag, startPoint x: 438, startPoint y: 261, endPoint x: 651, endPoint y: 265, distance: 213.0
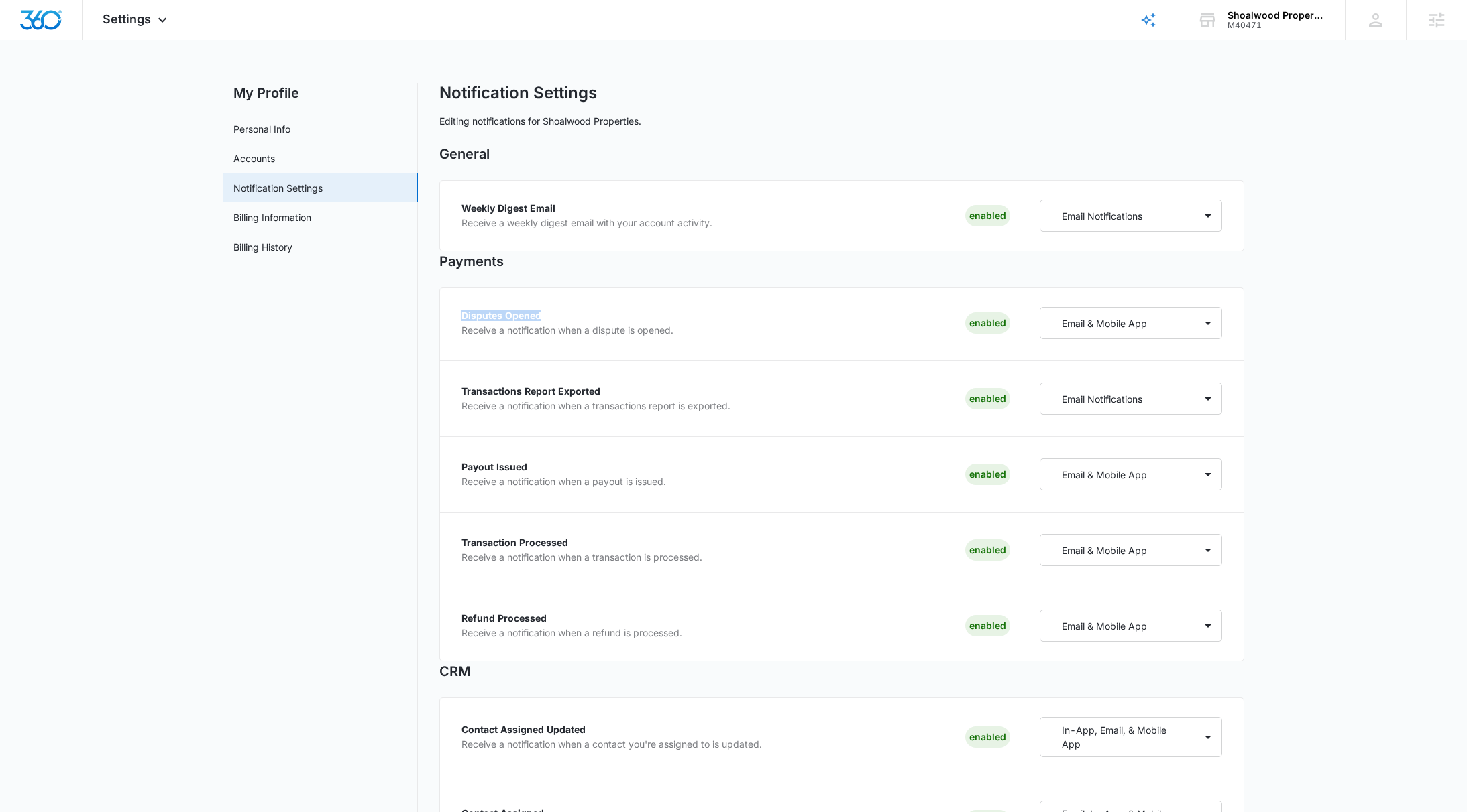
drag, startPoint x: 459, startPoint y: 312, endPoint x: 552, endPoint y: 313, distance: 93.0
click at [552, 313] on div "Disputes Opened Receive a notification when a dispute is opened. Enabled Email …" at bounding box center [841, 474] width 805 height 374
click at [523, 327] on p "Receive a notification when a dispute is opened." at bounding box center [567, 330] width 212 height 9
drag, startPoint x: 459, startPoint y: 316, endPoint x: 543, endPoint y: 318, distance: 84.0
click at [543, 318] on div "Disputes Opened Receive a notification when a dispute is opened. Enabled Email …" at bounding box center [841, 474] width 805 height 374
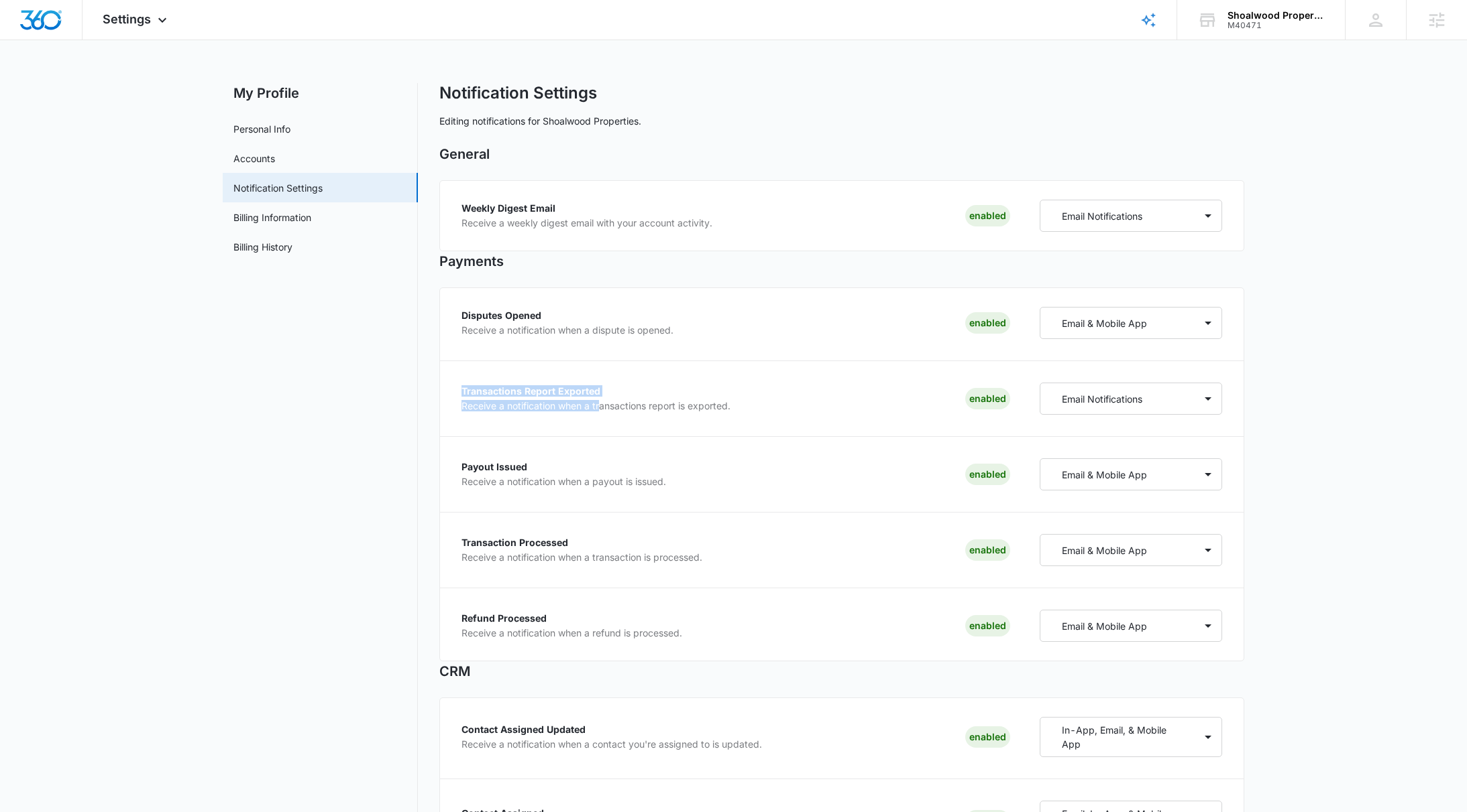
drag, startPoint x: 461, startPoint y: 391, endPoint x: 601, endPoint y: 402, distance: 140.4
click at [601, 402] on div "Transactions Report Exported Receive a notification when a transactions report …" at bounding box center [596, 399] width 269 height 24
click at [601, 402] on p "Receive a notification when a transactions report is exported." at bounding box center [596, 406] width 269 height 9
drag, startPoint x: 603, startPoint y: 384, endPoint x: 588, endPoint y: 387, distance: 15.3
click at [603, 384] on div "Transactions Report Exported Receive a notification when a transactions report …" at bounding box center [735, 399] width 549 height 32
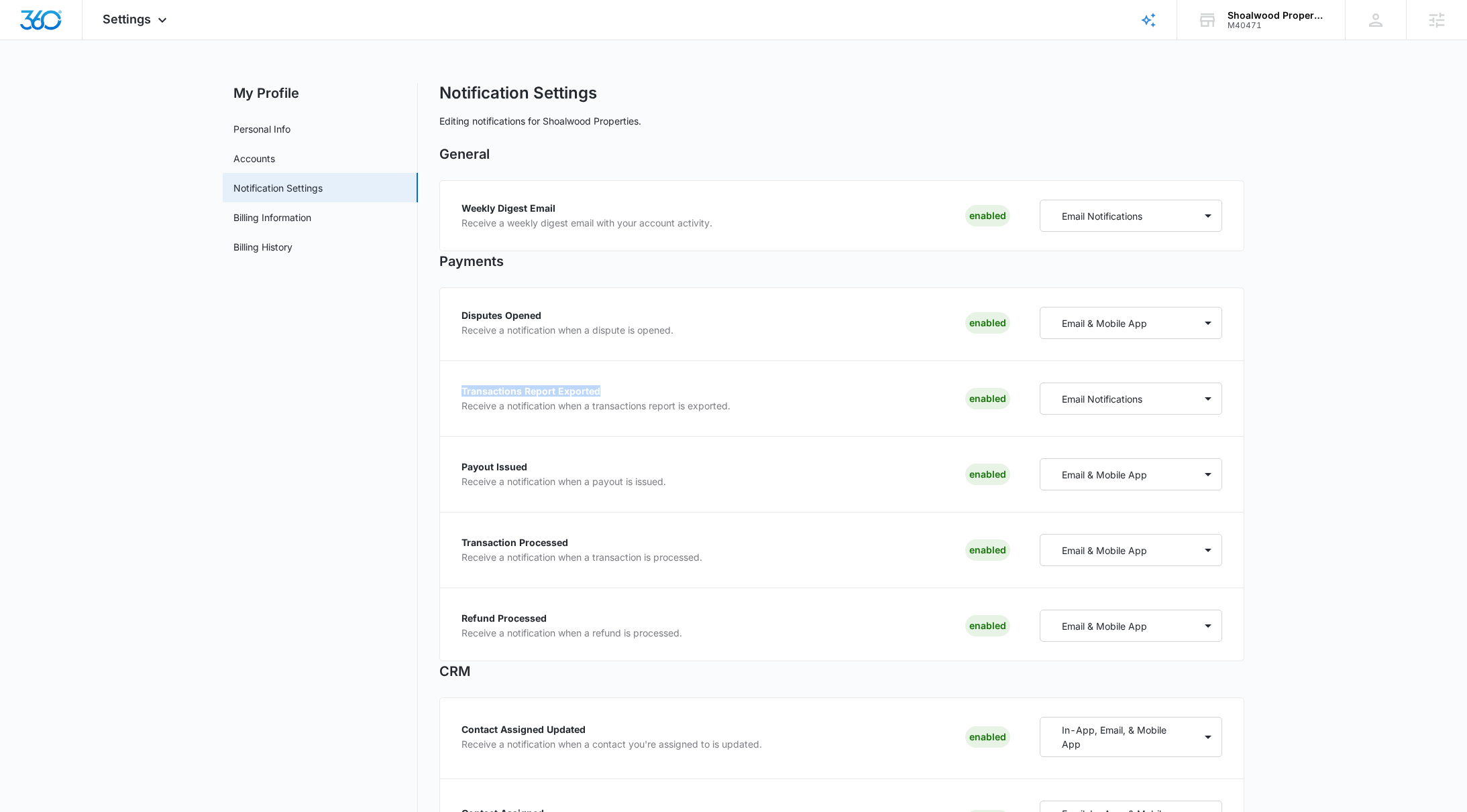
drag, startPoint x: 456, startPoint y: 387, endPoint x: 602, endPoint y: 393, distance: 146.1
click at [602, 393] on div "Disputes Opened Receive a notification when a dispute is opened. Enabled Email …" at bounding box center [841, 474] width 805 height 374
drag, startPoint x: 455, startPoint y: 403, endPoint x: 463, endPoint y: 405, distance: 8.2
click at [455, 403] on div "Disputes Opened Receive a notification when a dispute is opened. Enabled Email …" at bounding box center [841, 474] width 805 height 374
drag, startPoint x: 461, startPoint y: 389, endPoint x: 609, endPoint y: 389, distance: 148.0
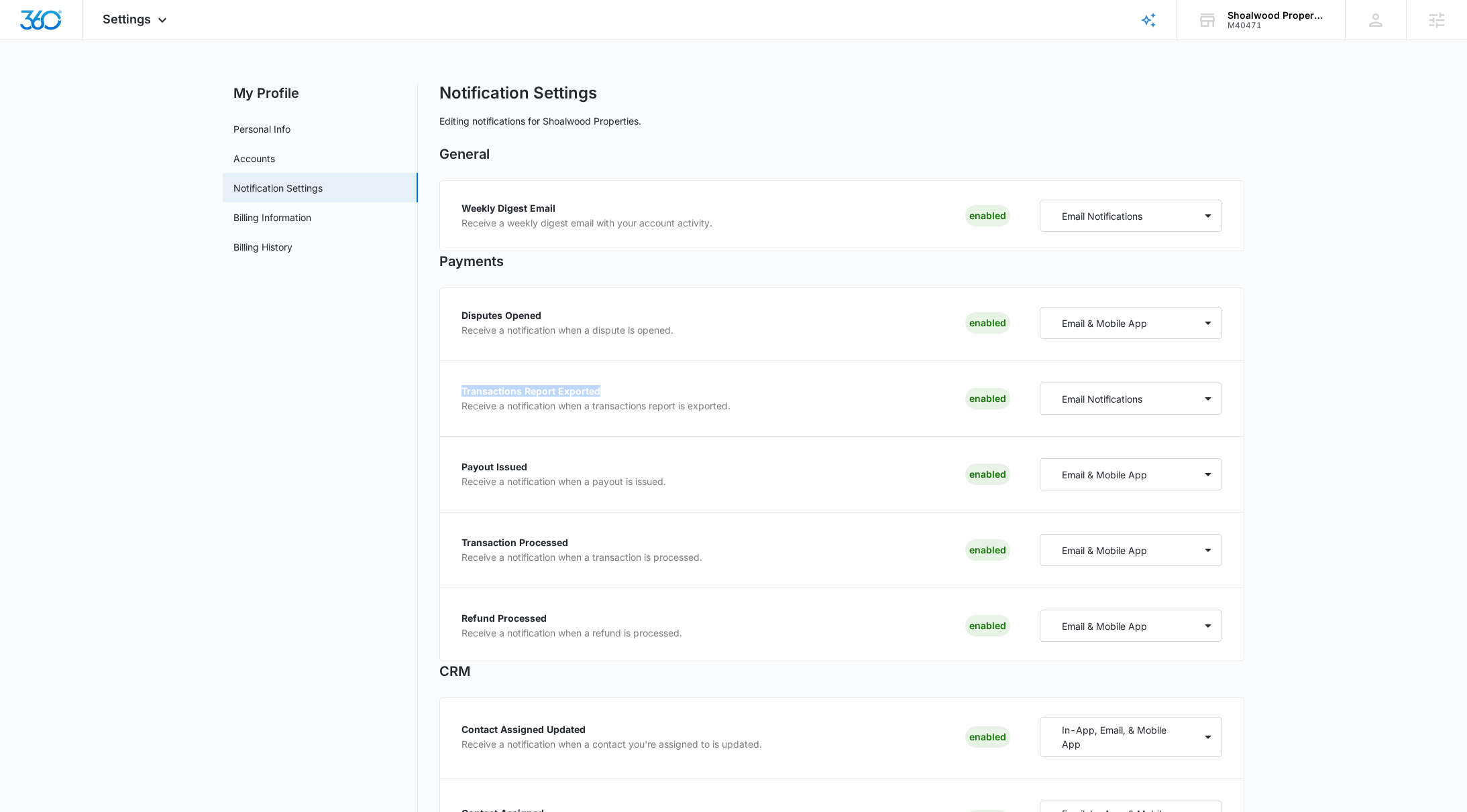
click at [609, 389] on p "Transactions Report Exported" at bounding box center [596, 391] width 269 height 9
drag, startPoint x: 464, startPoint y: 303, endPoint x: 1222, endPoint y: 479, distance: 778.2
click at [1222, 479] on div "Disputes Opened Receive a notification when a dispute is opened. Enabled Email …" at bounding box center [841, 474] width 805 height 374
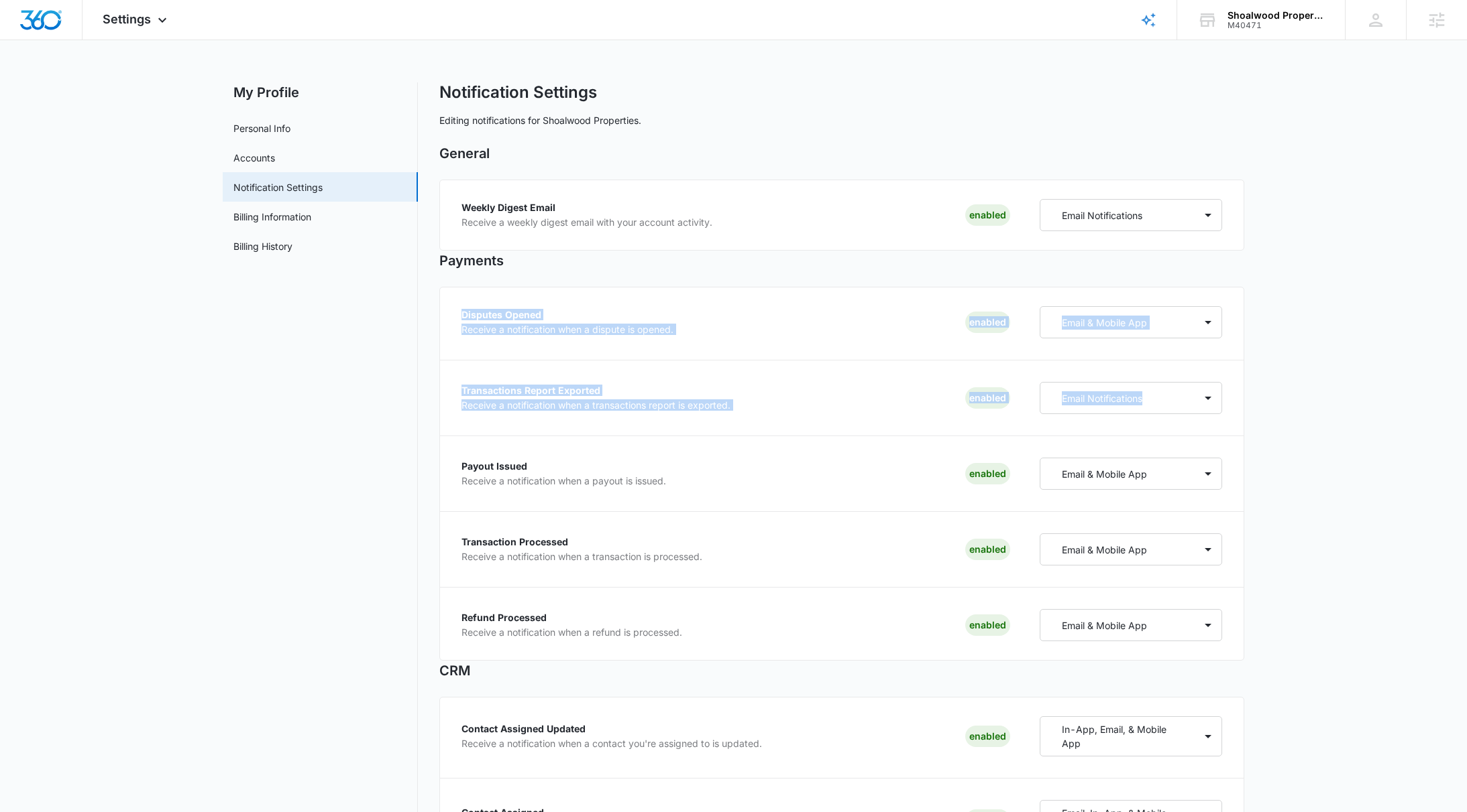
drag, startPoint x: 1085, startPoint y: 487, endPoint x: 455, endPoint y: 311, distance: 654.1
click at [455, 311] on div "Disputes Opened Receive a notification when a dispute is opened. Enabled Email …" at bounding box center [841, 474] width 805 height 374
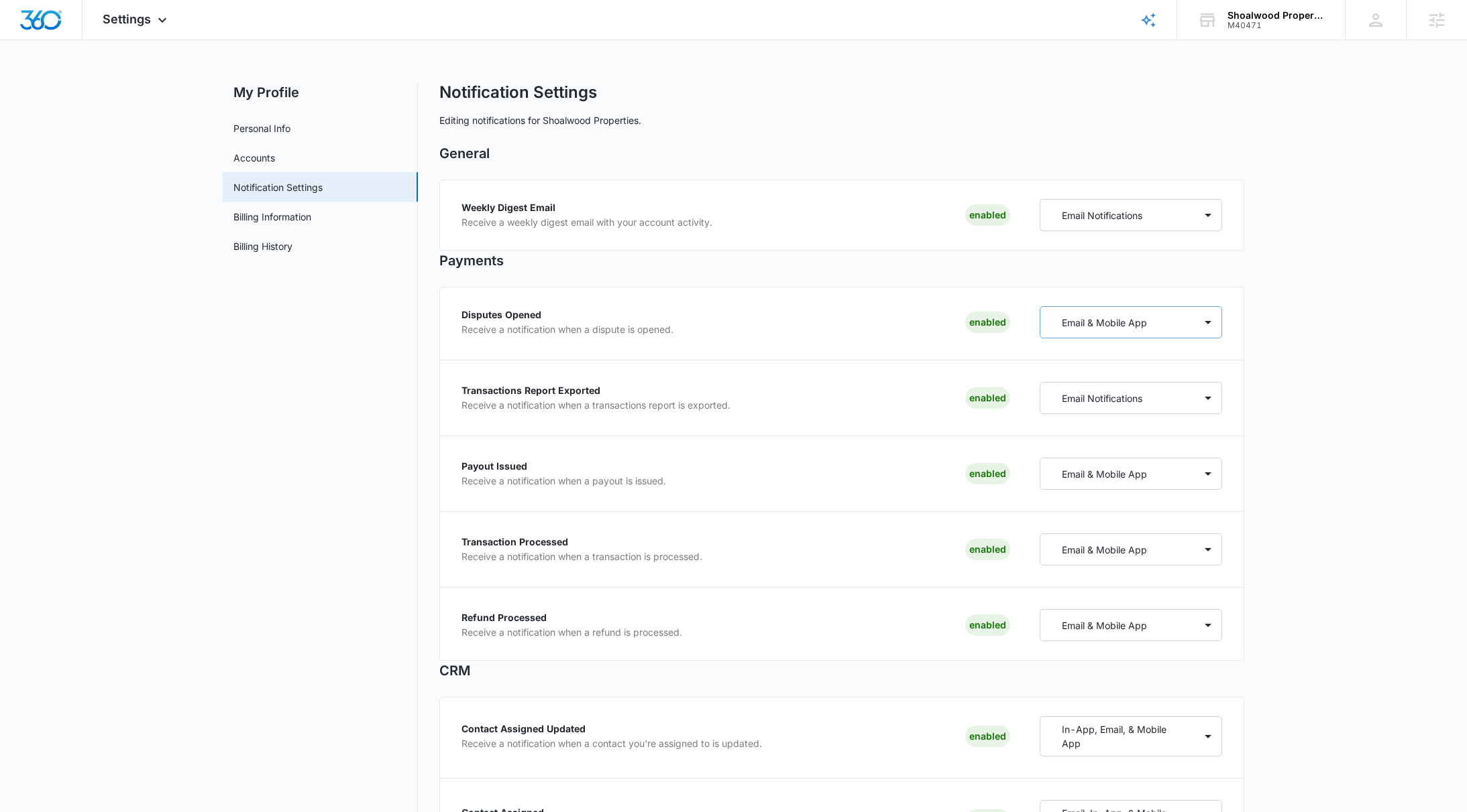
click at [1172, 328] on div "Email & Mobile App" at bounding box center [1117, 323] width 155 height 25
click at [1113, 407] on div "Email Notifications" at bounding box center [1117, 398] width 155 height 25
click at [1163, 475] on div "Email & Mobile App" at bounding box center [1117, 474] width 155 height 25
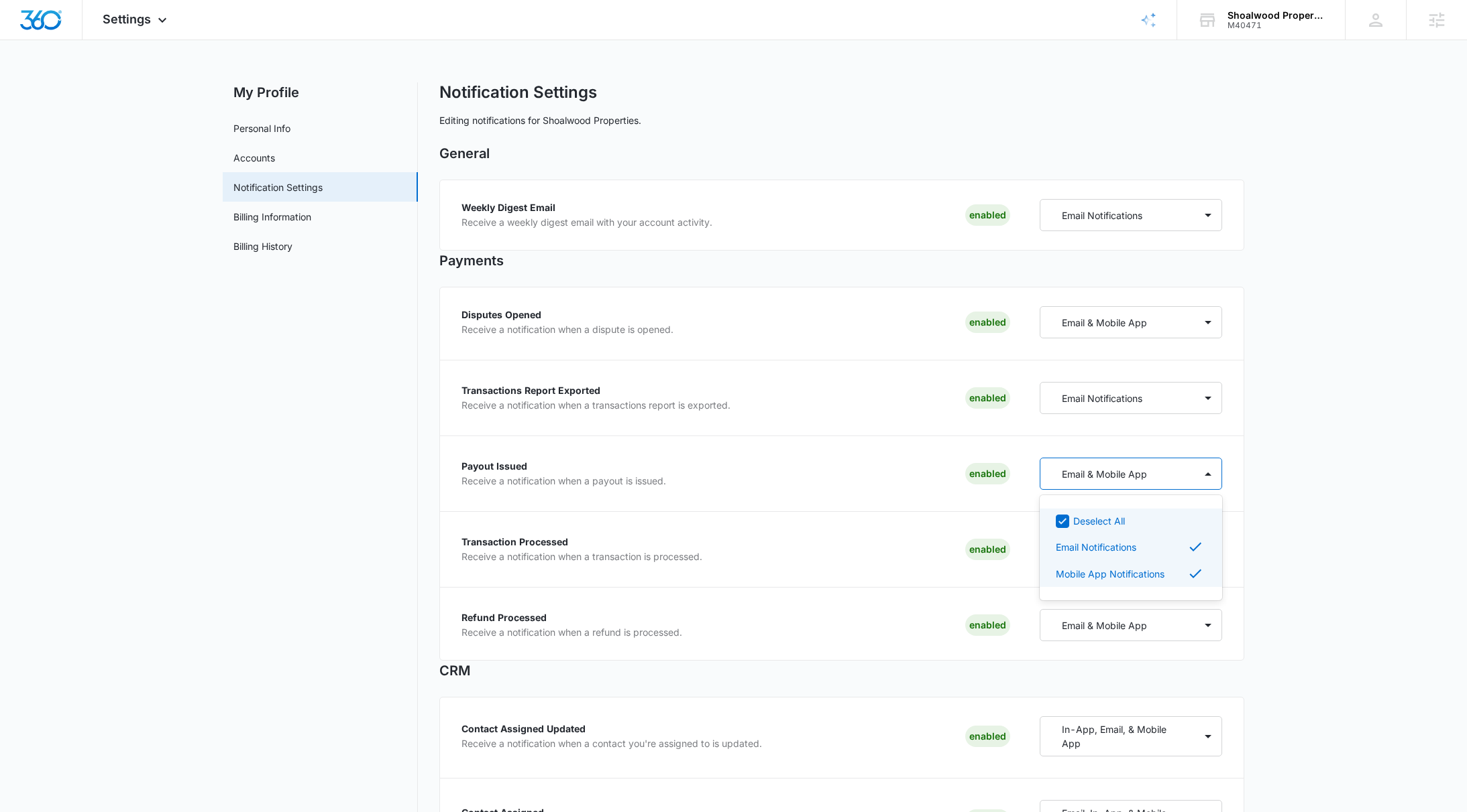
click at [1183, 552] on div "Email & Mobile App" at bounding box center [1117, 550] width 155 height 25
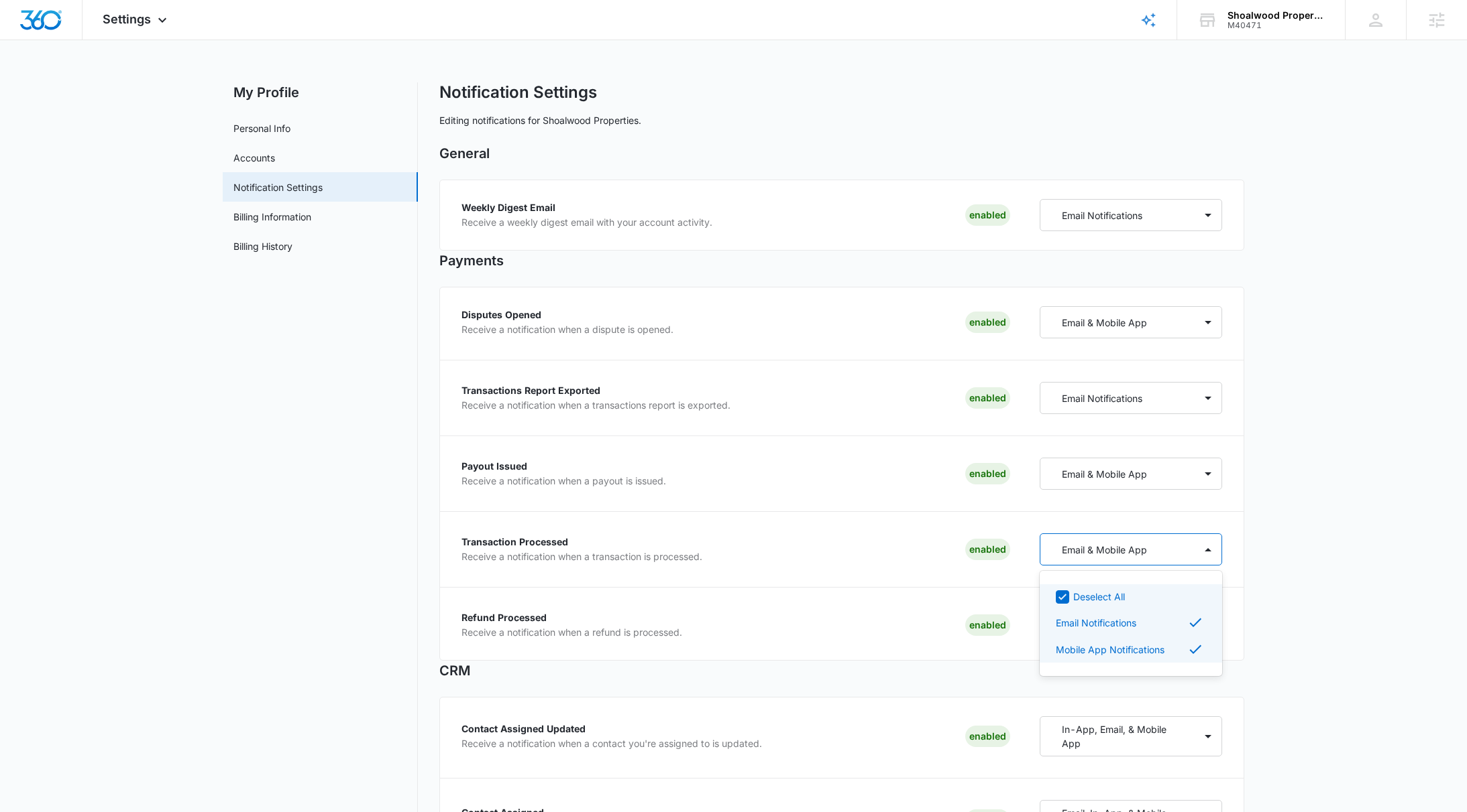
drag, startPoint x: 1323, startPoint y: 522, endPoint x: 1281, endPoint y: 573, distance: 66.1
click at [1181, 625] on div "Email & Mobile App" at bounding box center [1117, 625] width 155 height 25
click at [156, 12] on div "Settings Apps Reputation Websites Forms CRM Email Social Shop Payments POS Cont…" at bounding box center [136, 20] width 108 height 39
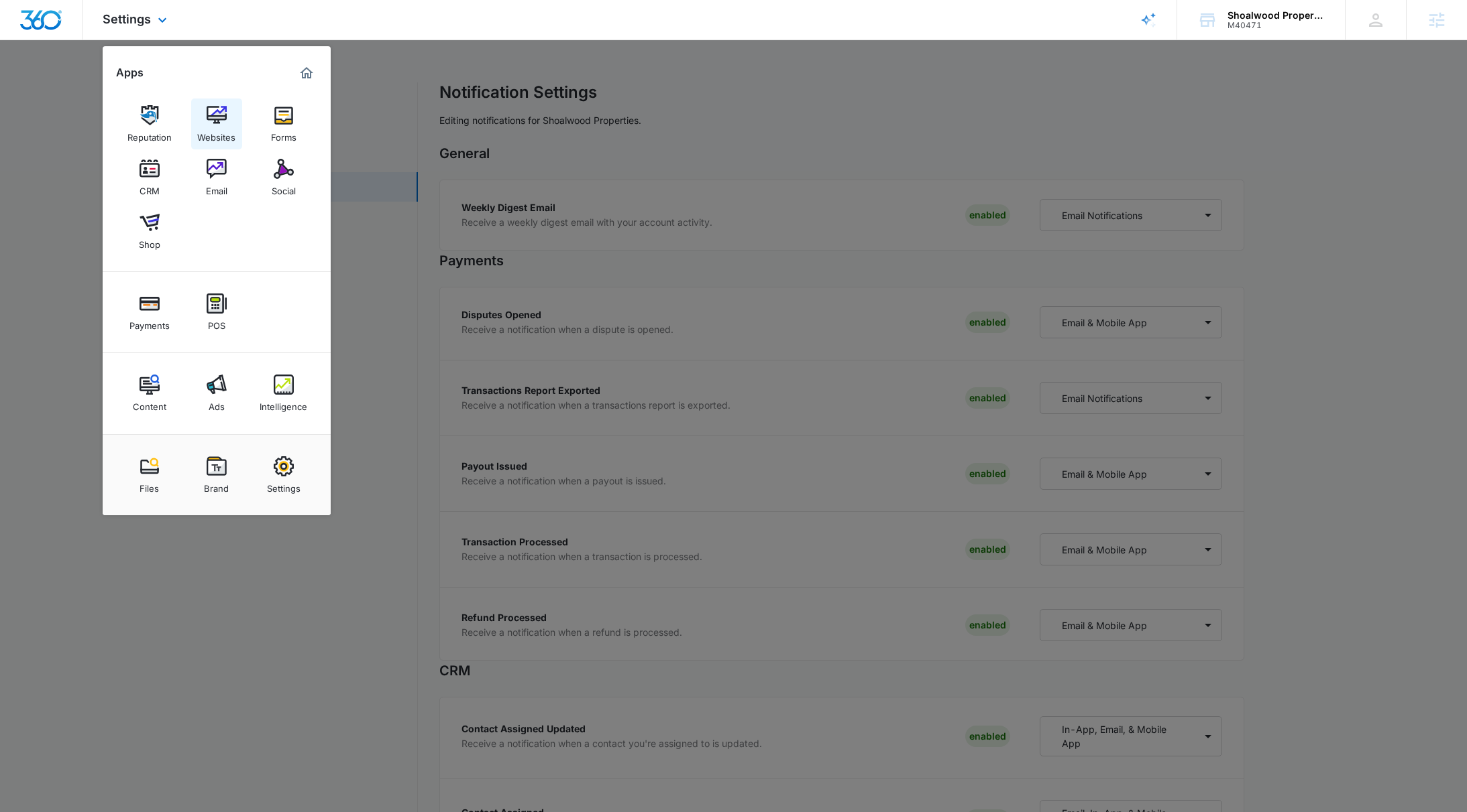
click at [212, 107] on img at bounding box center [216, 115] width 20 height 20
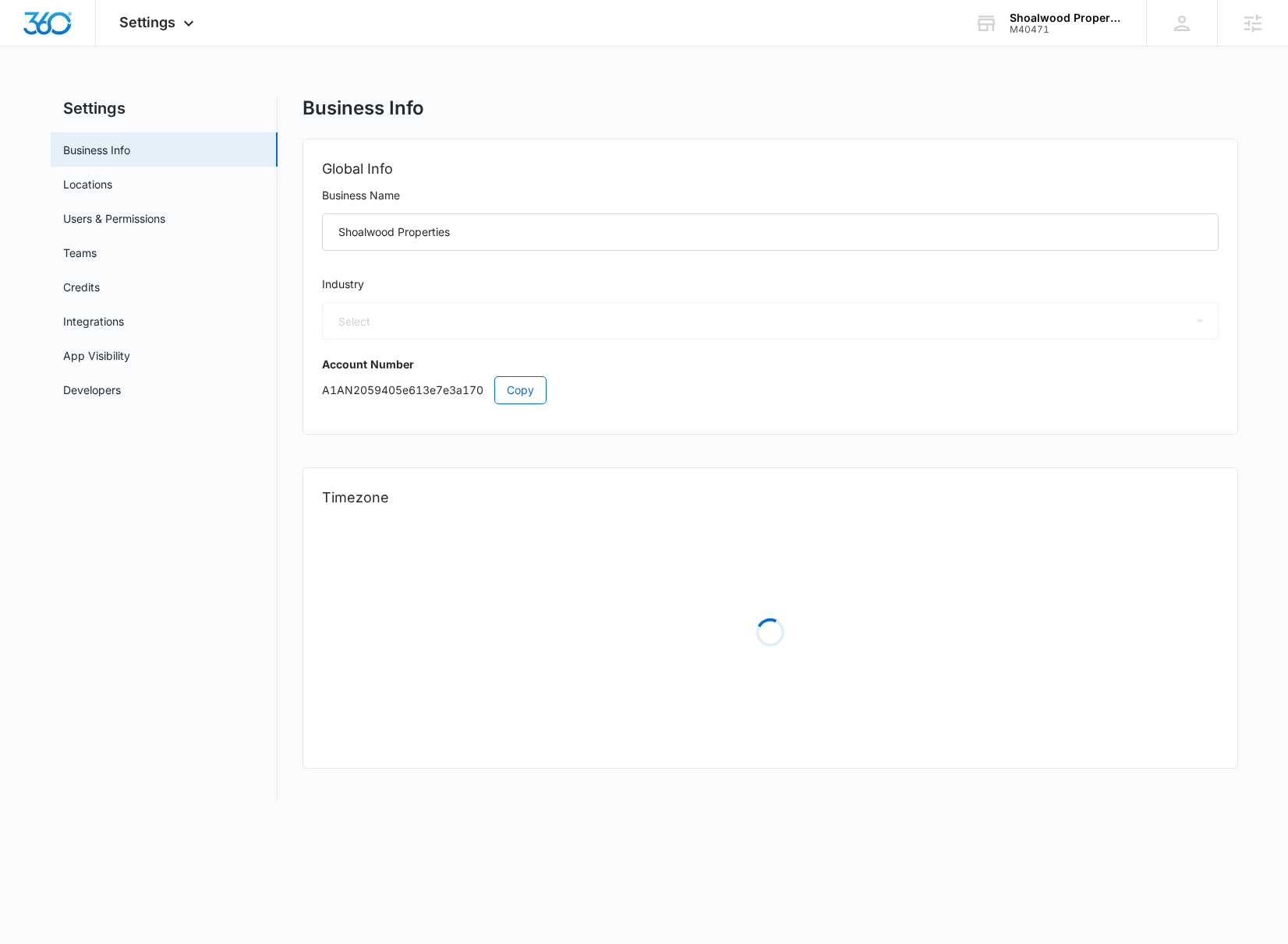
select select "35"
select select "US"
select select "America/[GEOGRAPHIC_DATA]"
click at [1181, 35] on div "[PERSON_NAME] [PERSON_NAME][EMAIL_ADDRESS][PERSON_NAME][DOMAIN_NAME] My Profile…" at bounding box center [1181, 23] width 71 height 46
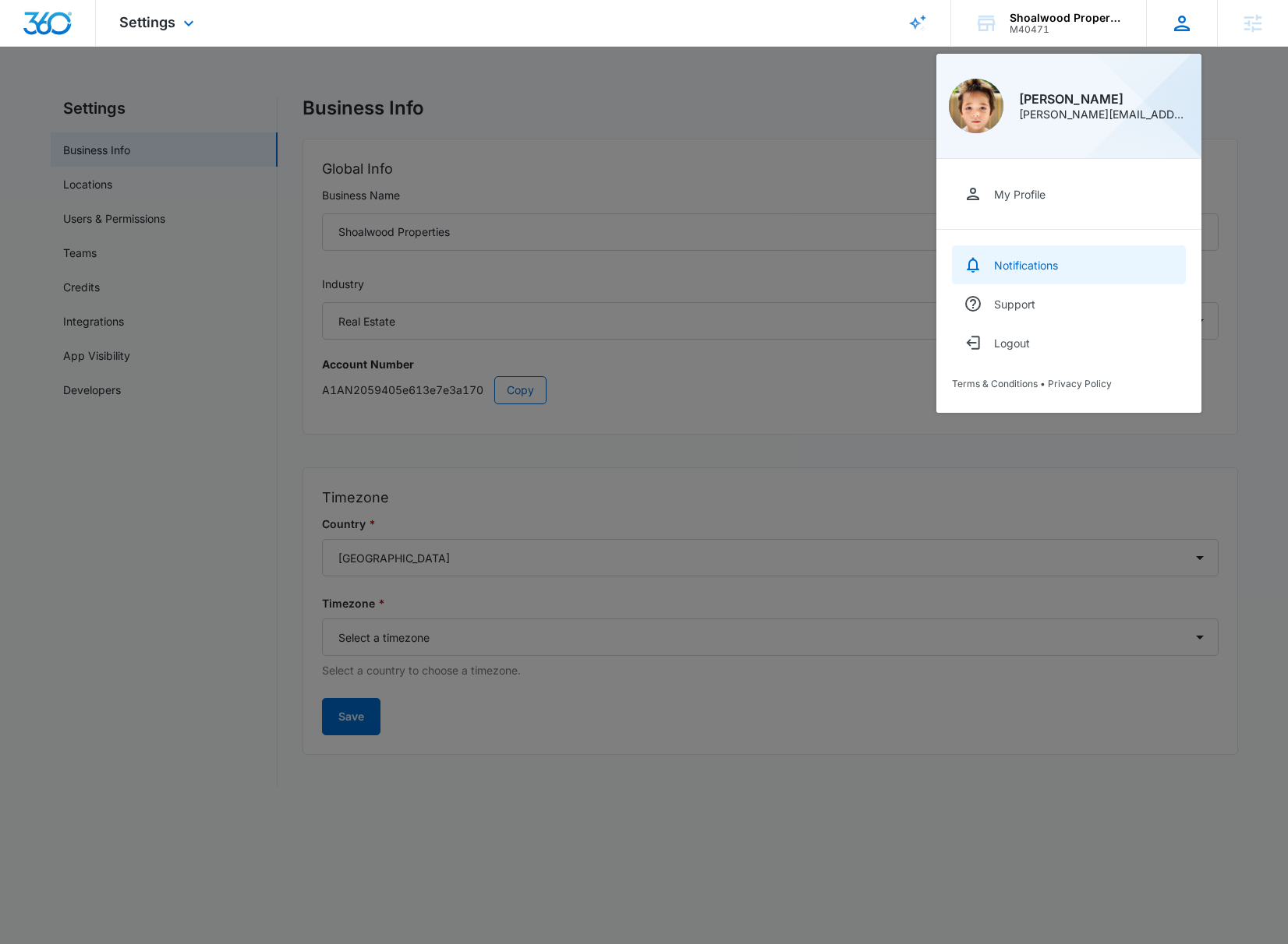
click at [1000, 269] on div "Notifications" at bounding box center [1025, 265] width 64 height 13
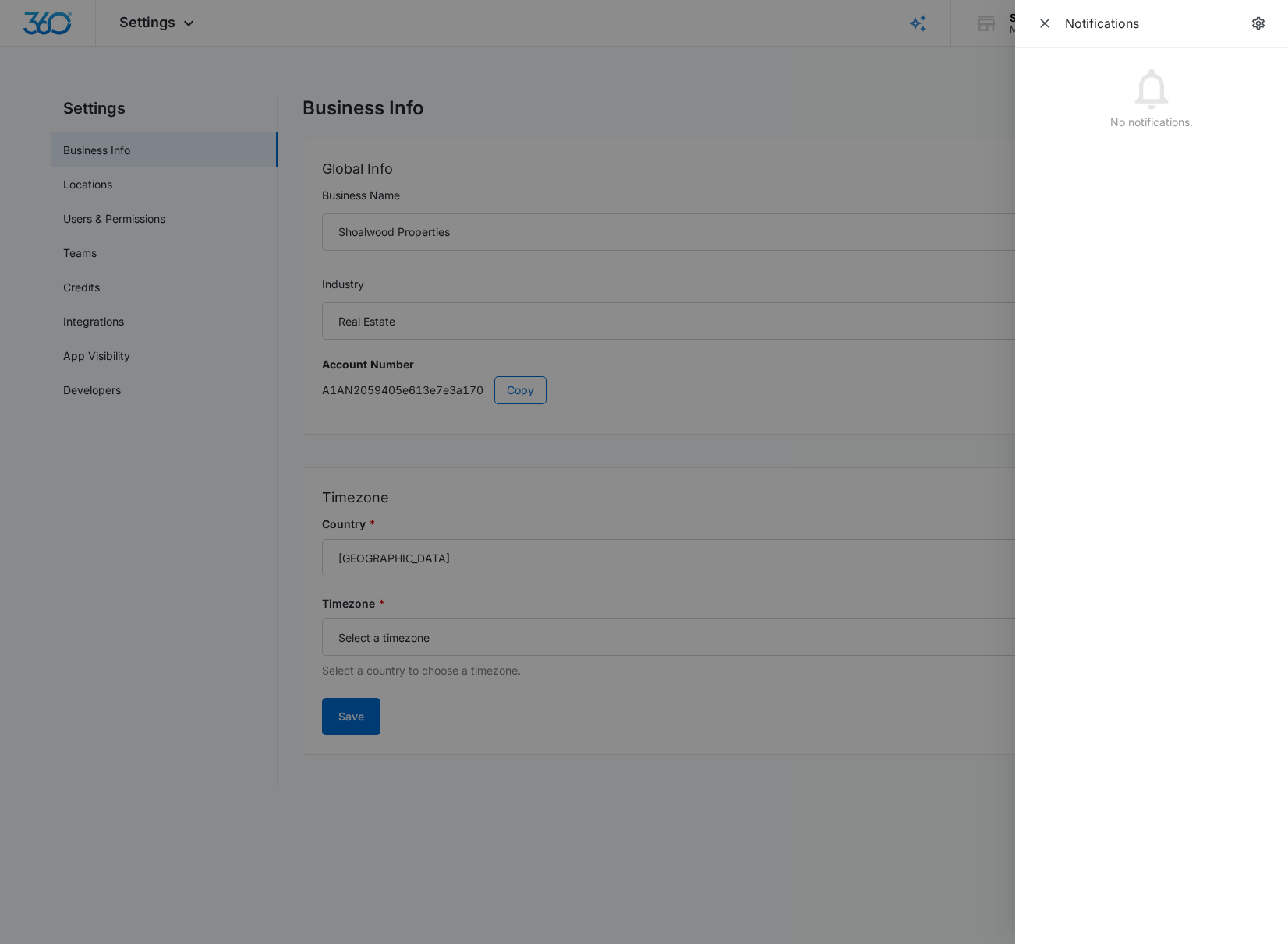
drag, startPoint x: 1046, startPoint y: 22, endPoint x: 1045, endPoint y: 41, distance: 19.0
click at [1045, 41] on div "Notifications" at bounding box center [1151, 24] width 273 height 47
click at [1254, 27] on icon "Notification Settings" at bounding box center [1258, 24] width 12 height 13
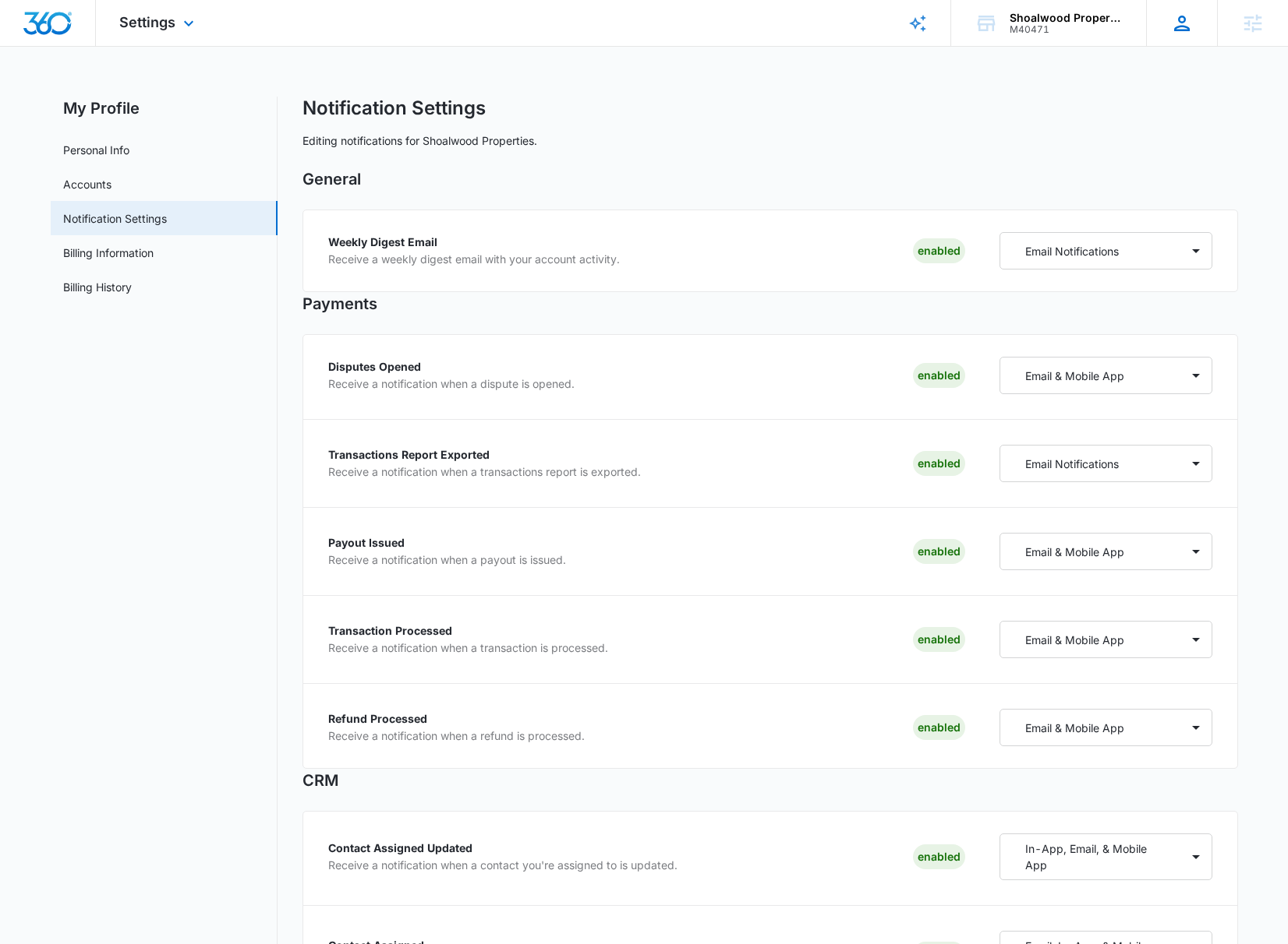
click at [1172, 17] on icon at bounding box center [1182, 23] width 24 height 24
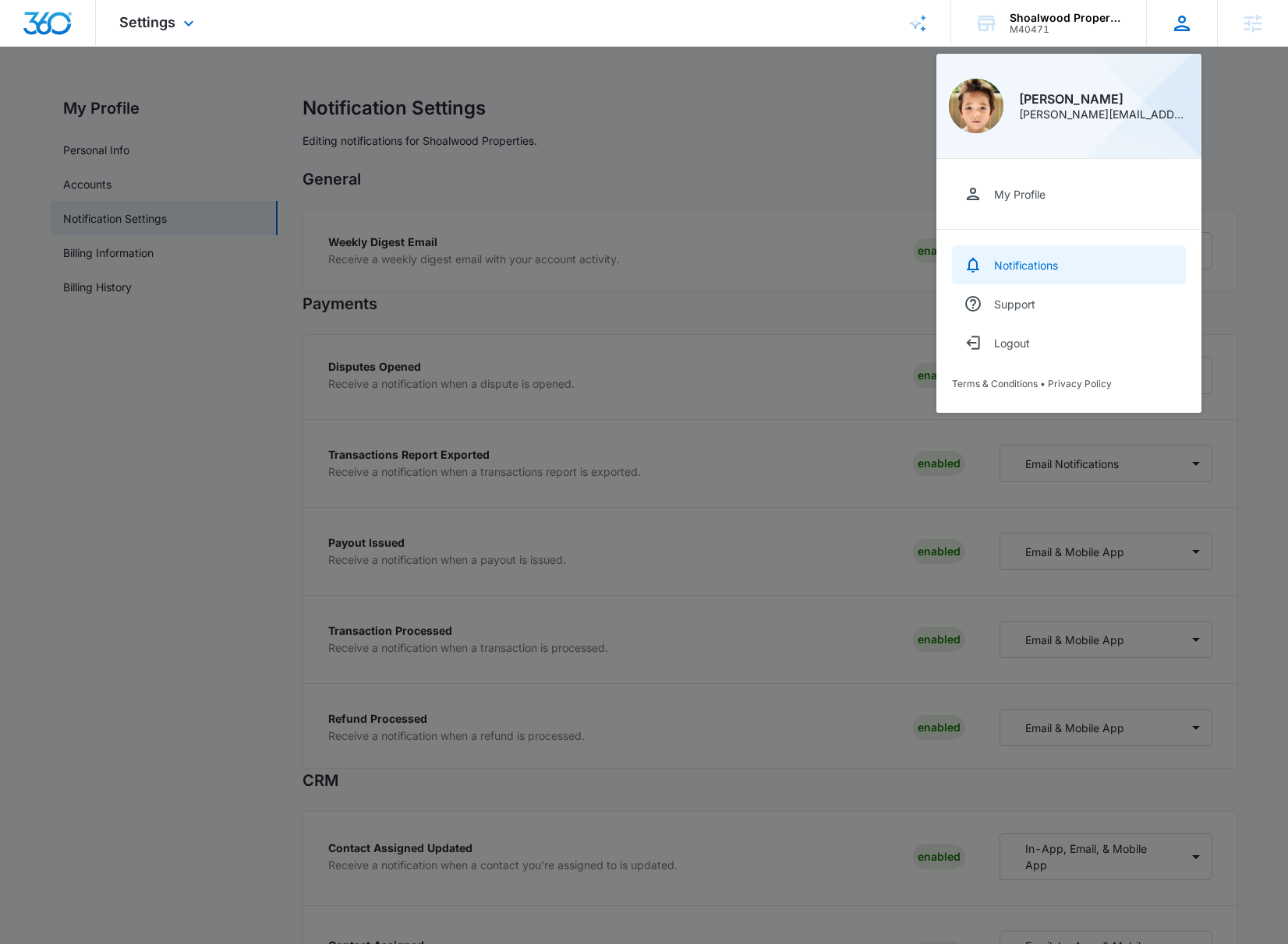
click at [1024, 270] on div "Notifications" at bounding box center [1025, 265] width 64 height 13
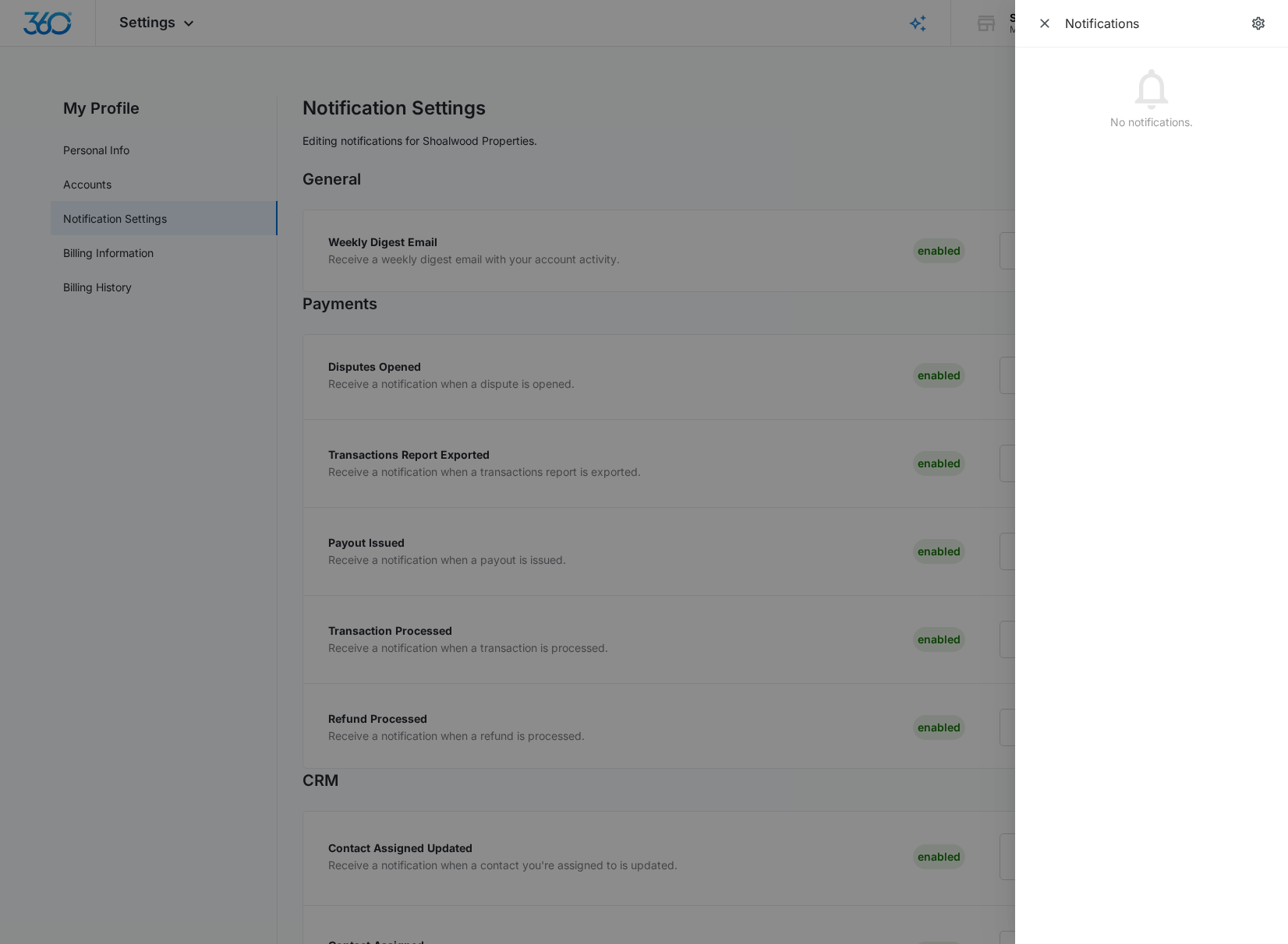
click at [885, 182] on div at bounding box center [644, 472] width 1288 height 944
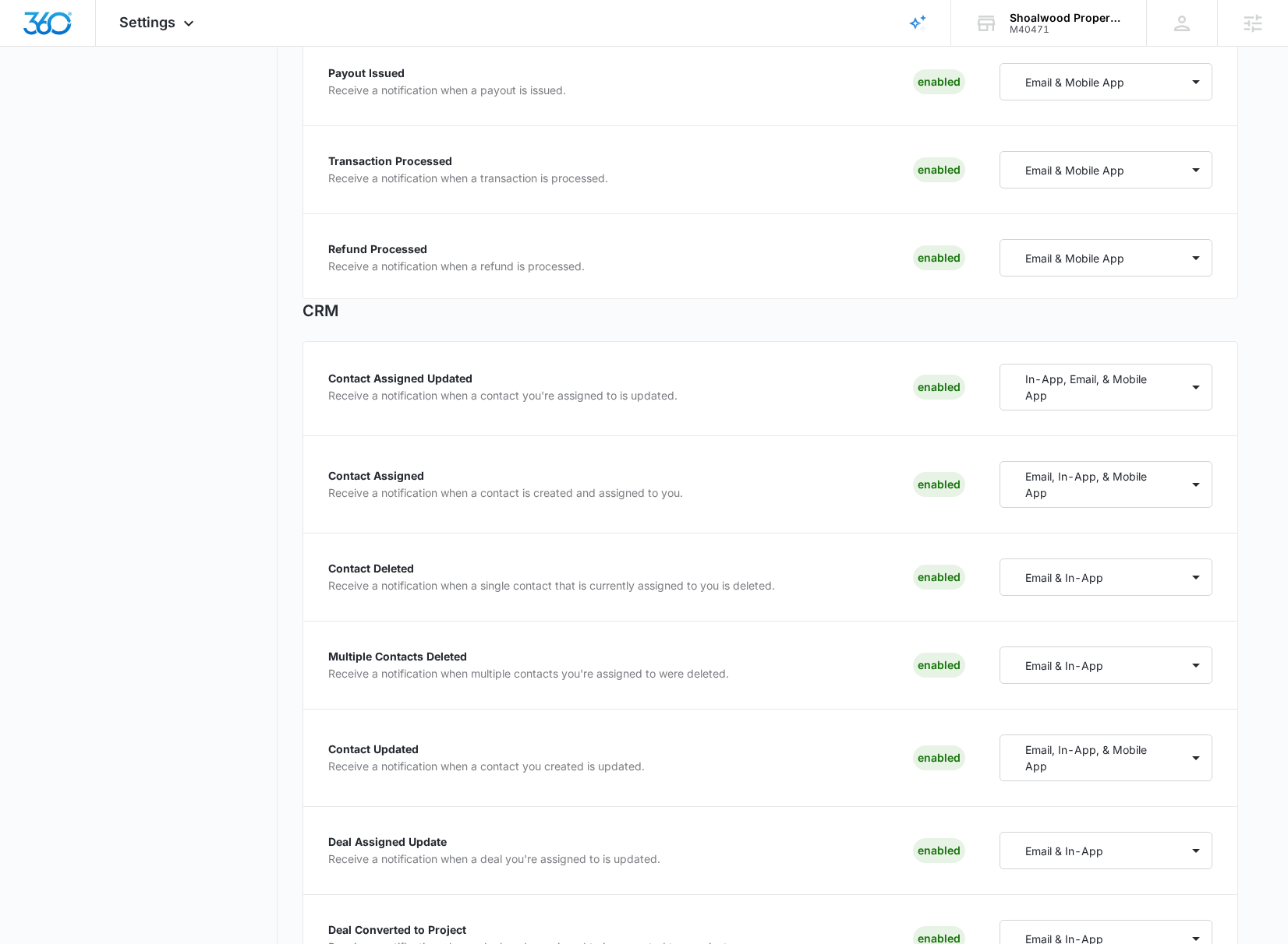
scroll to position [474, 0]
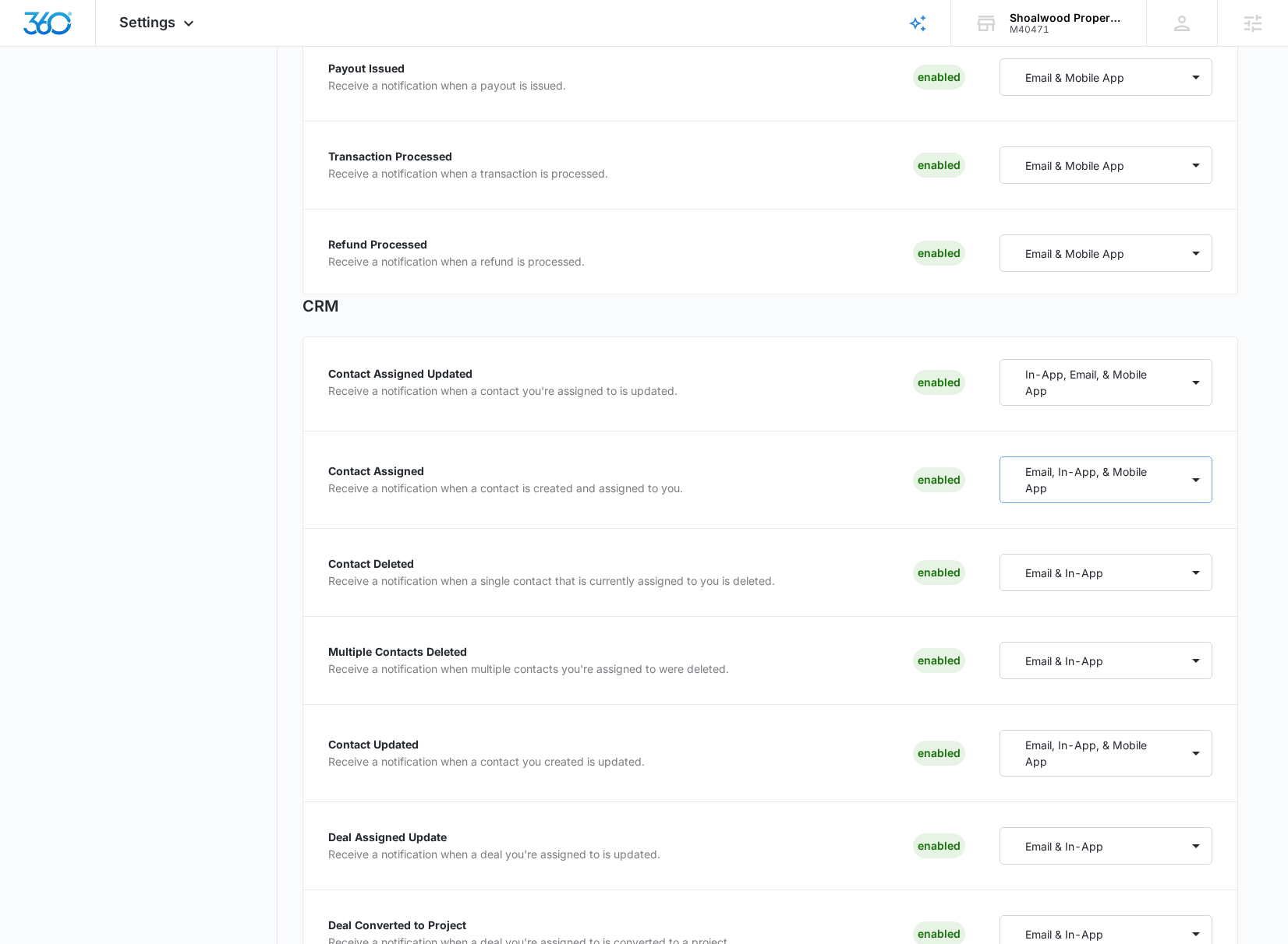
click at [1111, 495] on p "Email, In-App, & Mobile App" at bounding box center [1093, 479] width 135 height 32
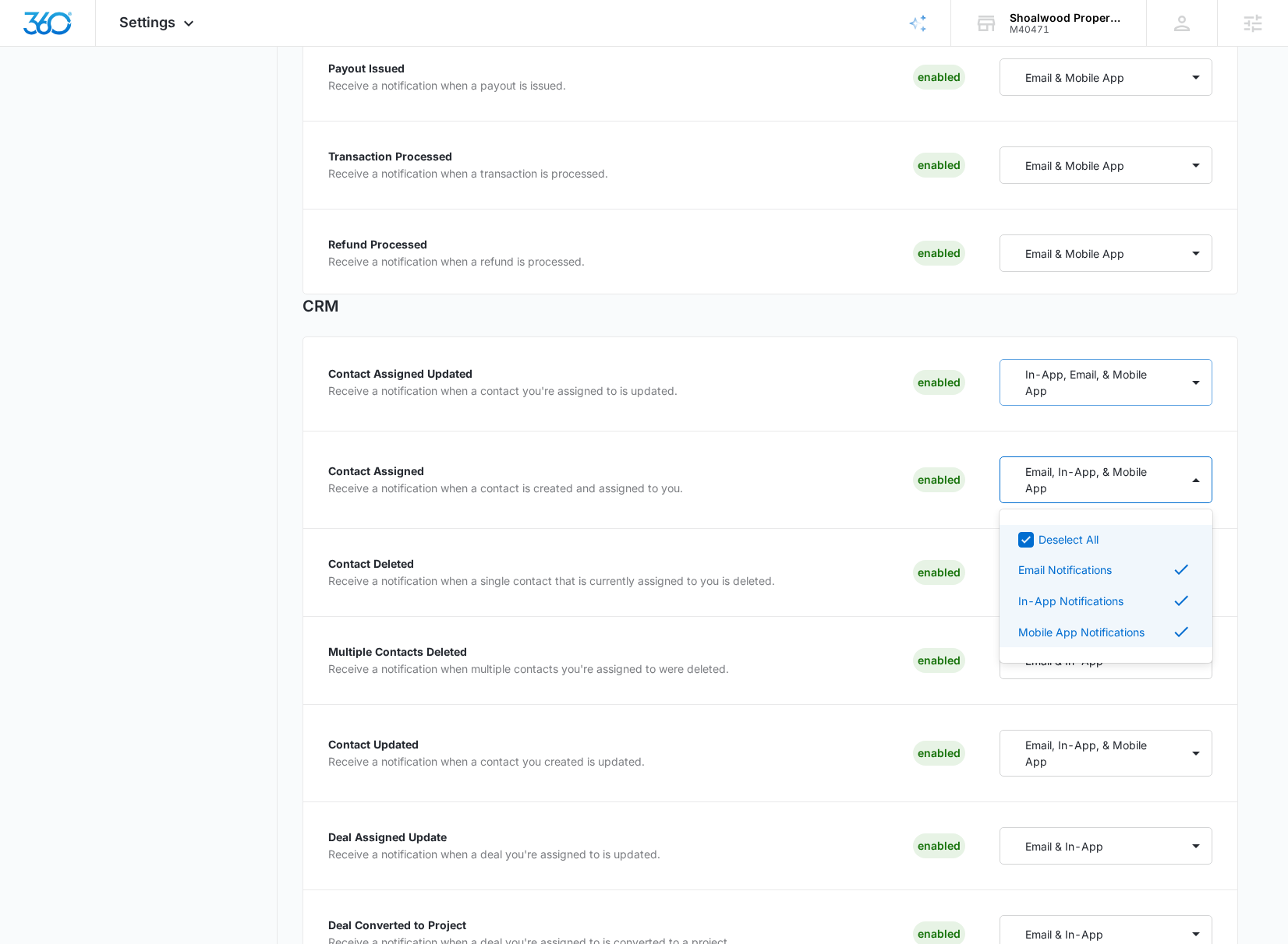
click at [1110, 394] on p "In-App, Email, & Mobile App" at bounding box center [1093, 382] width 135 height 32
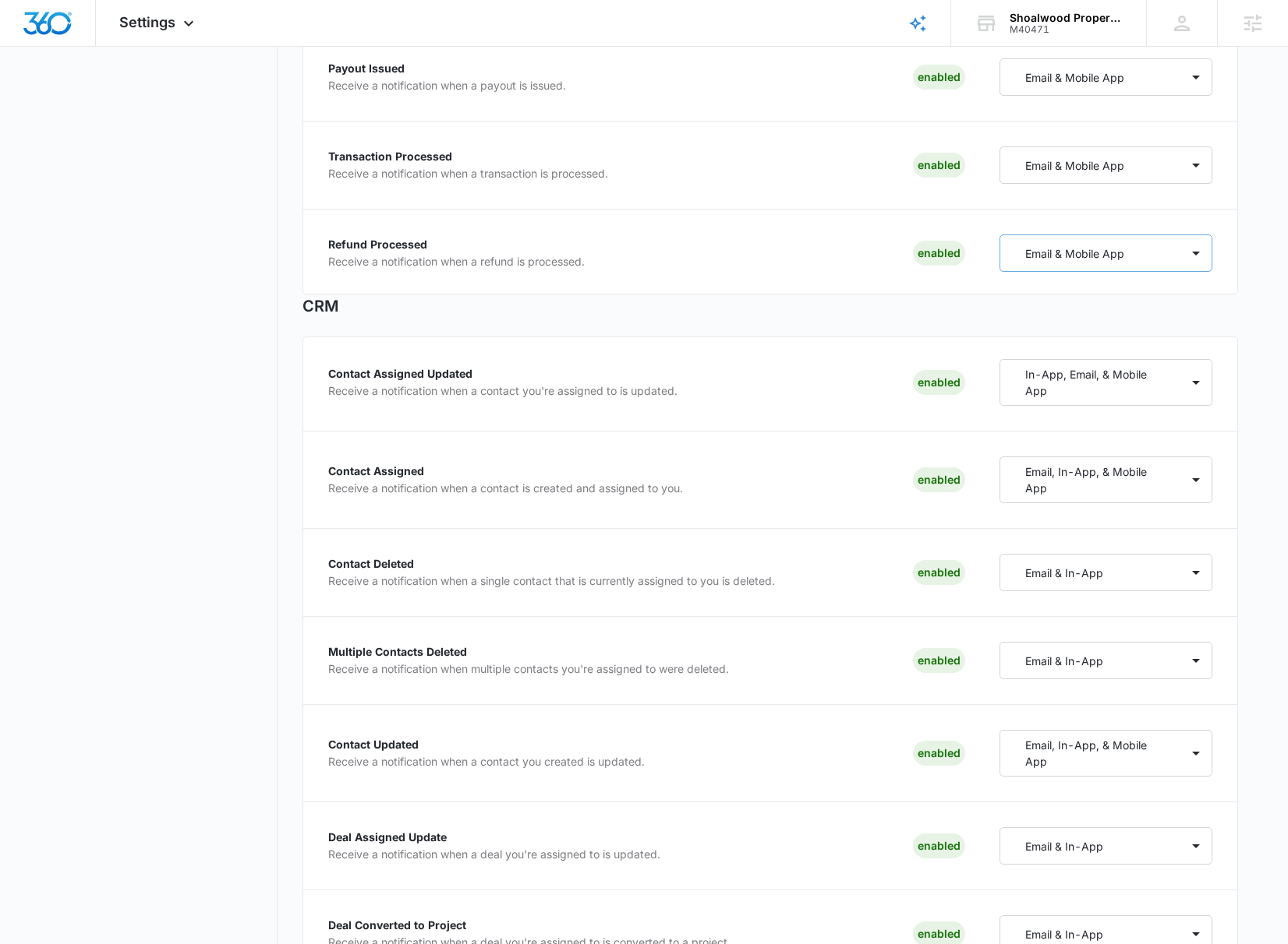
click at [1124, 258] on div "Email & Mobile App" at bounding box center [1089, 253] width 180 height 29
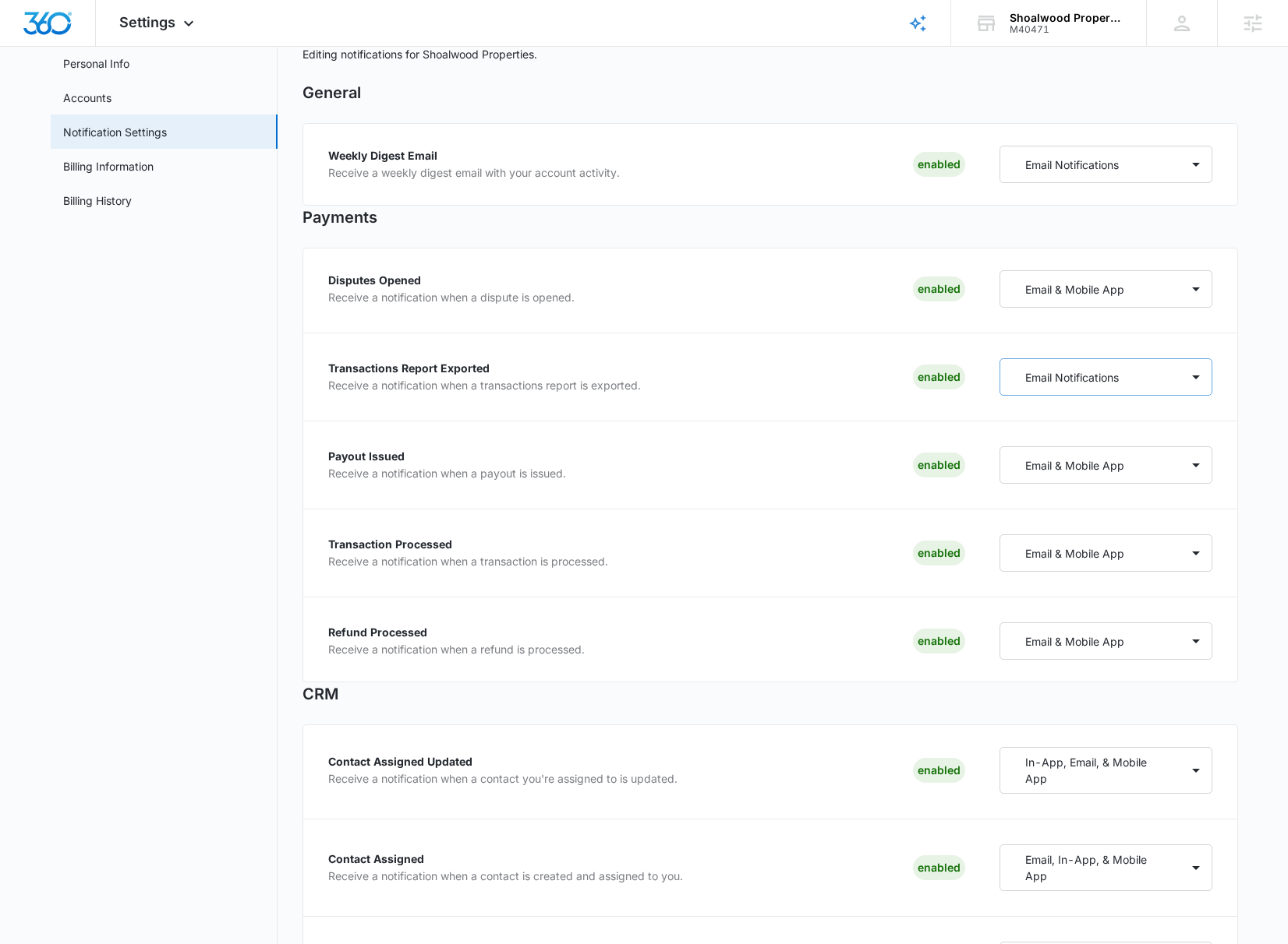
scroll to position [86, 0]
click at [1123, 384] on div "Email Notifications" at bounding box center [1089, 378] width 180 height 29
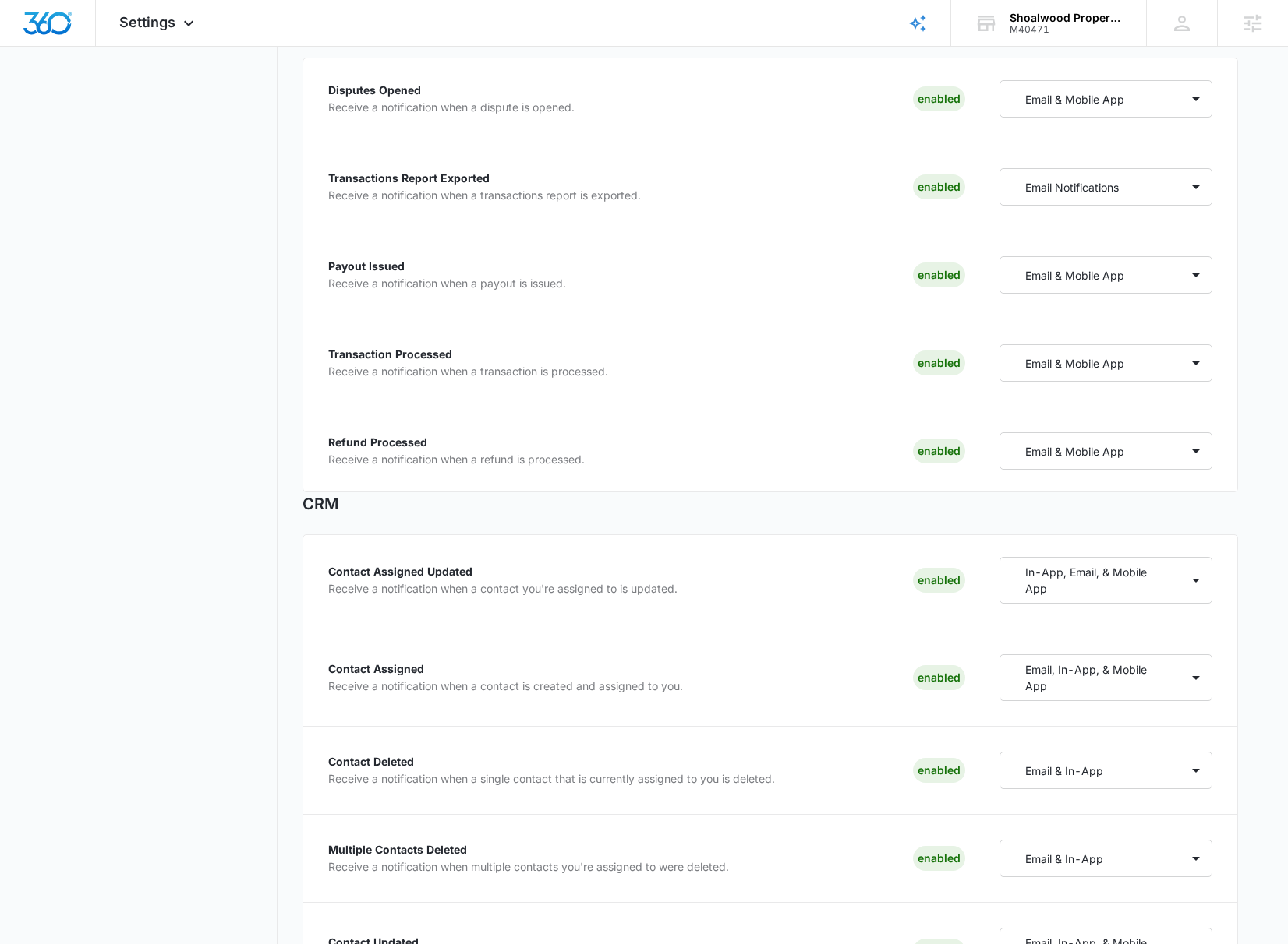
scroll to position [307, 0]
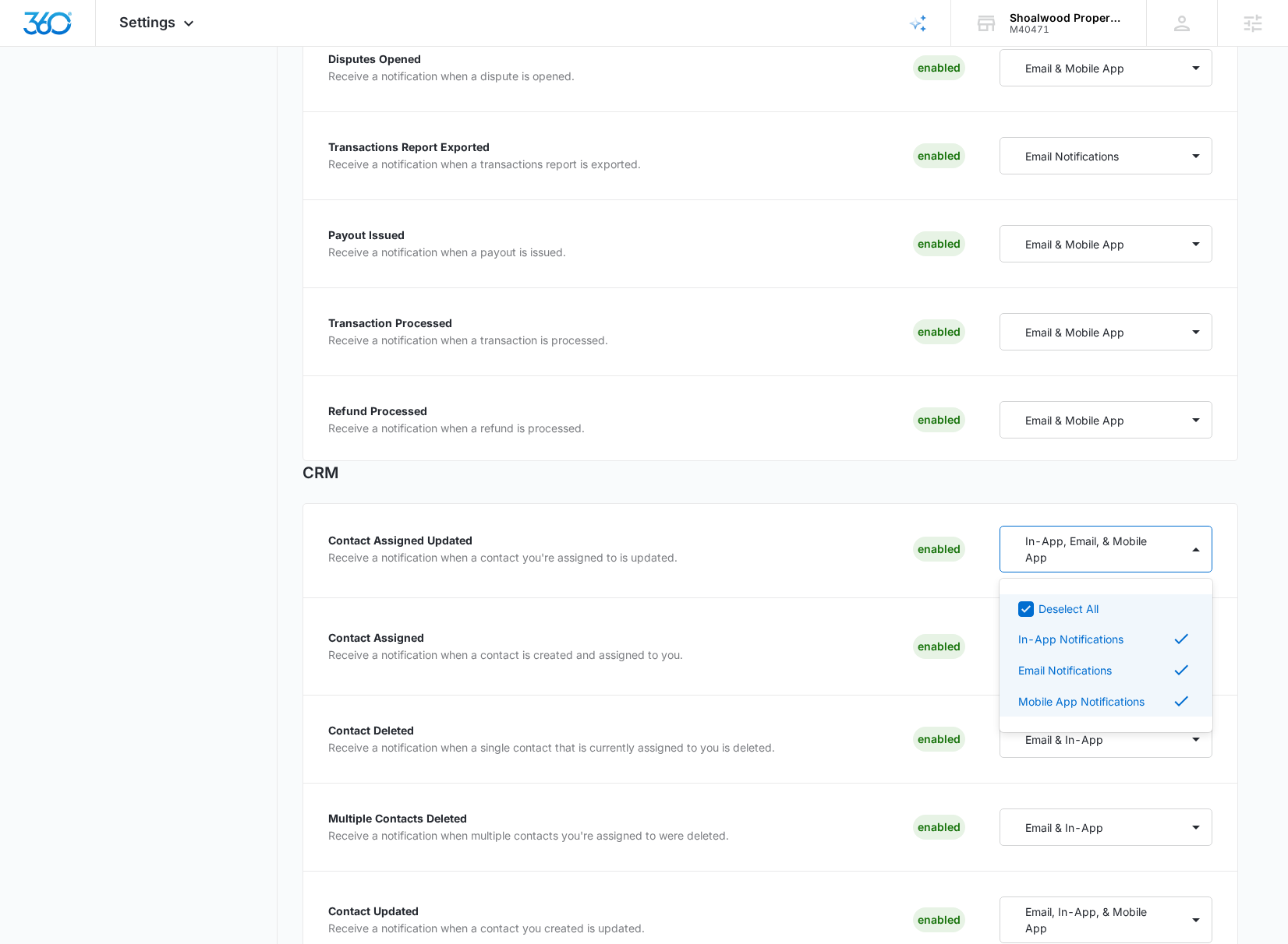
click at [1063, 550] on p "In-App, Email, & Mobile App" at bounding box center [1093, 549] width 135 height 32
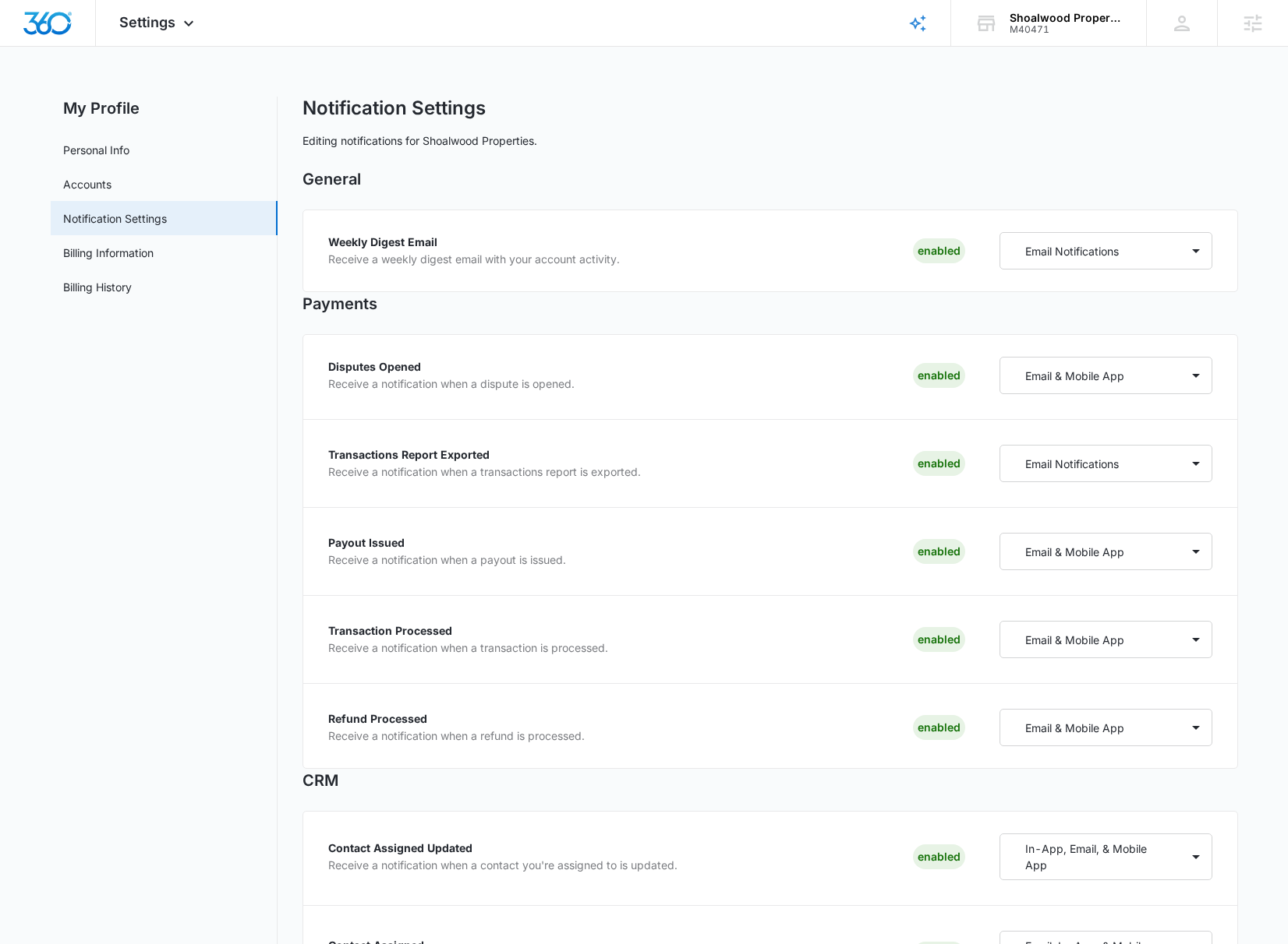
scroll to position [0, 0]
drag, startPoint x: 397, startPoint y: 309, endPoint x: 293, endPoint y: 303, distance: 104.2
drag, startPoint x: 349, startPoint y: 791, endPoint x: 298, endPoint y: 790, distance: 51.0
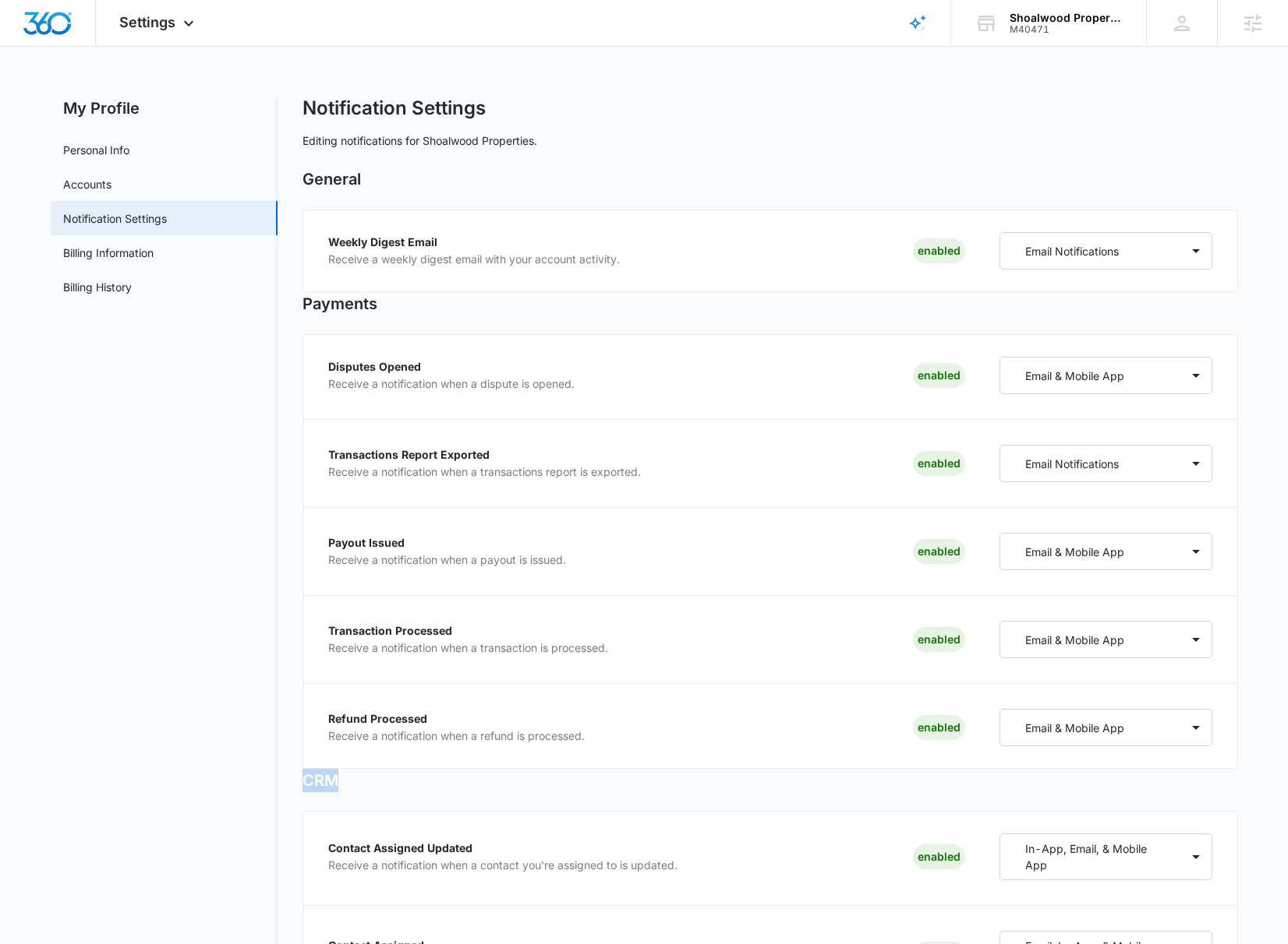
drag, startPoint x: 300, startPoint y: 785, endPoint x: 365, endPoint y: 784, distance: 65.0
drag, startPoint x: 300, startPoint y: 306, endPoint x: 415, endPoint y: 299, distance: 115.2
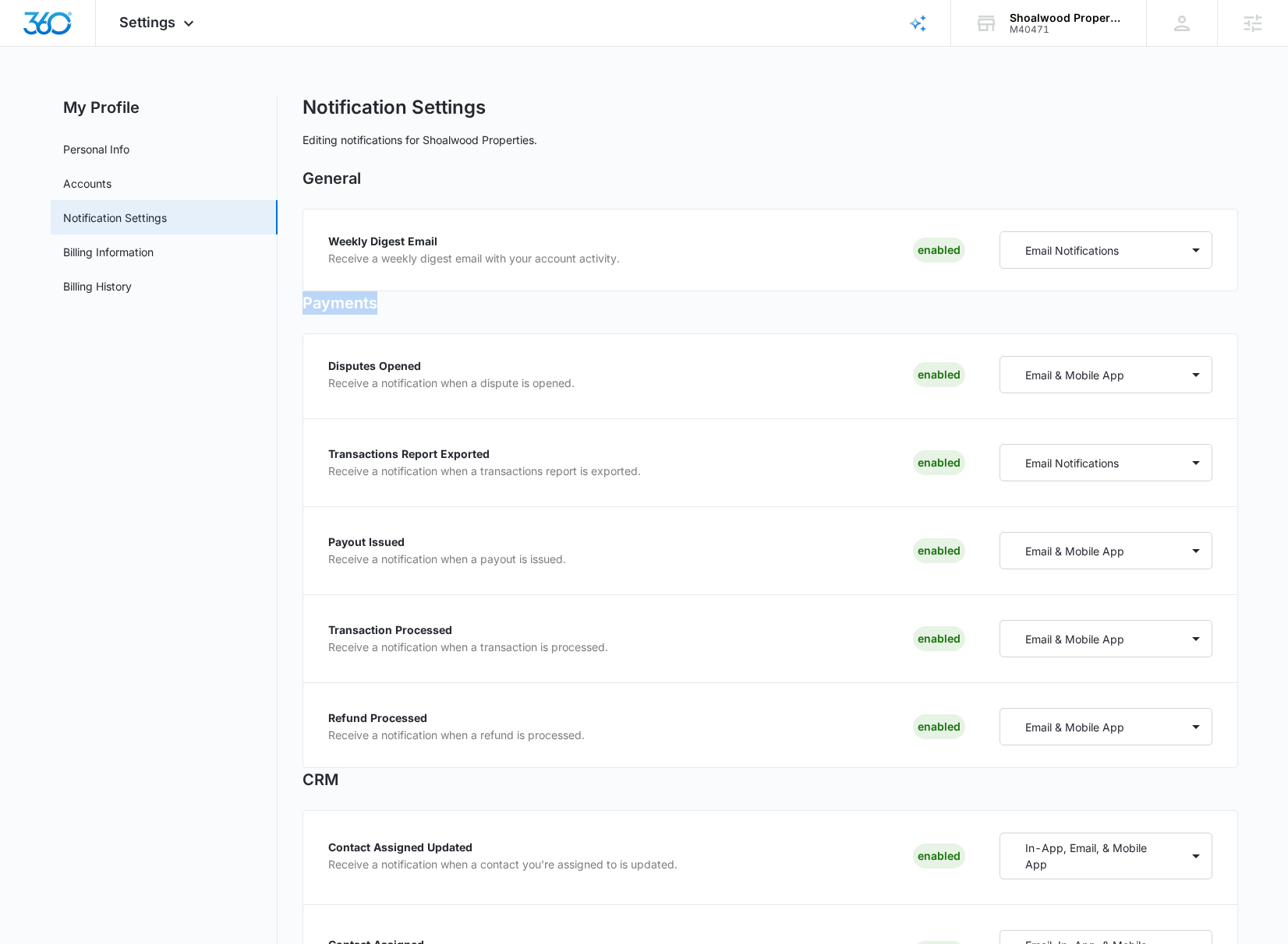
click at [415, 300] on h2 "Payments" at bounding box center [770, 303] width 936 height 24
drag, startPoint x: 298, startPoint y: 302, endPoint x: 398, endPoint y: 306, distance: 100.1
click at [321, 296] on h2 "Payments" at bounding box center [770, 304] width 936 height 24
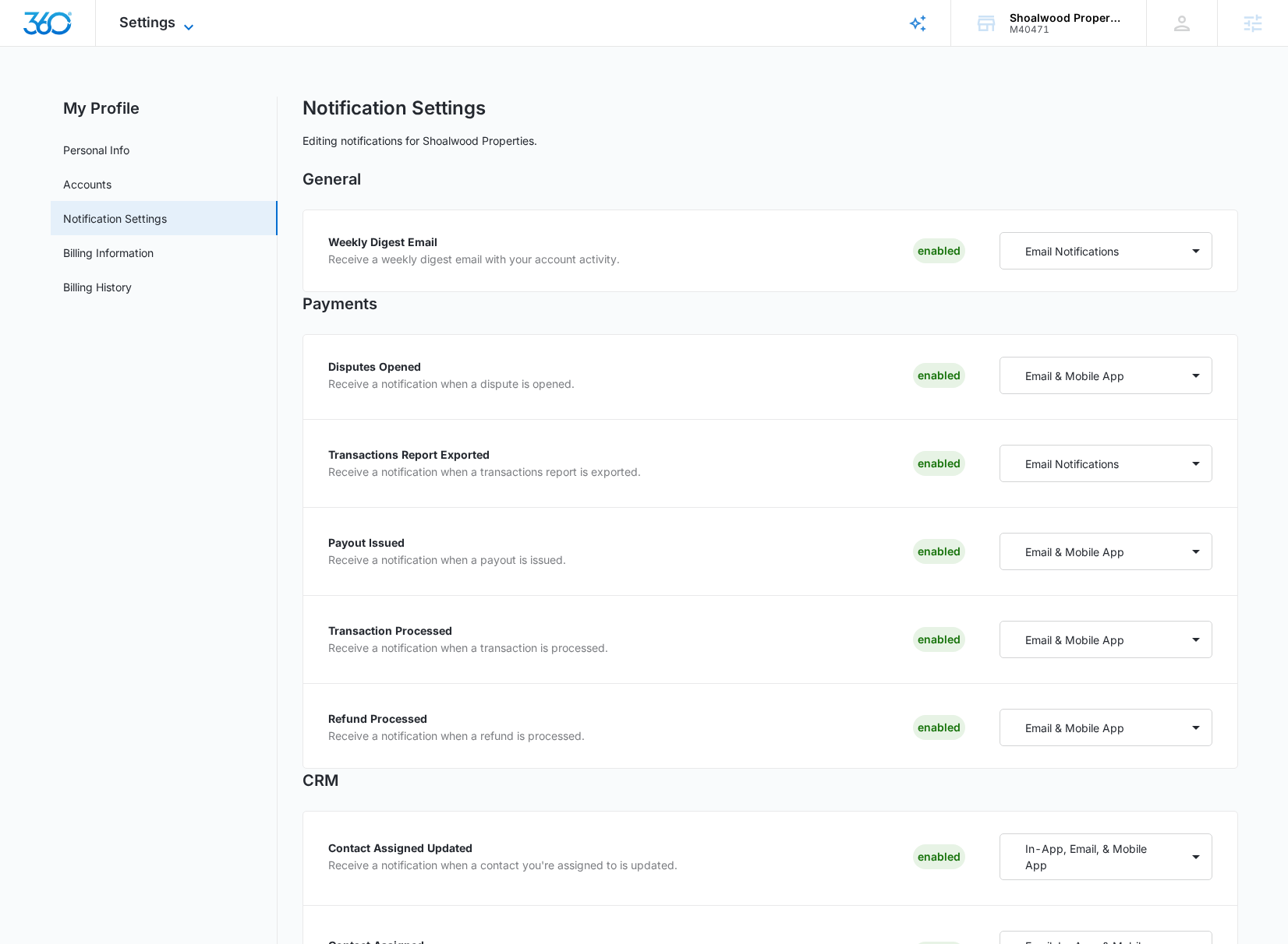
click at [144, 19] on span "Settings" at bounding box center [148, 22] width 56 height 17
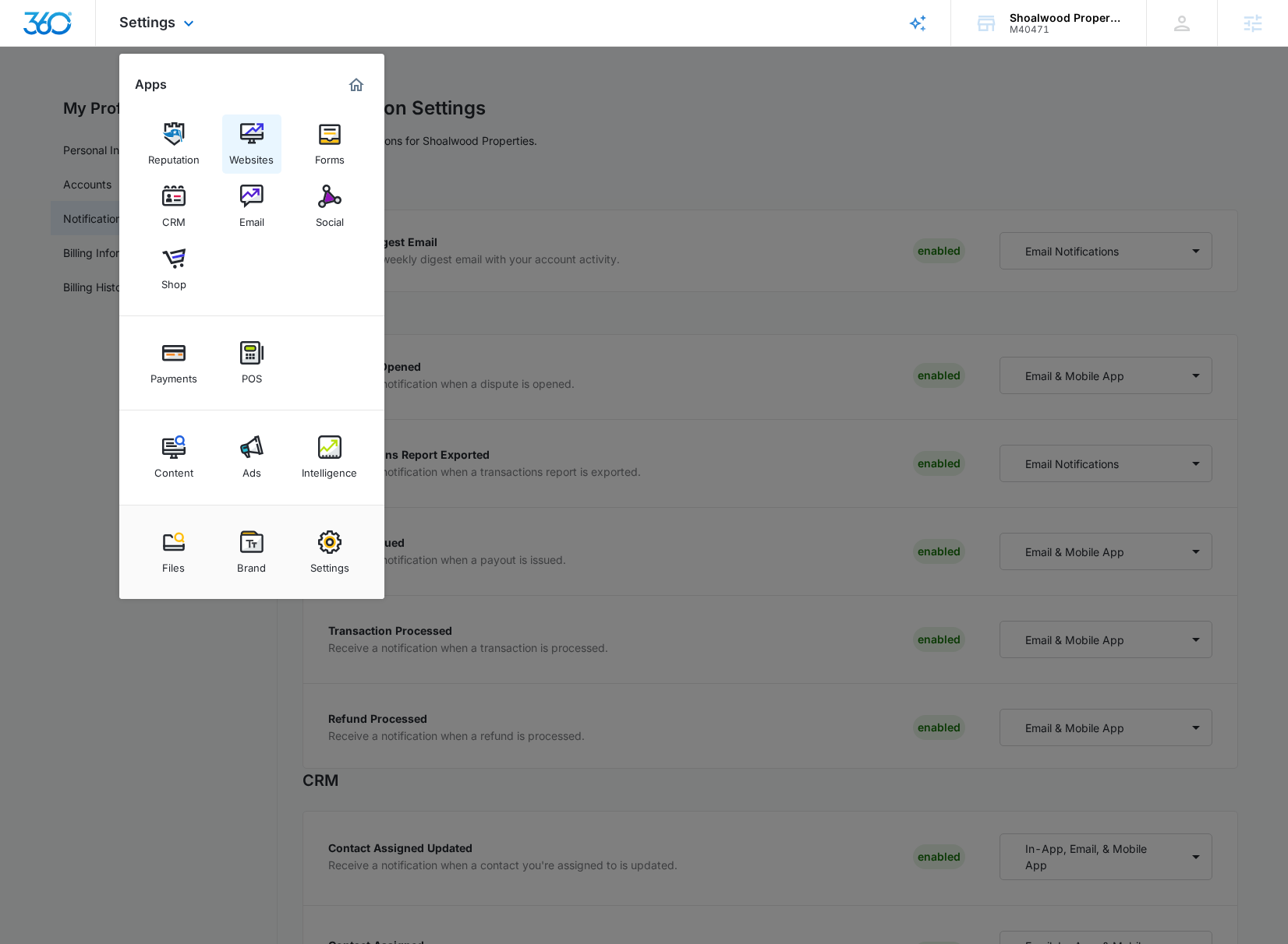
click at [252, 157] on div "Websites" at bounding box center [251, 155] width 45 height 20
